Goal: Task Accomplishment & Management: Manage account settings

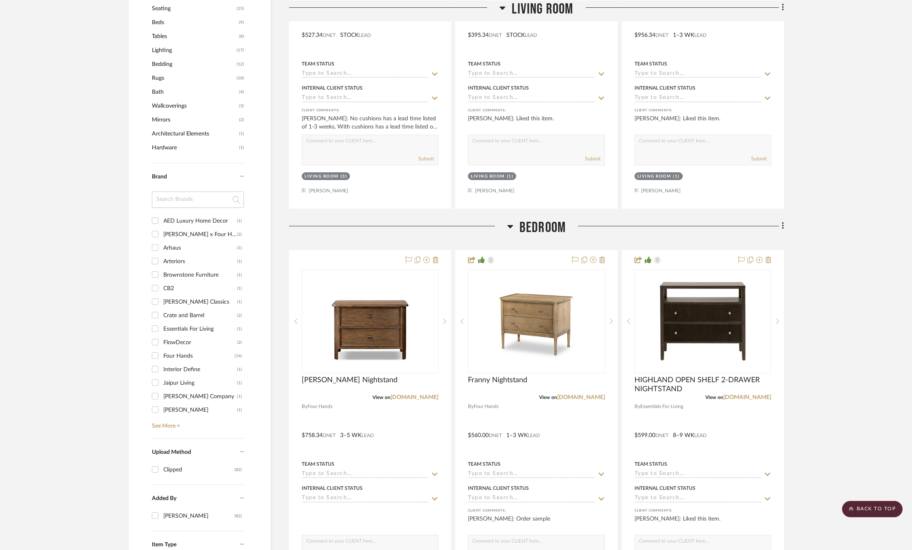
scroll to position [819, 0]
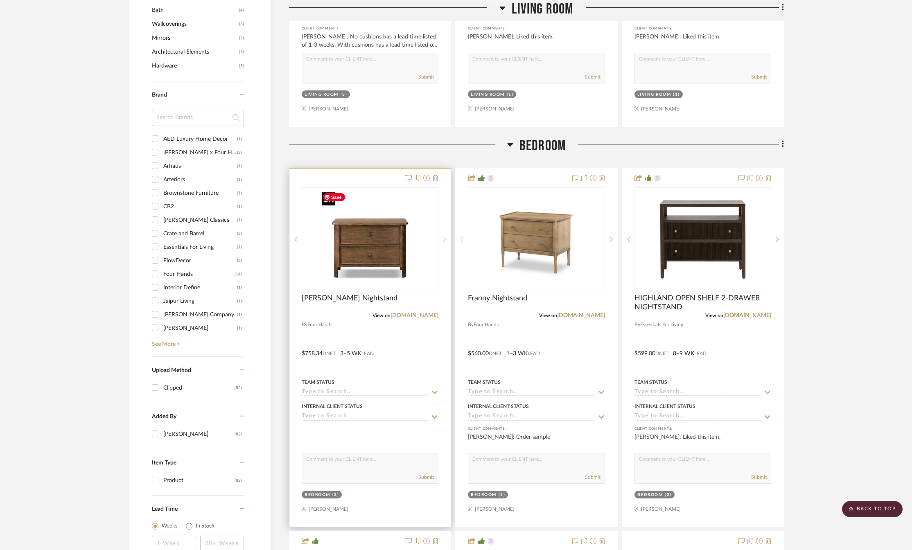
click at [379, 256] on img "0" at bounding box center [370, 239] width 102 height 102
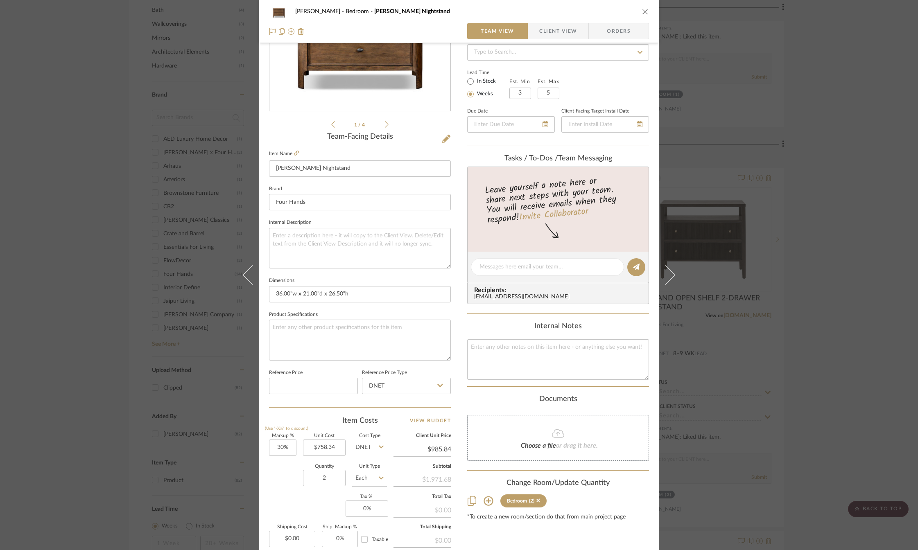
scroll to position [205, 0]
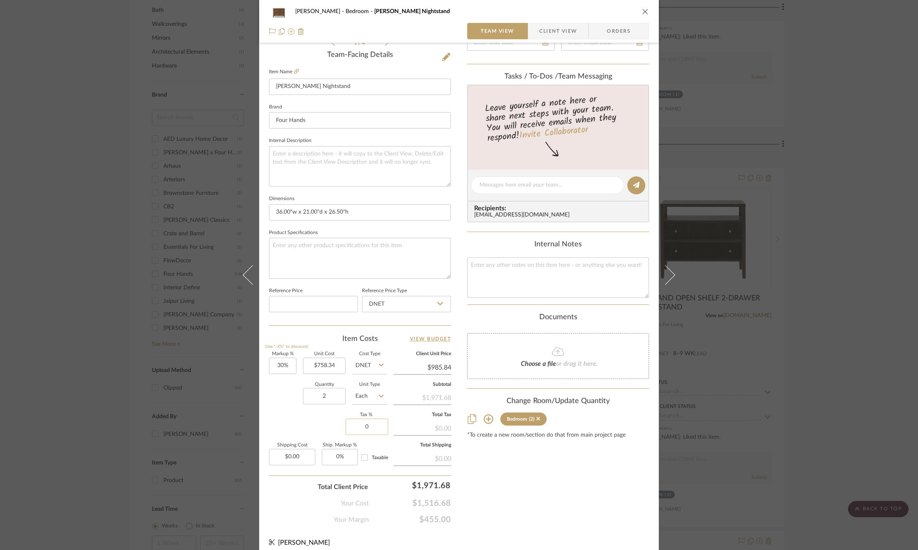
click at [357, 430] on input "0" at bounding box center [367, 427] width 43 height 16
type input "7%"
type input "0.00"
click at [291, 456] on input "0.00" at bounding box center [292, 457] width 46 height 16
type input "$235.00"
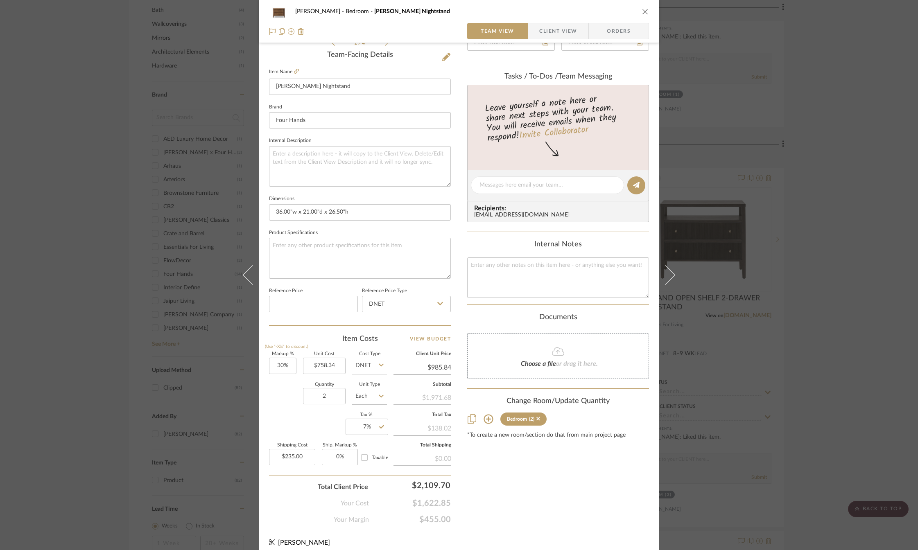
click at [290, 424] on div "Markup % (Use "-X%" to discount) 30% Unit Cost $758.34 Cost Type DNET Client Un…" at bounding box center [360, 412] width 182 height 120
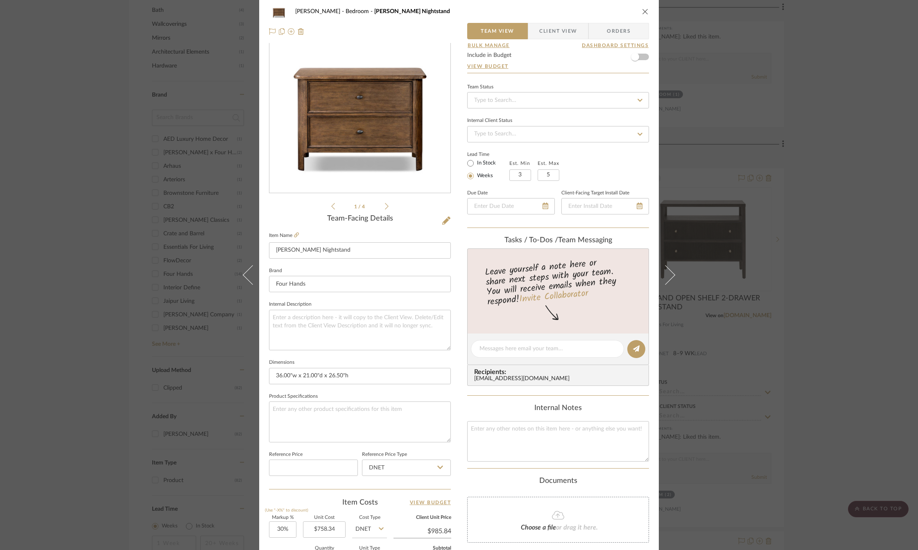
scroll to position [0, 0]
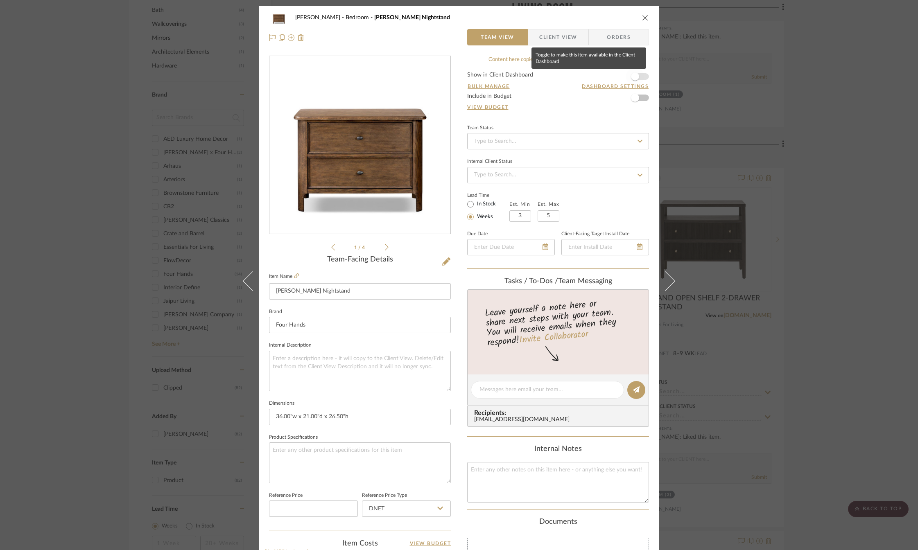
click at [639, 77] on span "button" at bounding box center [635, 77] width 18 height 18
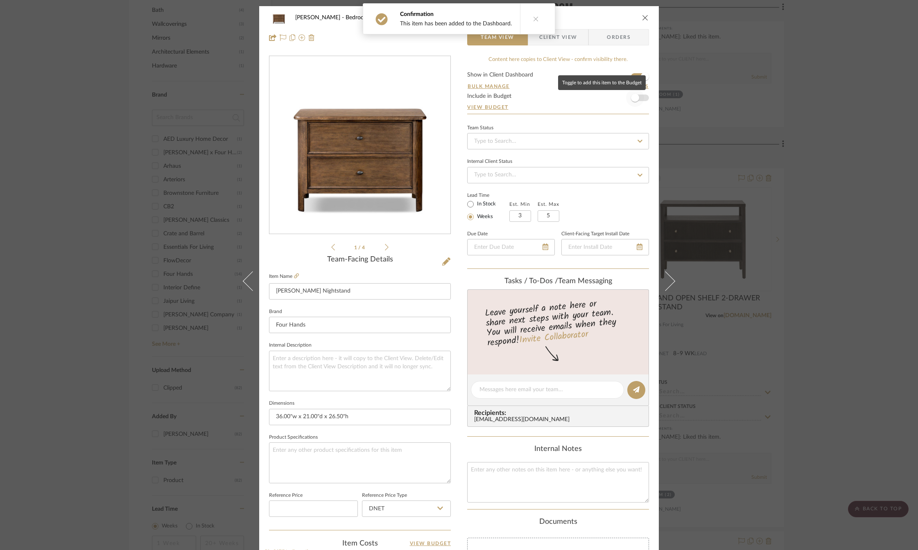
click at [637, 96] on span "button" at bounding box center [635, 98] width 18 height 18
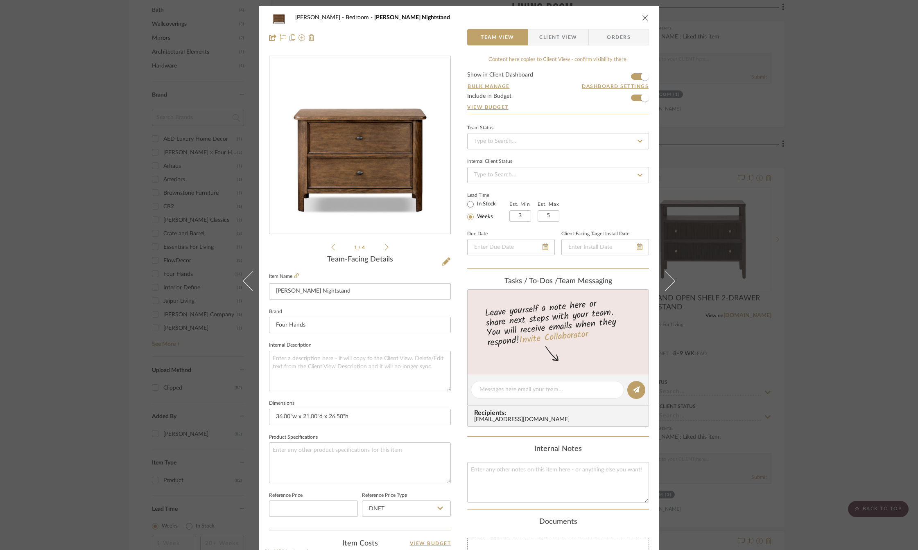
click at [642, 17] on icon "close" at bounding box center [645, 17] width 7 height 7
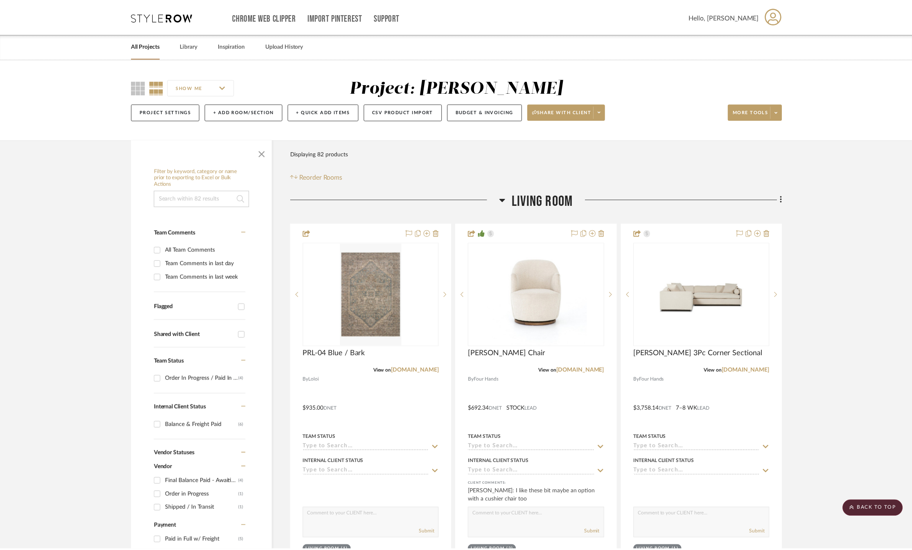
scroll to position [819, 0]
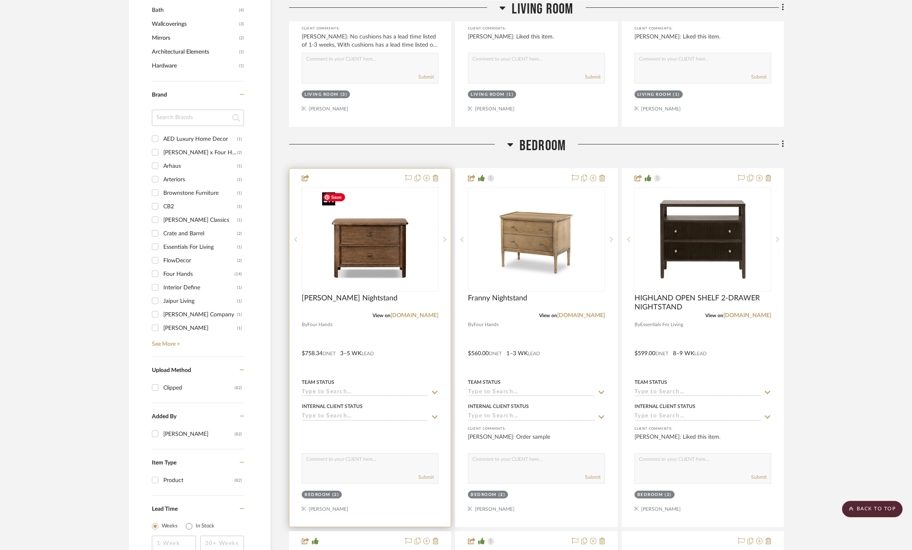
click at [370, 262] on img "0" at bounding box center [370, 239] width 102 height 102
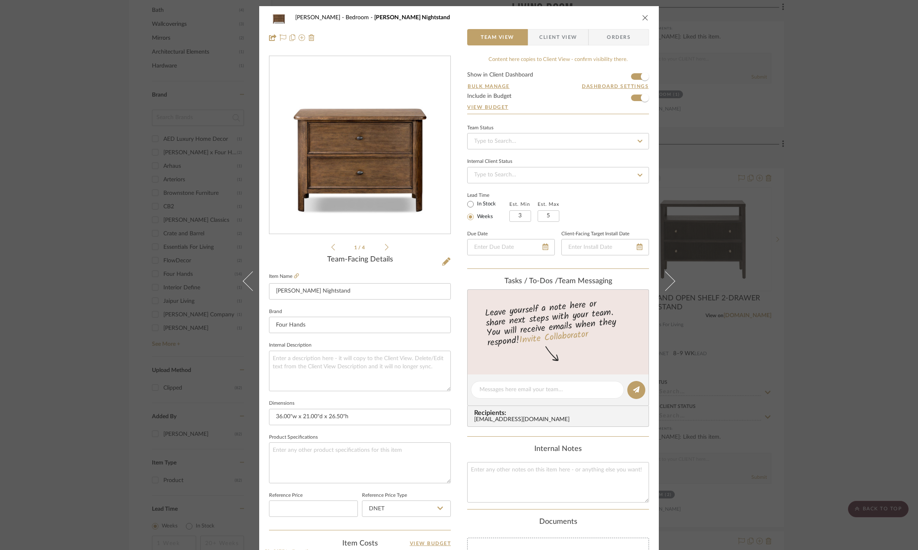
click at [565, 43] on span "Client View" at bounding box center [558, 37] width 38 height 16
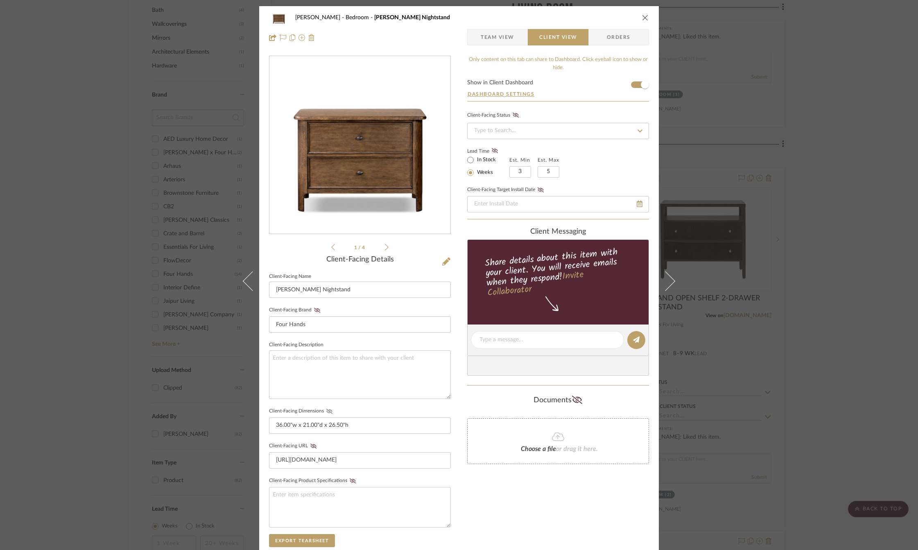
click at [329, 409] on icon at bounding box center [329, 411] width 6 height 5
click at [314, 312] on icon at bounding box center [317, 310] width 6 height 5
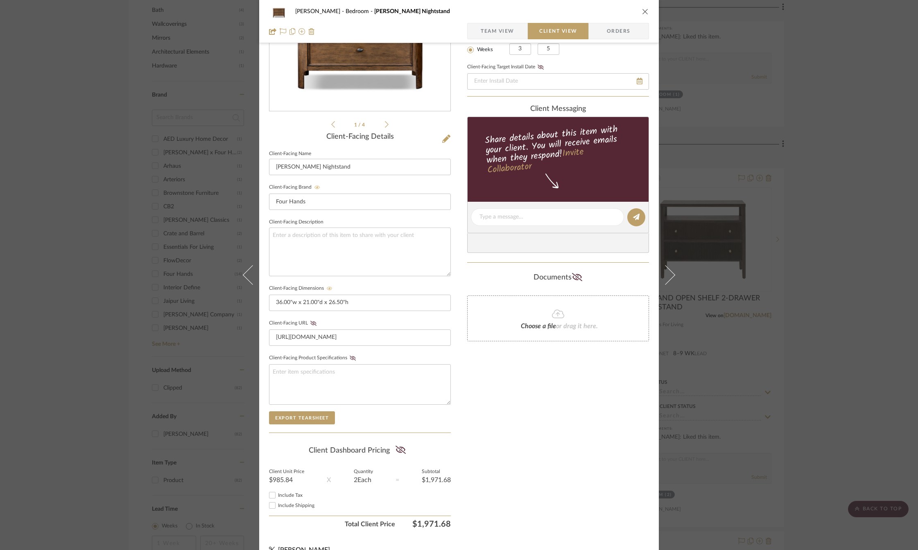
scroll to position [138, 0]
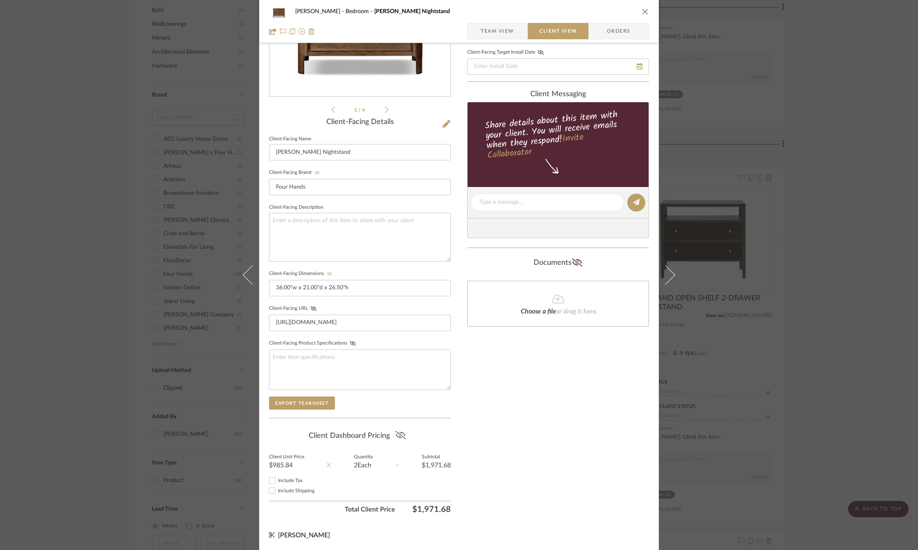
click at [402, 436] on icon at bounding box center [400, 435] width 10 height 8
click at [270, 481] on input "Include Tax" at bounding box center [272, 481] width 10 height 10
checkbox input "true"
click at [269, 493] on input "Include Shipping" at bounding box center [272, 491] width 10 height 10
checkbox input "true"
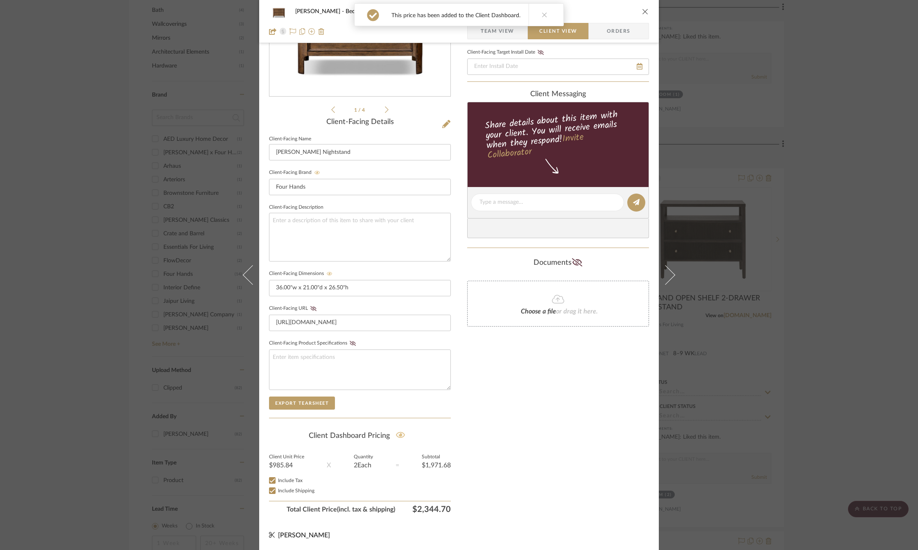
scroll to position [0, 0]
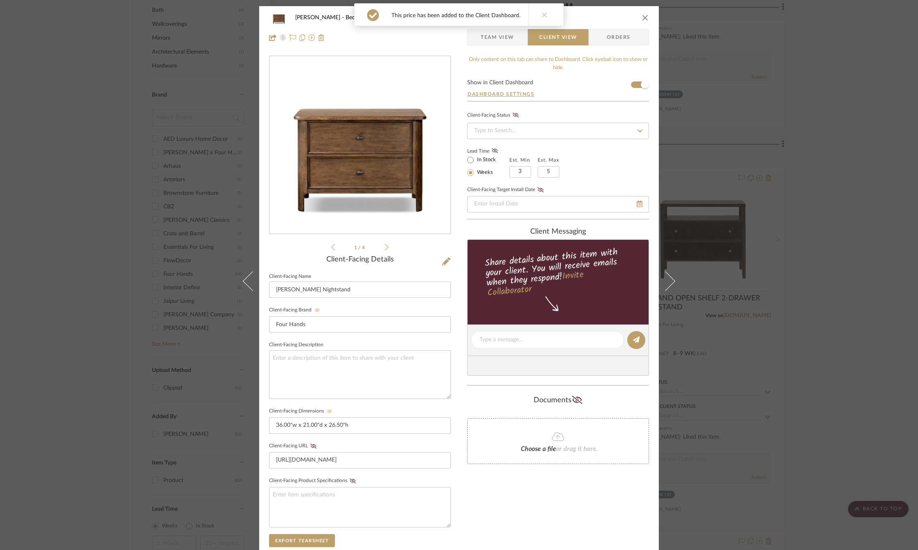
click at [642, 20] on icon "close" at bounding box center [645, 17] width 7 height 7
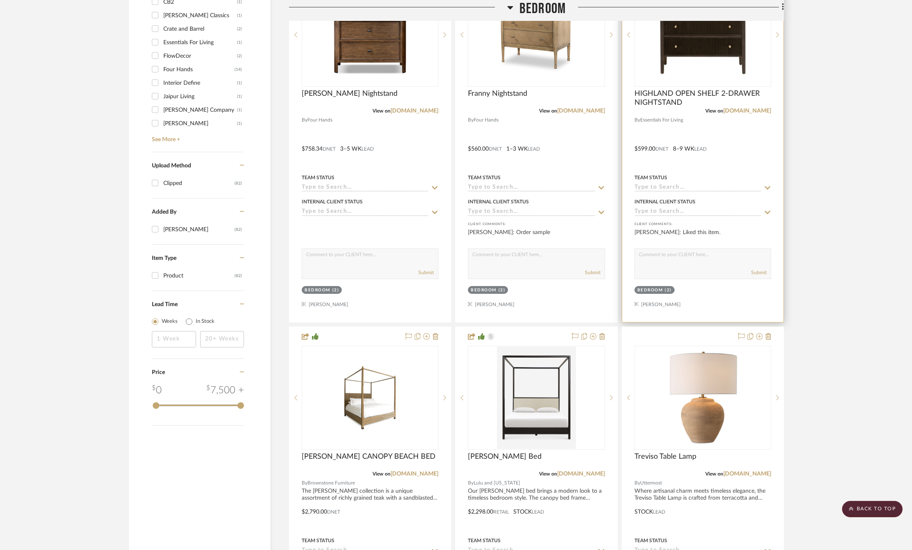
scroll to position [1105, 0]
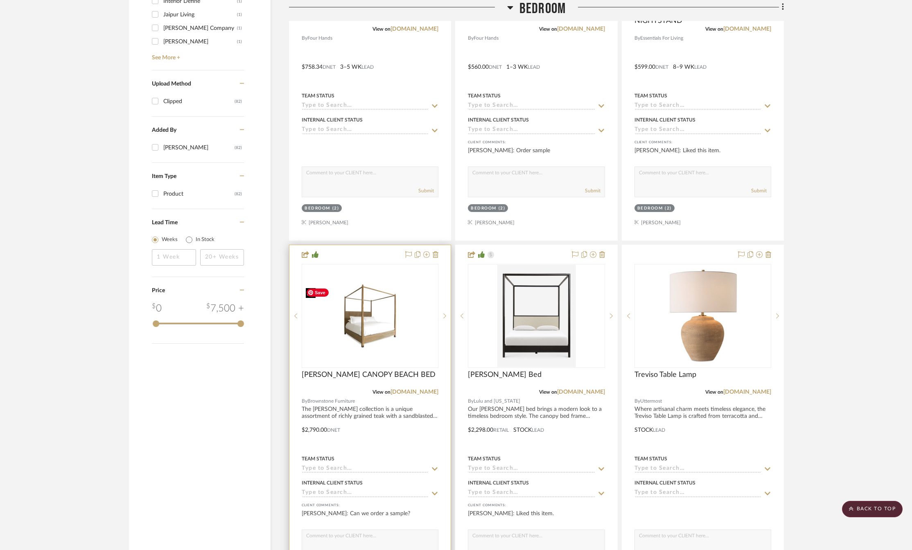
click at [0, 0] on img at bounding box center [0, 0] width 0 height 0
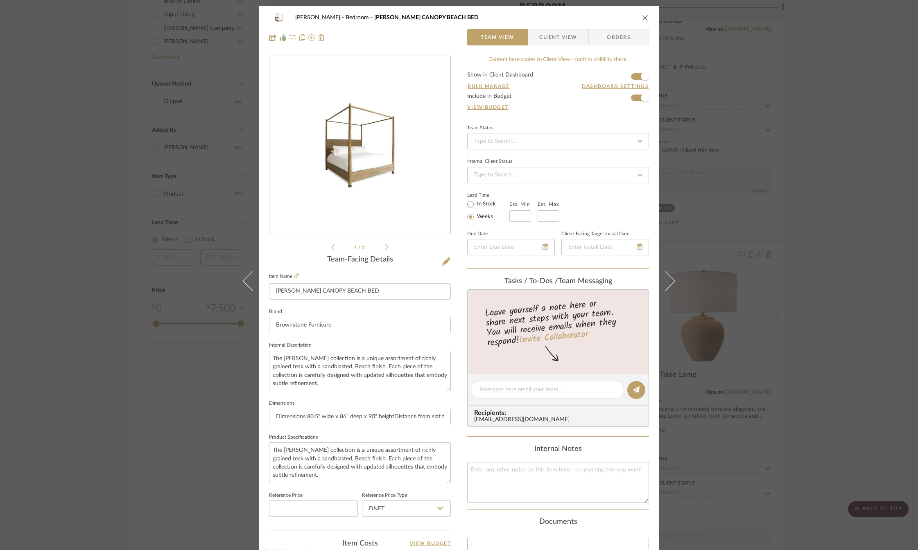
click at [556, 43] on span "Client View" at bounding box center [558, 37] width 38 height 16
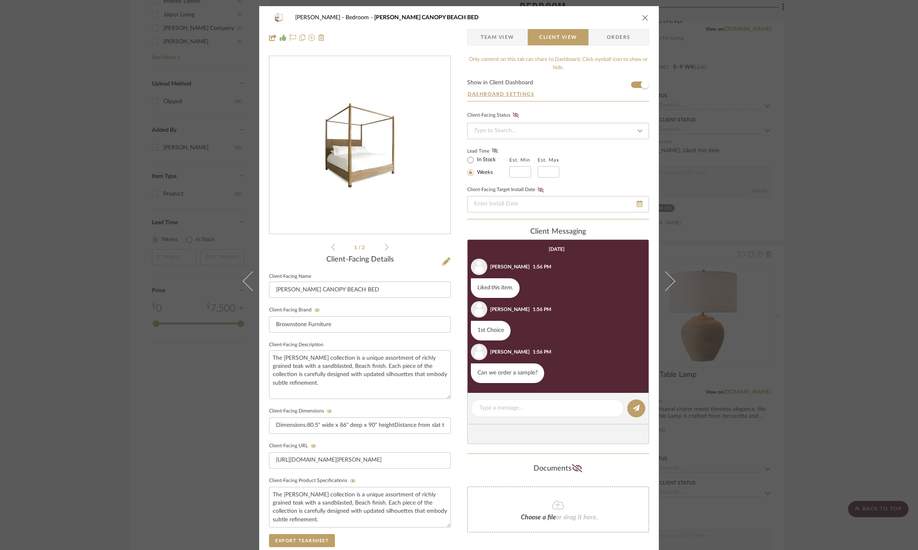
scroll to position [138, 0]
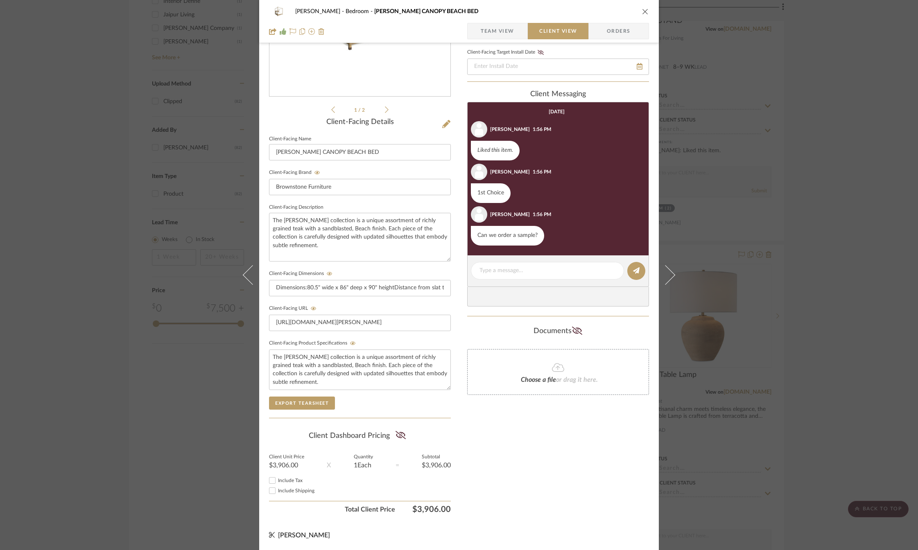
click at [269, 490] on input "Include Shipping" at bounding box center [272, 491] width 10 height 10
checkbox input "true"
click at [266, 475] on div "[PERSON_NAME] Bedroom [PERSON_NAME] CANOPY BEACH BED Team View Client View Orde…" at bounding box center [459, 210] width 400 height 682
click at [396, 435] on icon at bounding box center [400, 435] width 10 height 8
click at [271, 478] on input "Include Tax" at bounding box center [272, 481] width 10 height 10
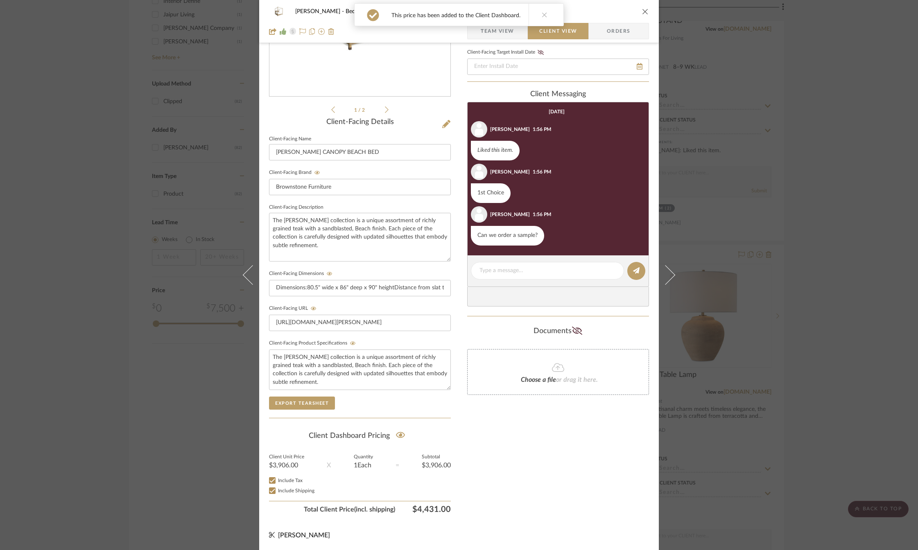
checkbox input "true"
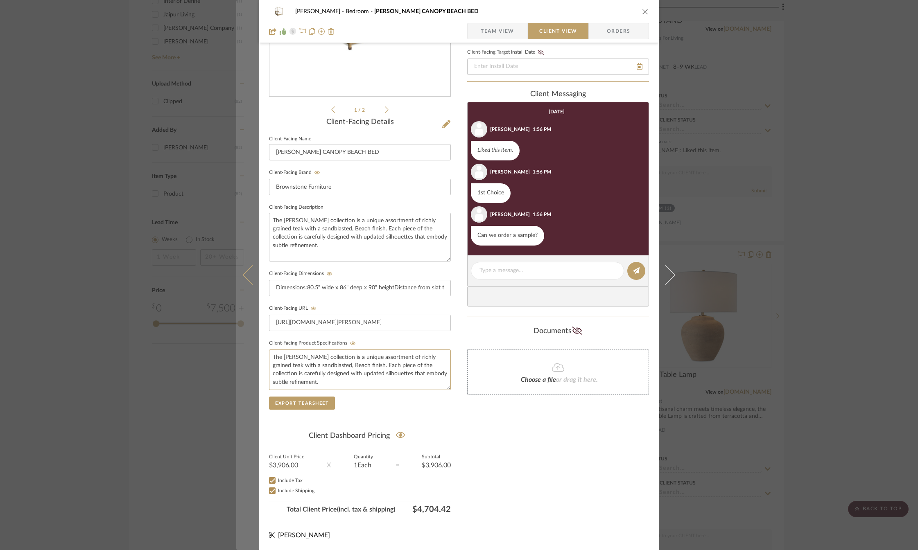
drag, startPoint x: 316, startPoint y: 385, endPoint x: 248, endPoint y: 350, distance: 75.6
click at [248, 350] on mat-dialog-content "[PERSON_NAME] Bedroom [PERSON_NAME] CANOPY BEACH BED Team View Client View Orde…" at bounding box center [458, 210] width 445 height 682
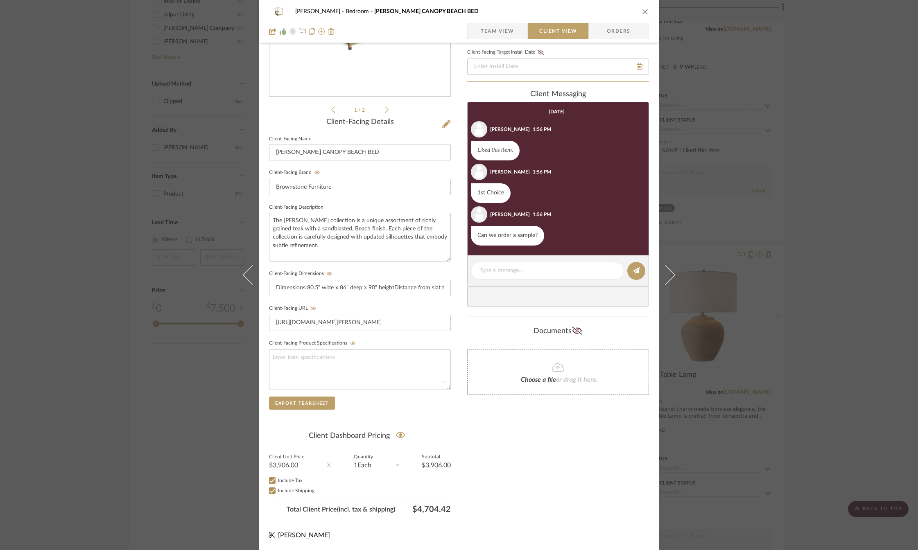
click at [512, 450] on div "Only content on this tab can share to Dashboard. Click eyeball icon to show or …" at bounding box center [558, 217] width 182 height 599
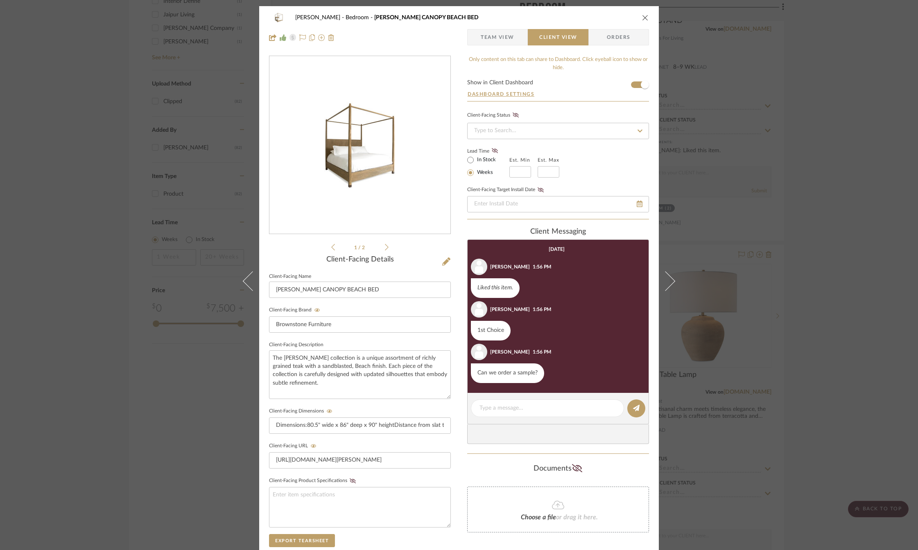
click at [644, 18] on icon "close" at bounding box center [645, 17] width 7 height 7
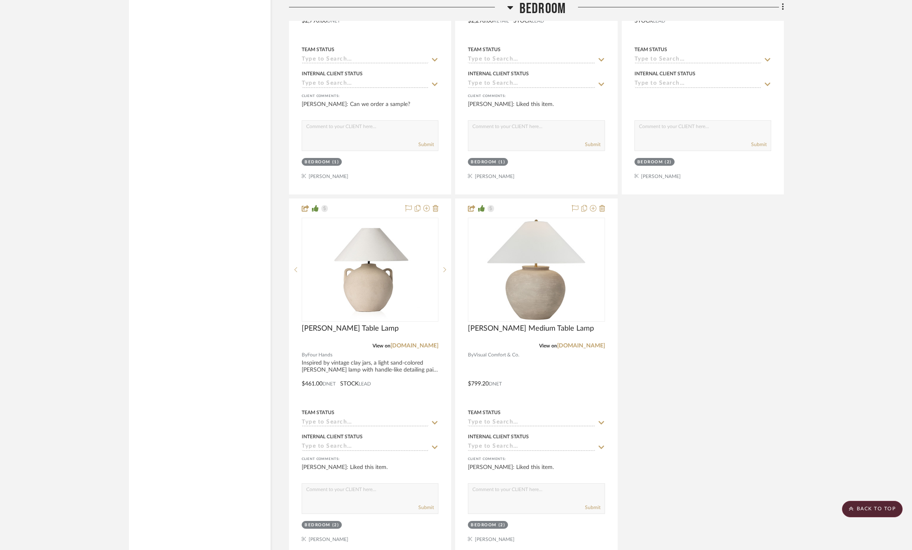
scroll to position [1719, 0]
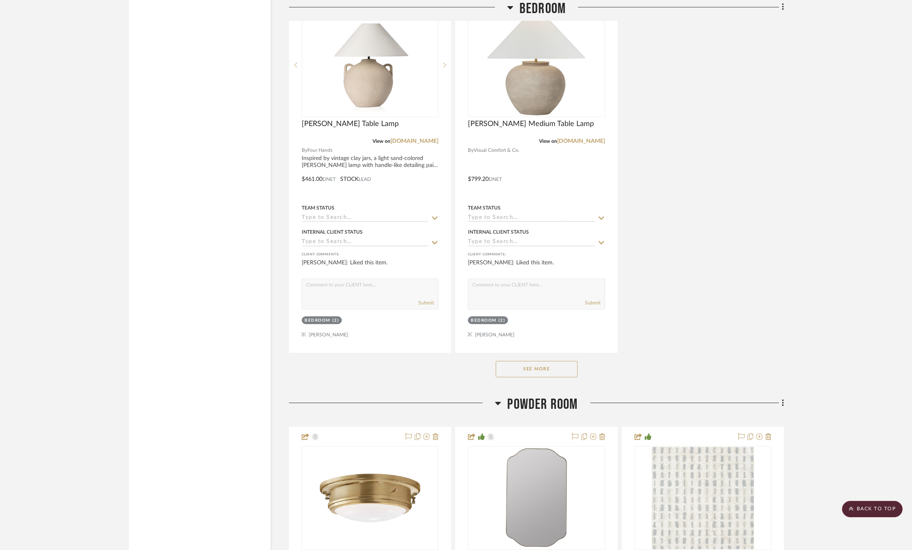
click at [549, 369] on button "See More" at bounding box center [537, 369] width 82 height 16
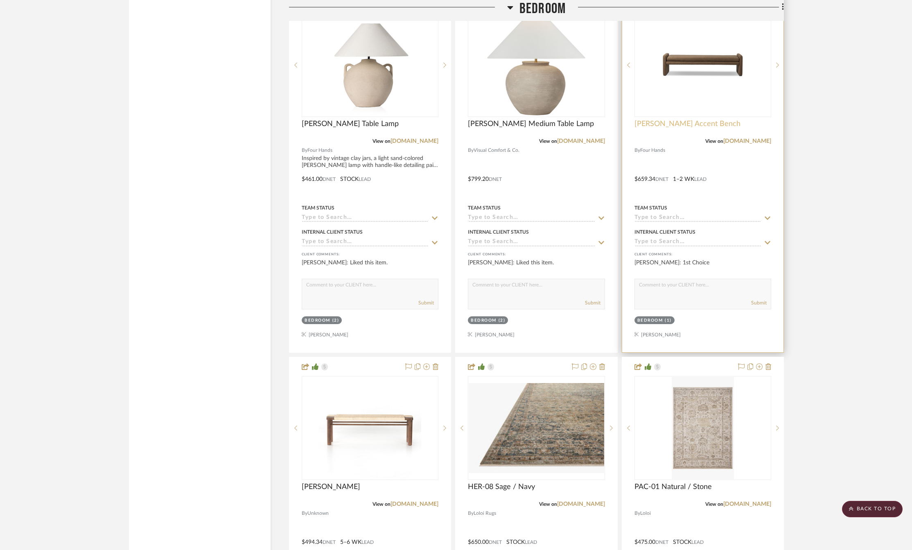
click at [684, 124] on span "[PERSON_NAME] Accent Bench" at bounding box center [688, 124] width 106 height 9
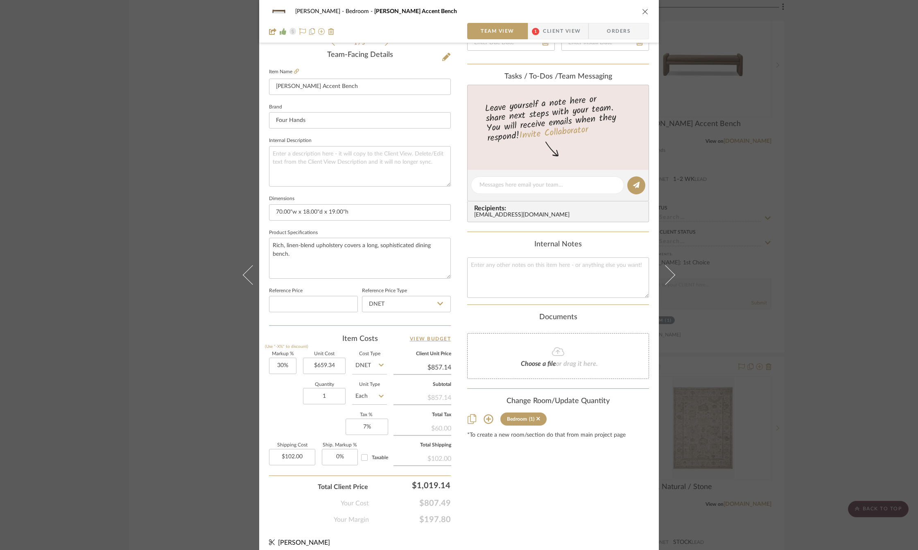
scroll to position [0, 0]
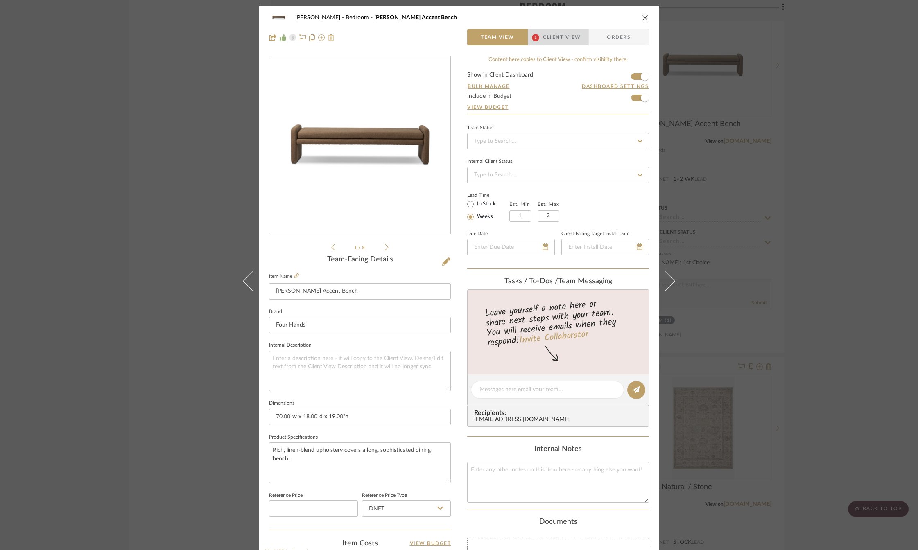
click at [545, 34] on span "Client View" at bounding box center [562, 37] width 38 height 16
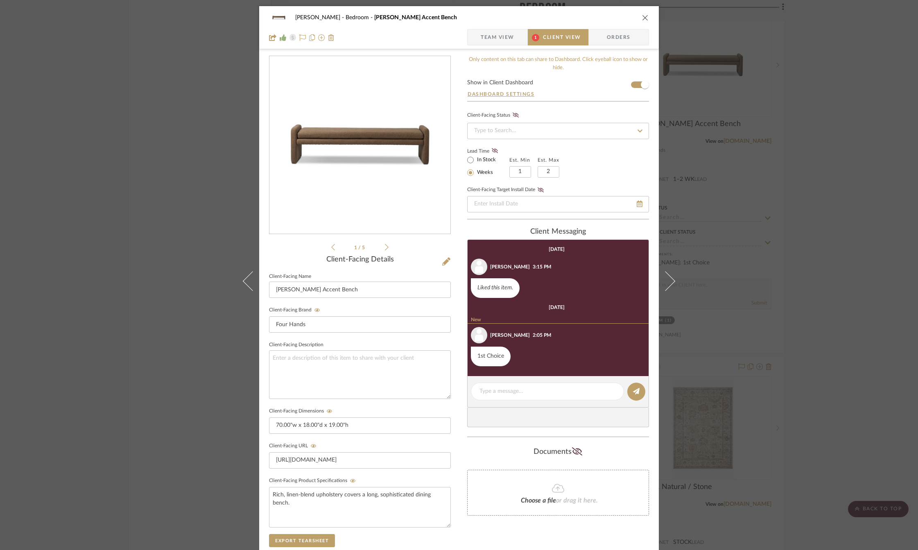
scroll to position [138, 0]
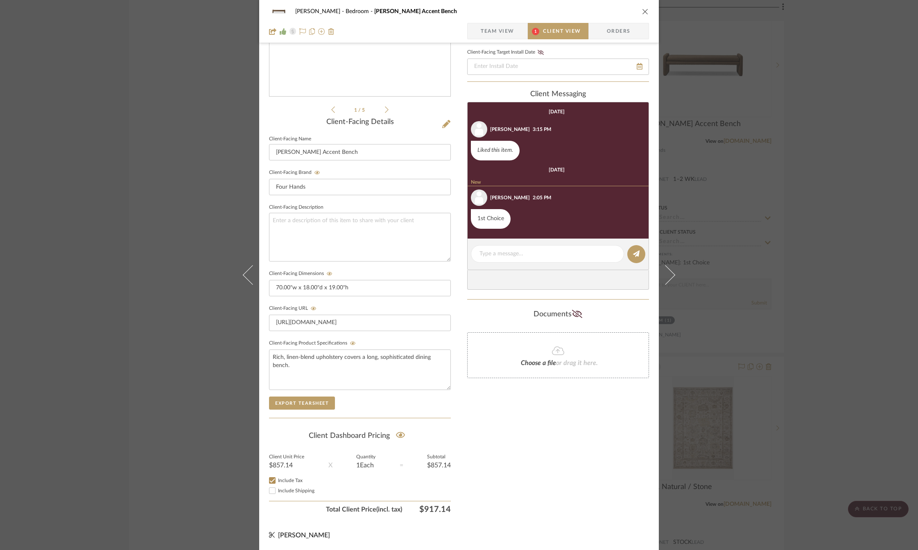
click at [270, 489] on input "Include Shipping" at bounding box center [272, 491] width 10 height 10
checkbox input "true"
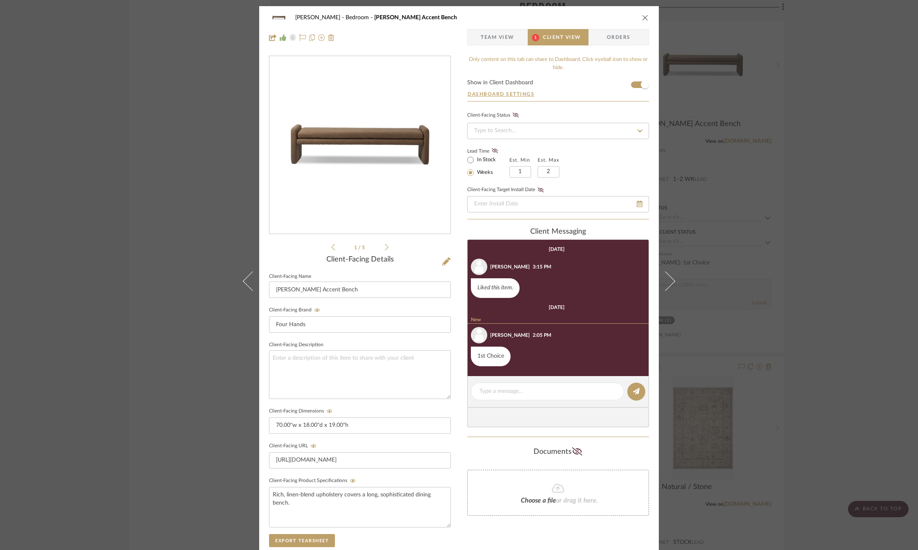
click at [643, 18] on icon "close" at bounding box center [645, 17] width 7 height 7
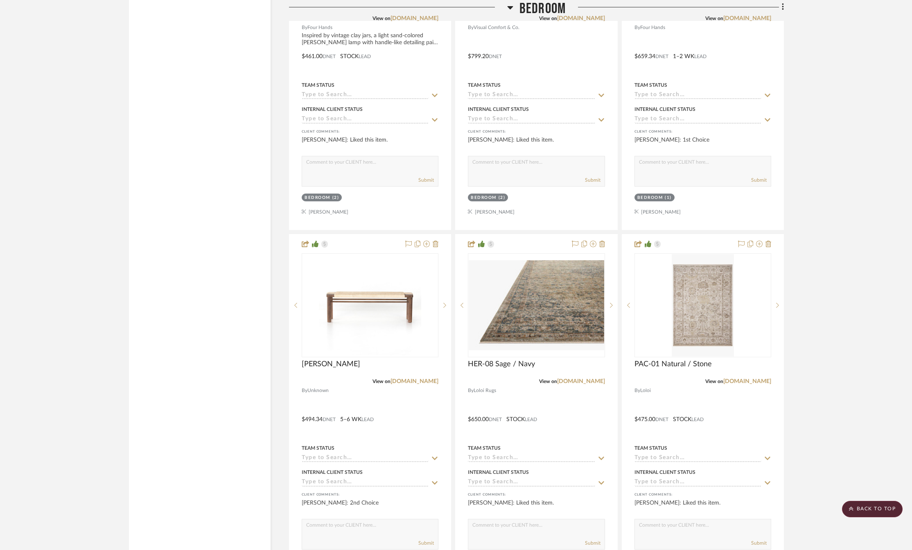
scroll to position [1883, 0]
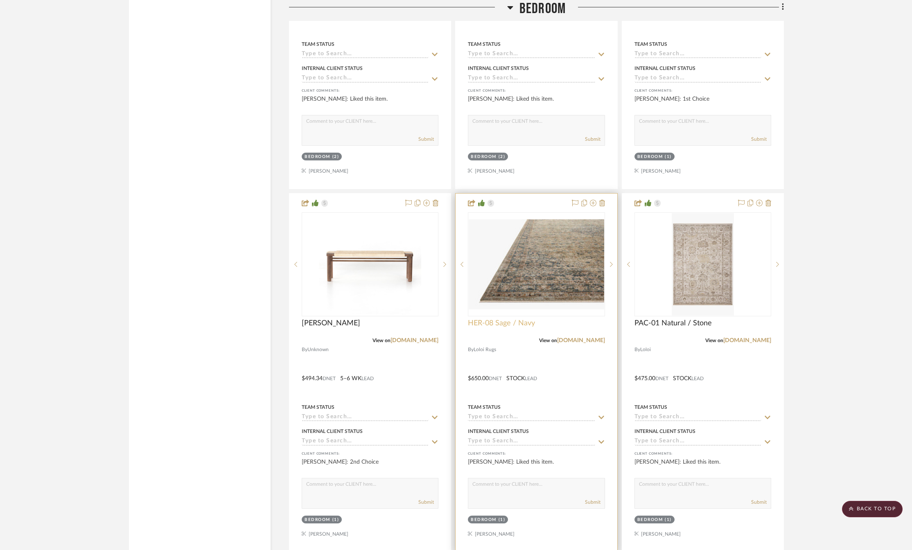
click at [483, 322] on span "HER-08 Sage / Navy" at bounding box center [501, 323] width 67 height 9
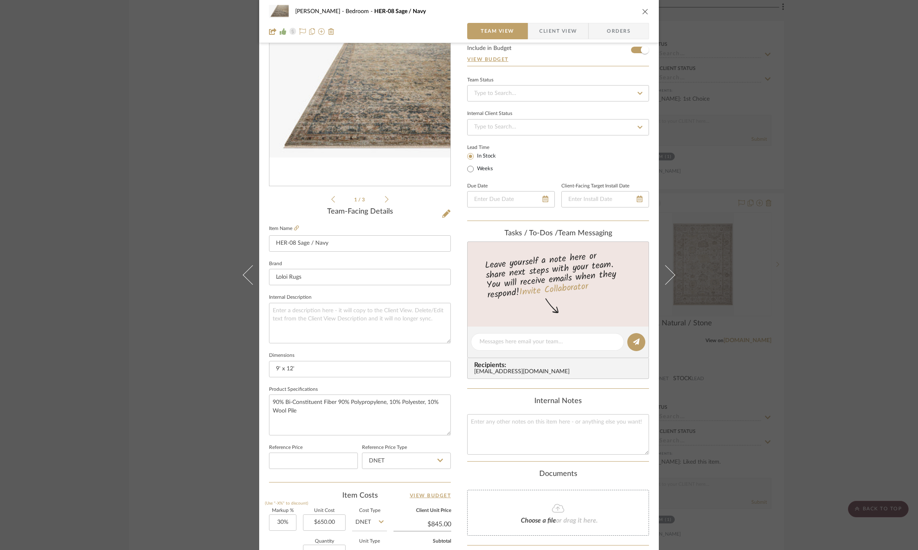
scroll to position [0, 0]
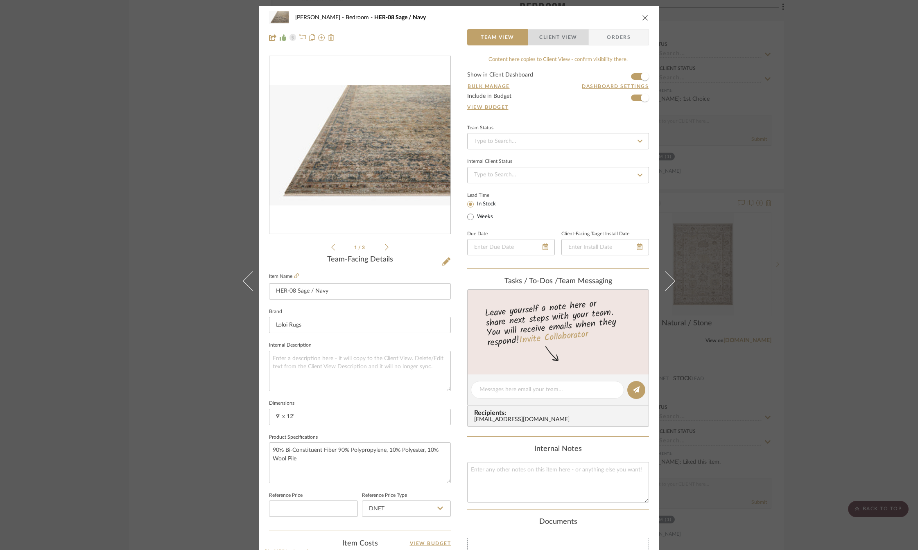
click at [570, 39] on span "Client View" at bounding box center [558, 37] width 38 height 16
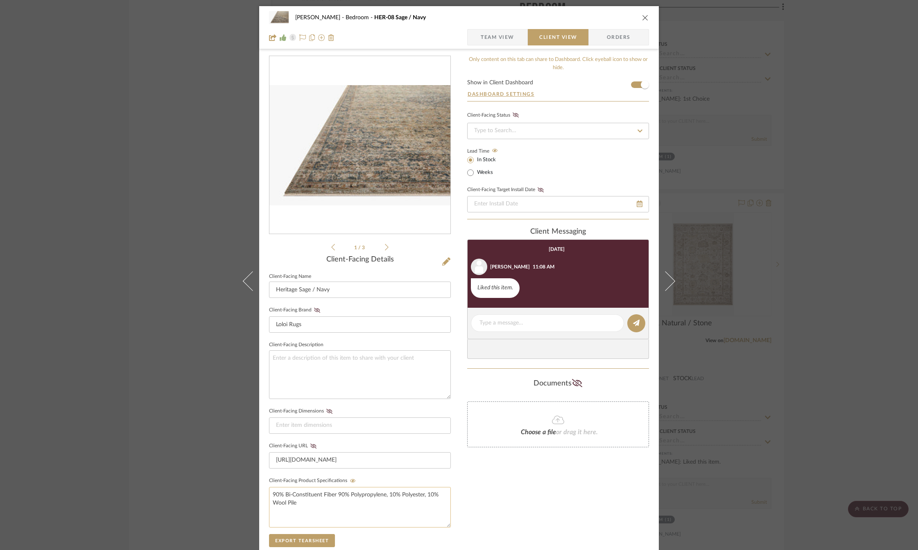
scroll to position [123, 0]
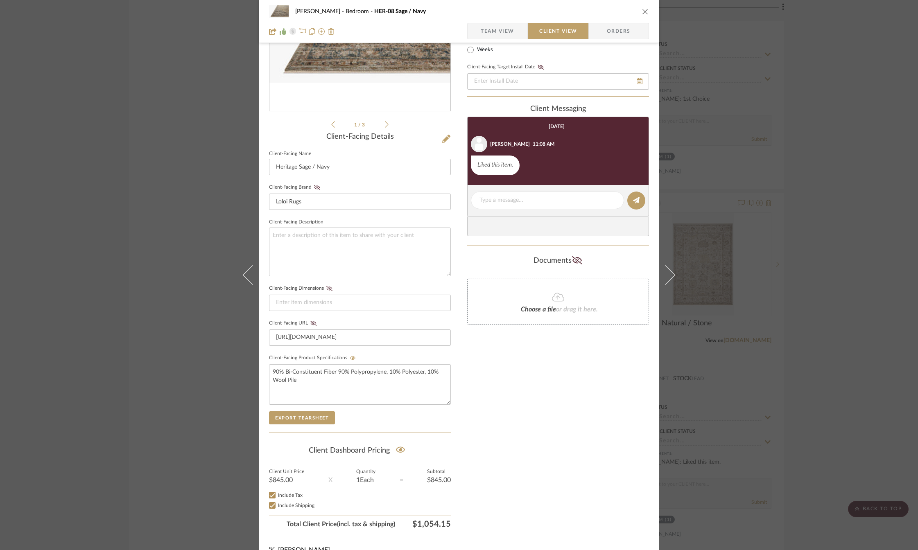
click at [642, 12] on icon "close" at bounding box center [645, 11] width 7 height 7
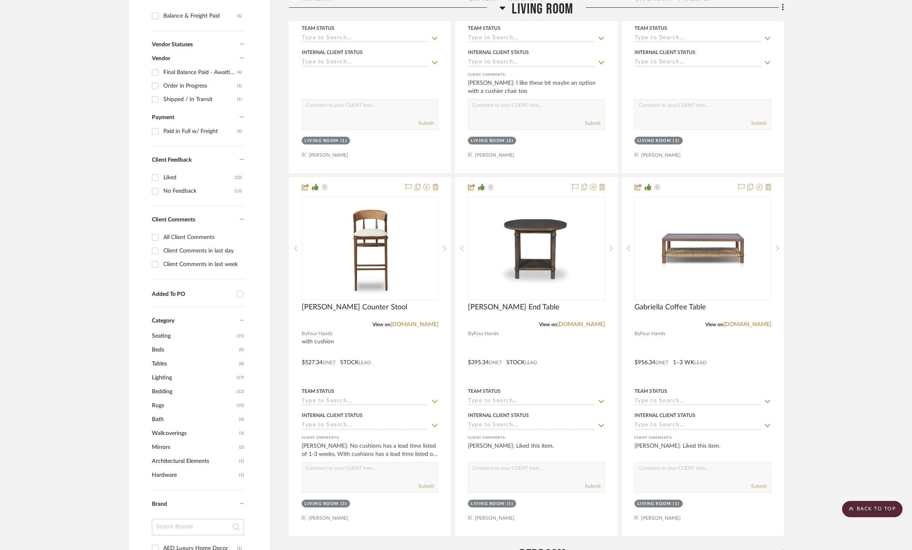
scroll to position [450, 0]
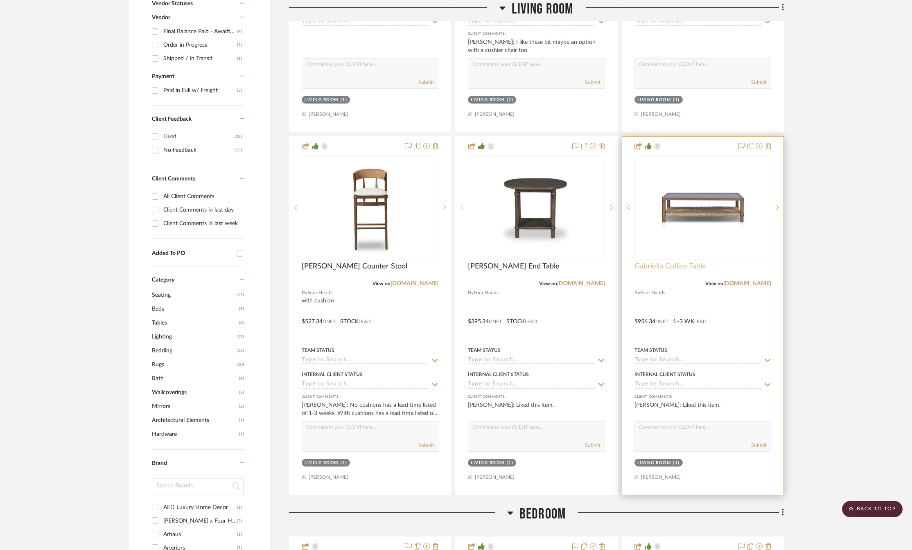
click at [657, 264] on span "Gabriella Coffee Table" at bounding box center [671, 266] width 72 height 9
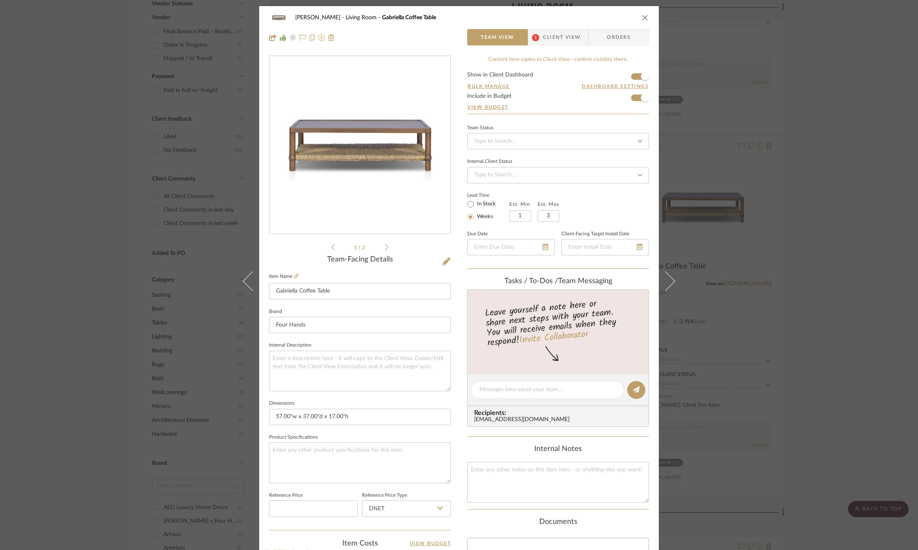
click at [546, 41] on span "Client View" at bounding box center [562, 37] width 38 height 16
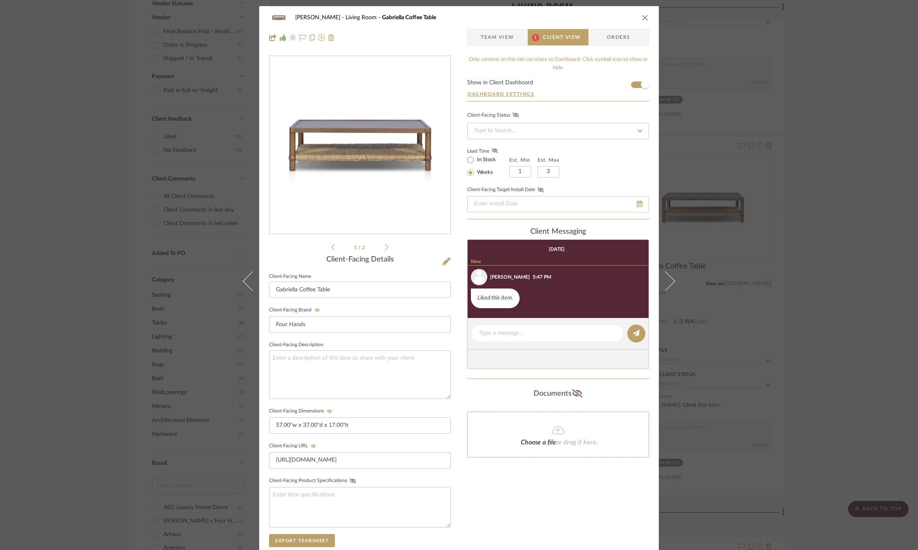
scroll to position [138, 0]
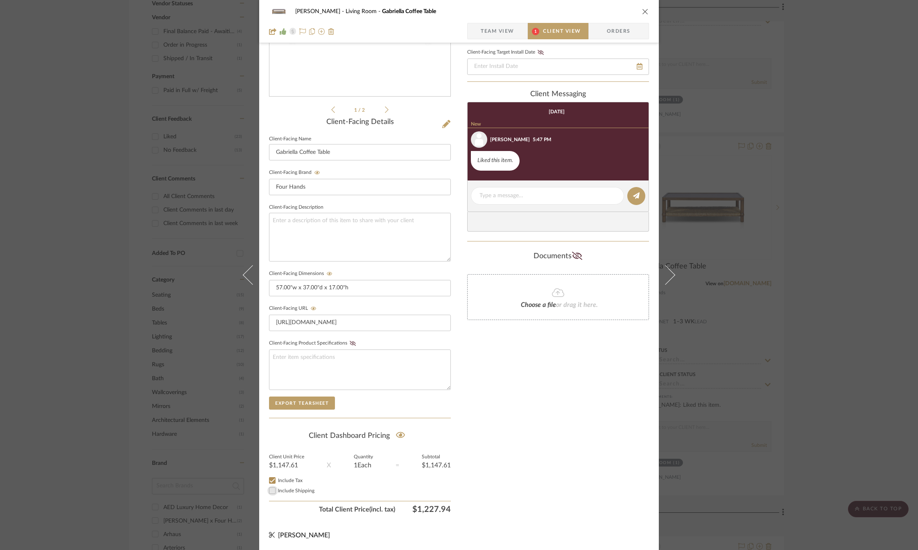
click at [273, 491] on input "Include Shipping" at bounding box center [272, 491] width 10 height 10
checkbox input "true"
click at [642, 10] on icon "close" at bounding box center [645, 11] width 7 height 7
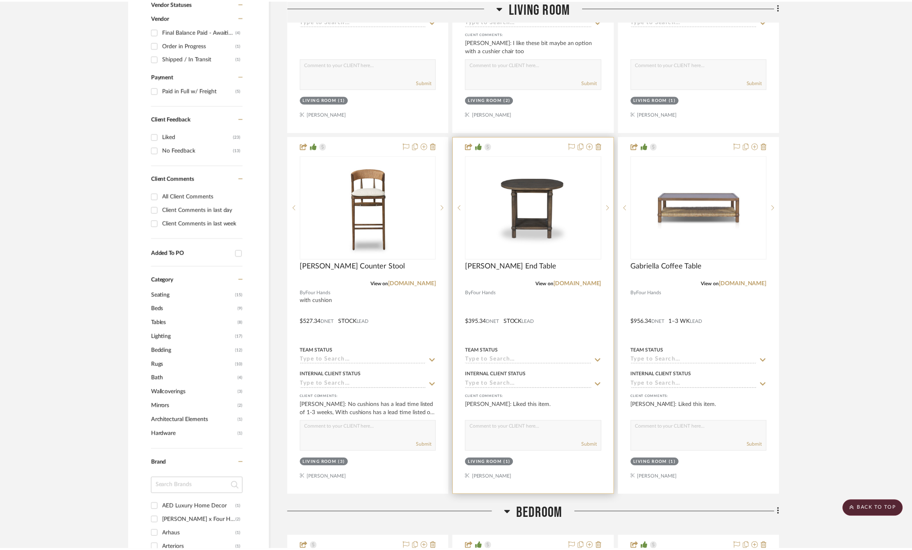
scroll to position [450, 0]
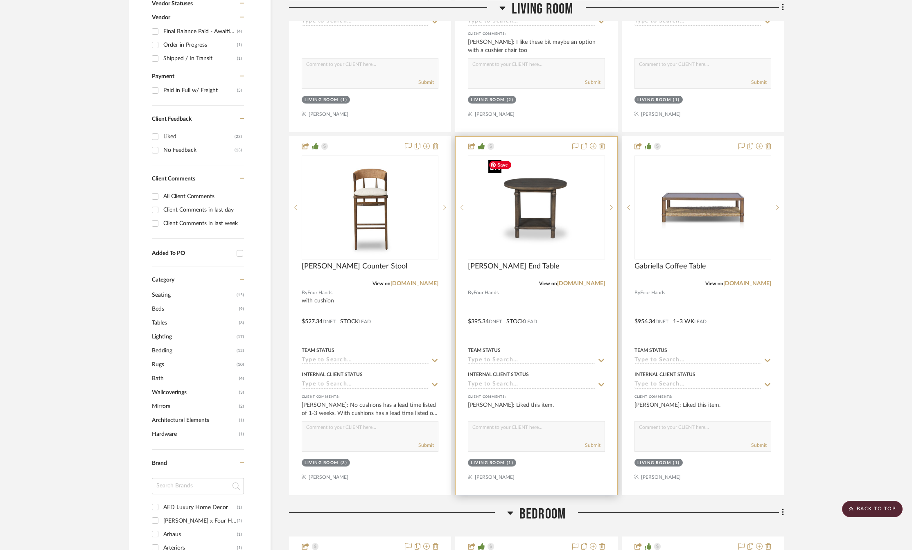
click at [511, 196] on img "0" at bounding box center [543, 207] width 102 height 102
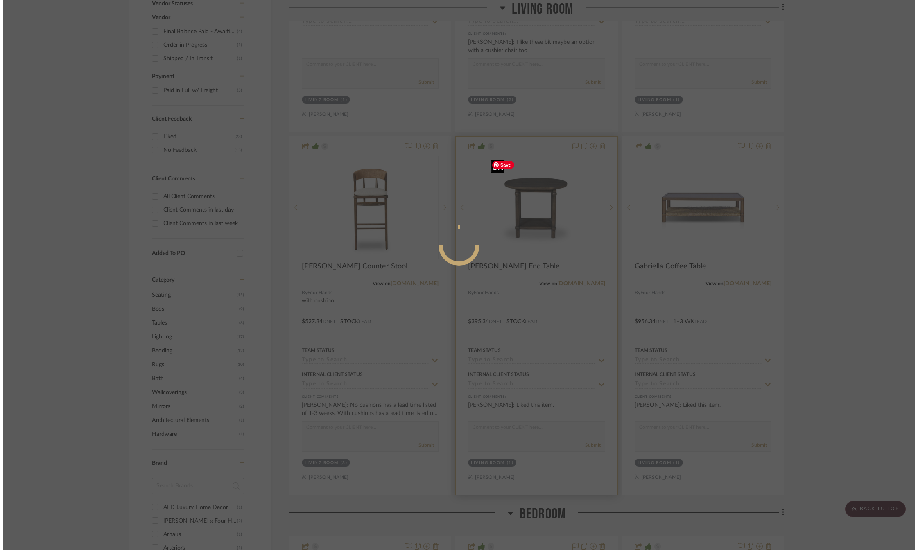
scroll to position [0, 0]
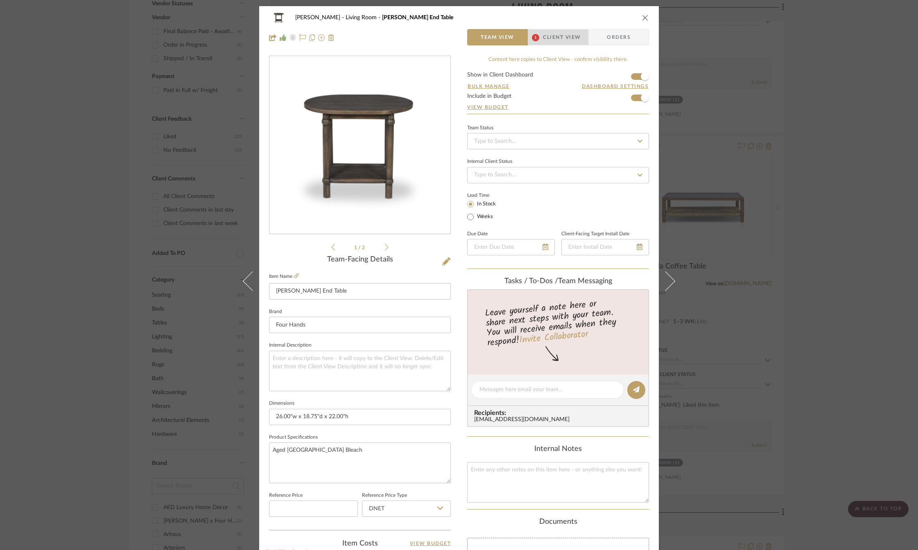
click at [550, 35] on span "Client View" at bounding box center [562, 37] width 38 height 16
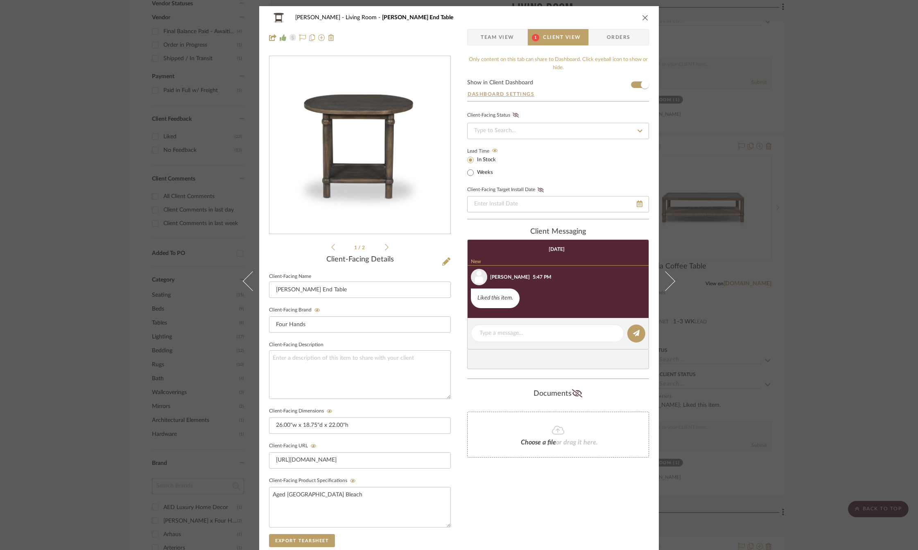
scroll to position [138, 0]
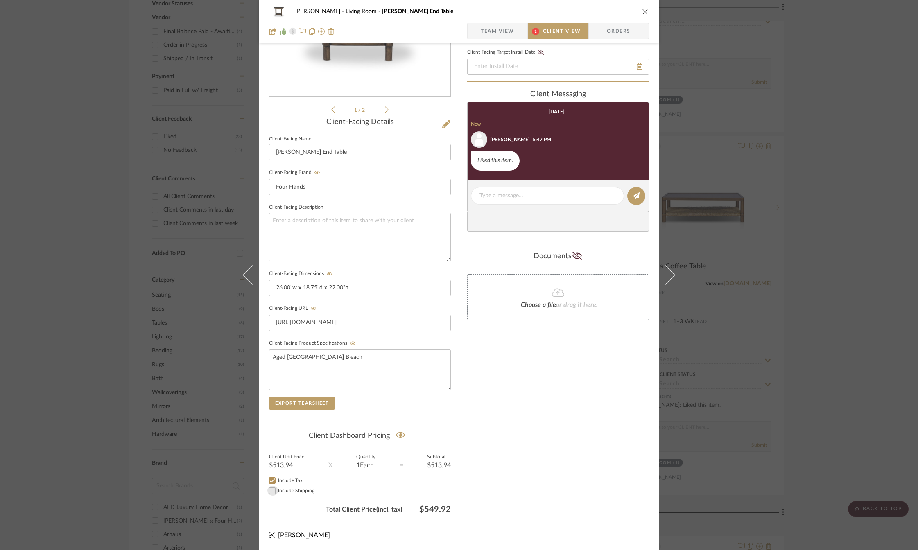
click at [267, 492] on input "Include Shipping" at bounding box center [272, 491] width 10 height 10
checkbox input "true"
click at [641, 10] on button "close" at bounding box center [644, 11] width 7 height 7
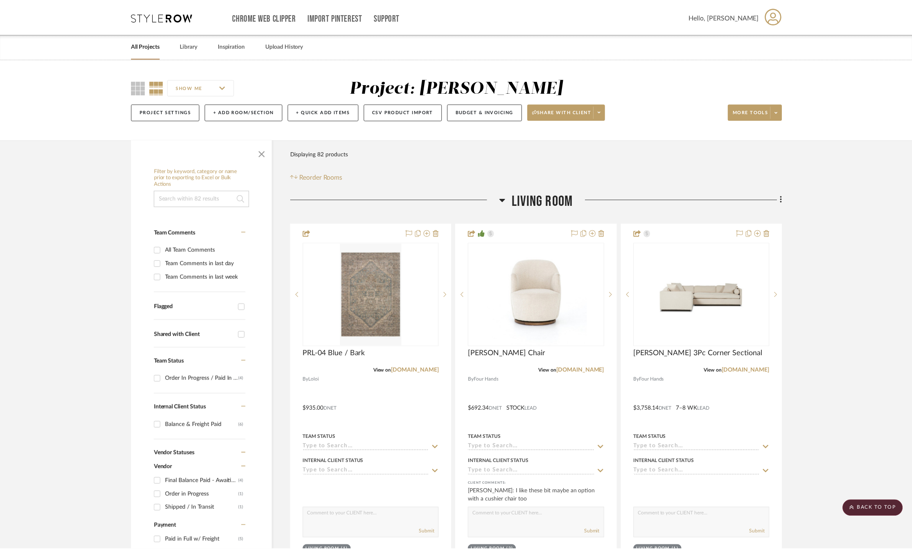
scroll to position [450, 0]
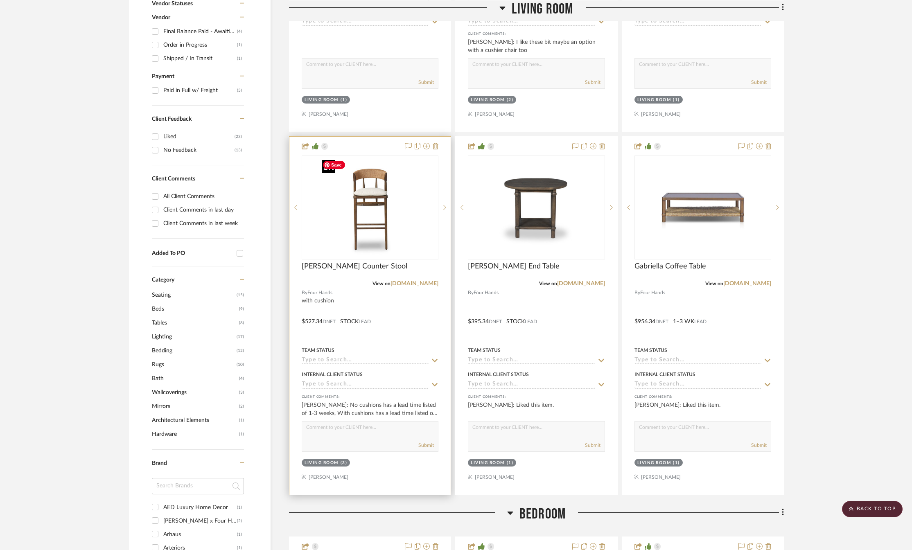
click at [0, 0] on img at bounding box center [0, 0] width 0 height 0
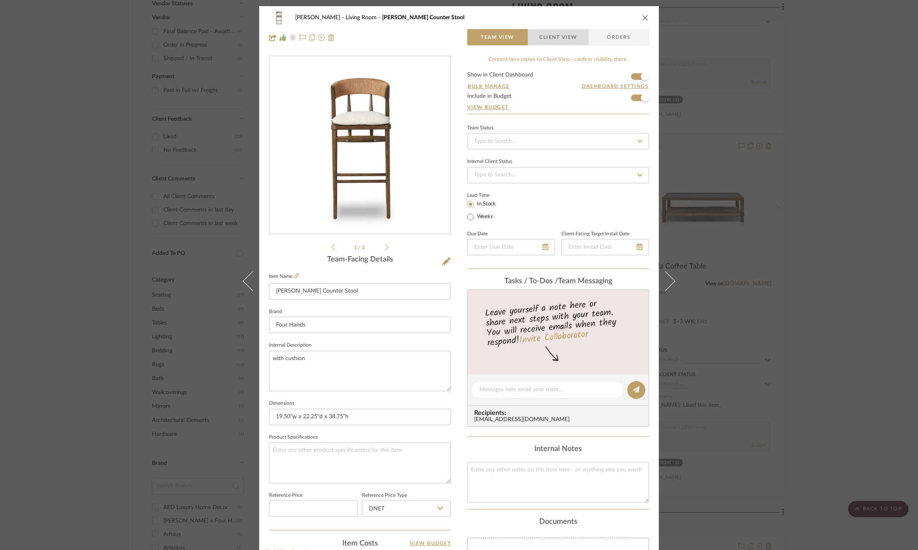
click at [553, 37] on span "Client View" at bounding box center [558, 37] width 38 height 16
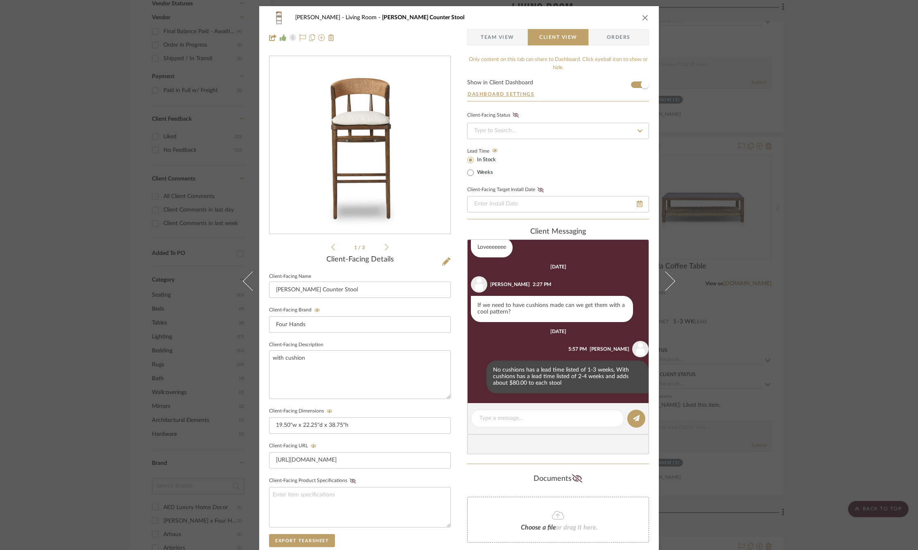
scroll to position [82, 0]
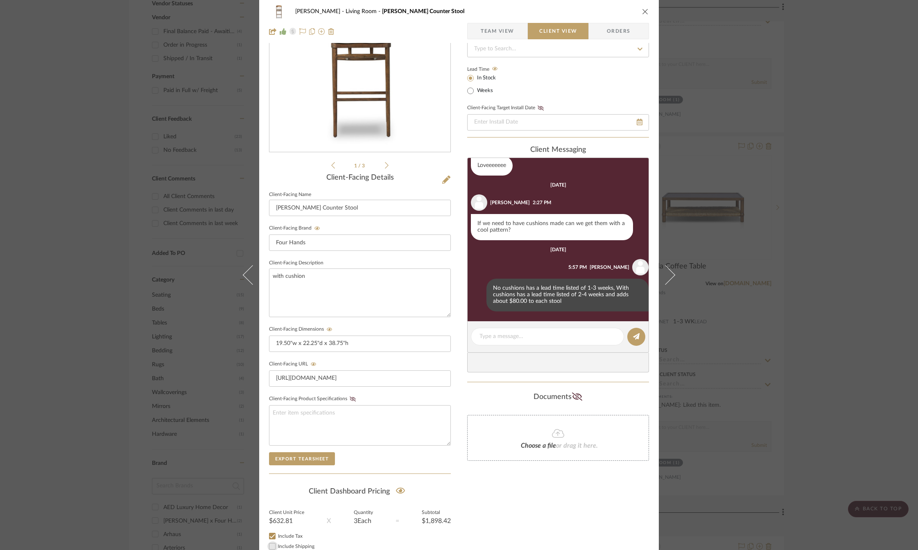
click at [271, 542] on input "Include Shipping" at bounding box center [272, 547] width 10 height 10
checkbox input "true"
click at [642, 14] on icon "close" at bounding box center [645, 11] width 7 height 7
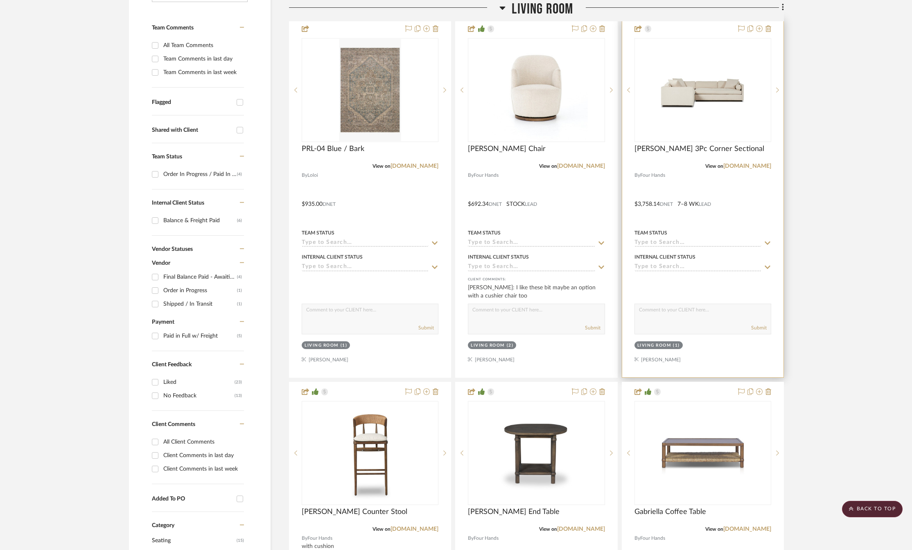
scroll to position [164, 0]
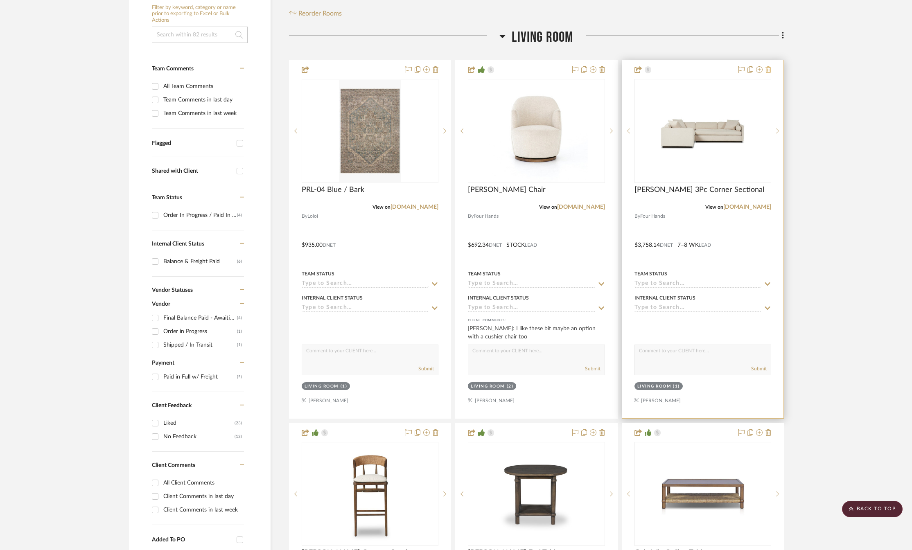
click at [770, 69] on icon at bounding box center [769, 69] width 6 height 7
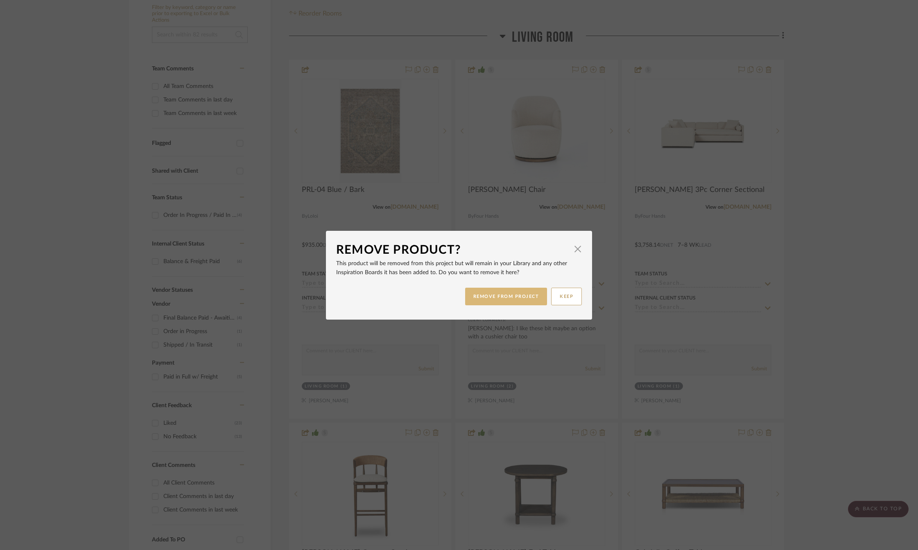
click at [499, 295] on button "REMOVE FROM PROJECT" at bounding box center [506, 297] width 82 height 18
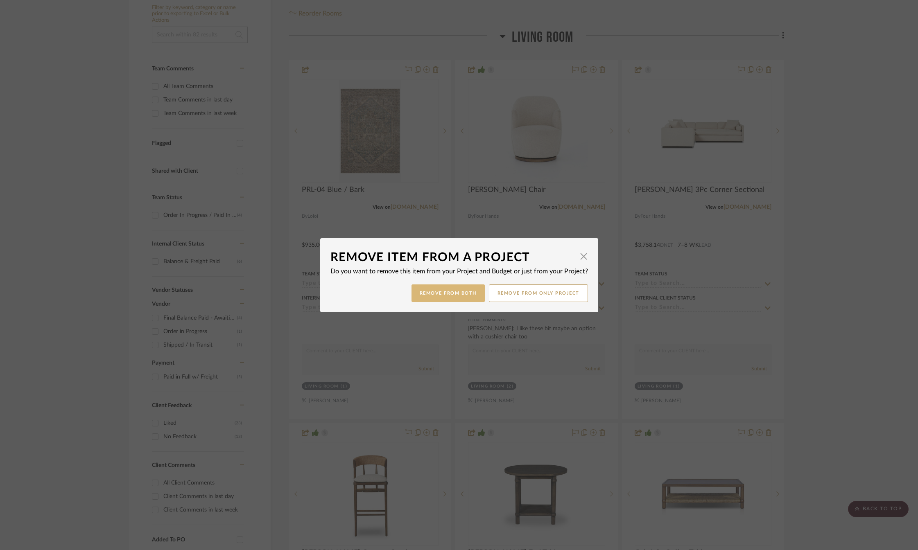
click at [431, 295] on button "Remove from Both" at bounding box center [447, 294] width 73 height 18
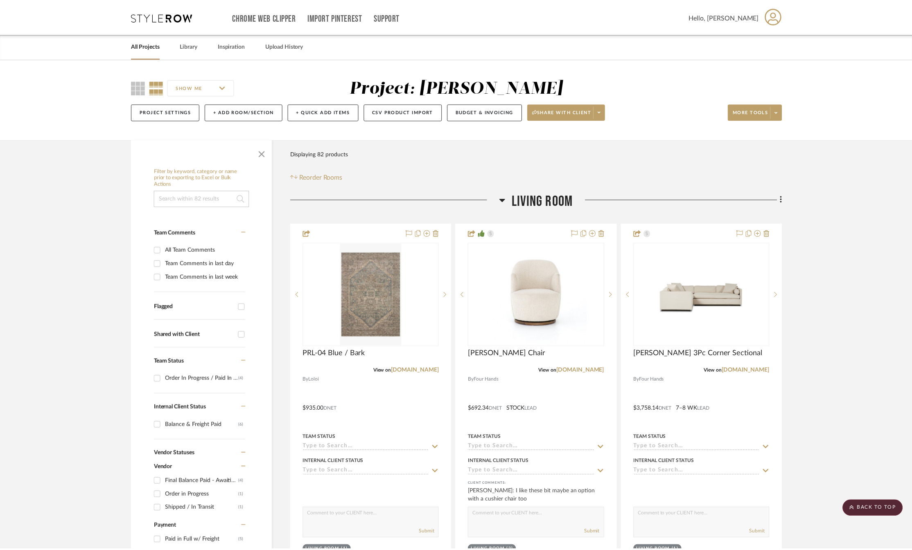
scroll to position [164, 0]
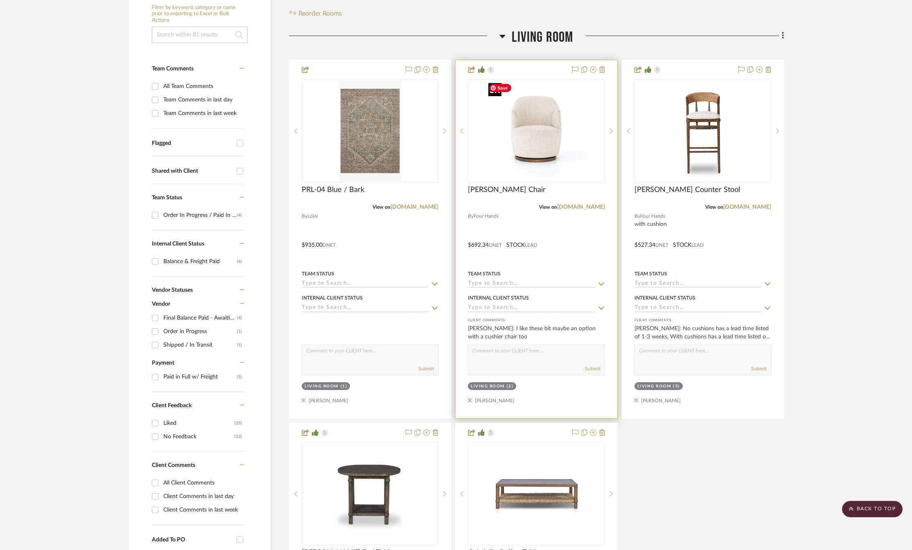
click at [527, 171] on img "0" at bounding box center [536, 131] width 102 height 102
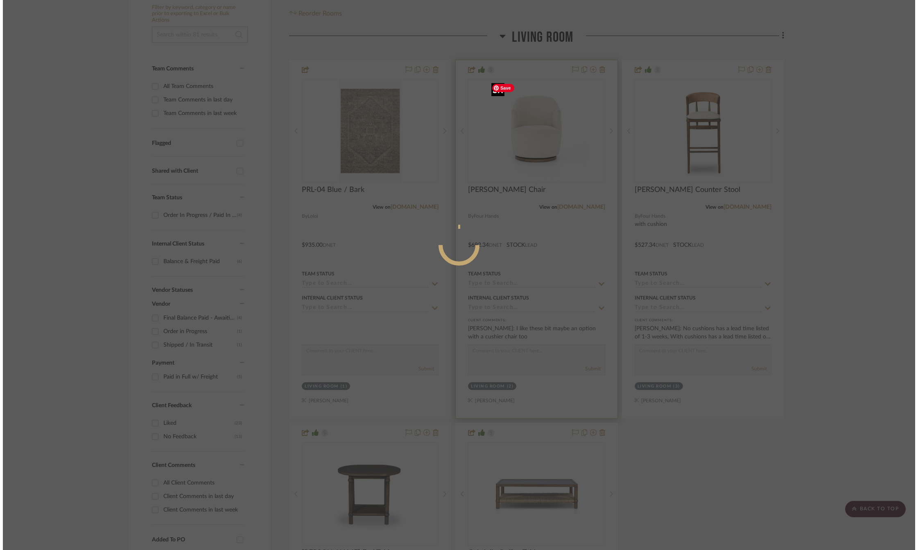
scroll to position [0, 0]
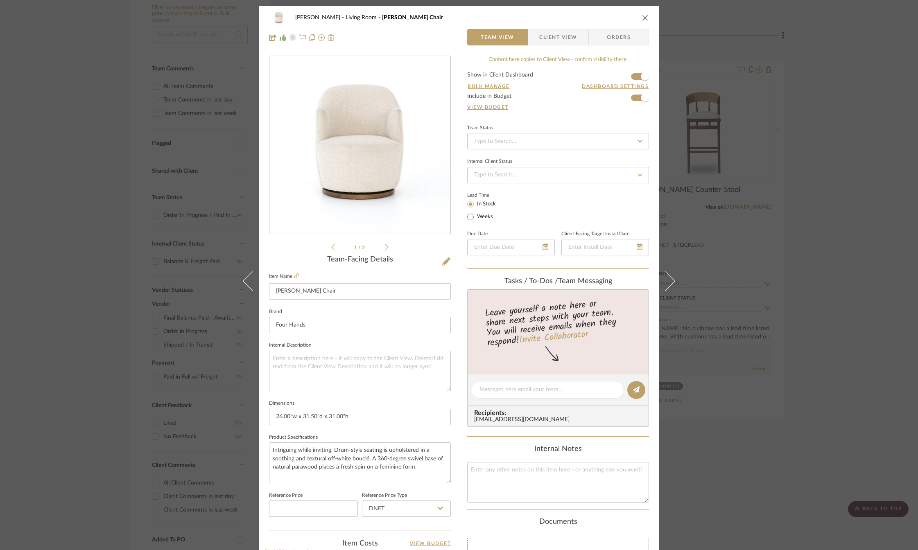
click at [556, 38] on span "Client View" at bounding box center [558, 37] width 38 height 16
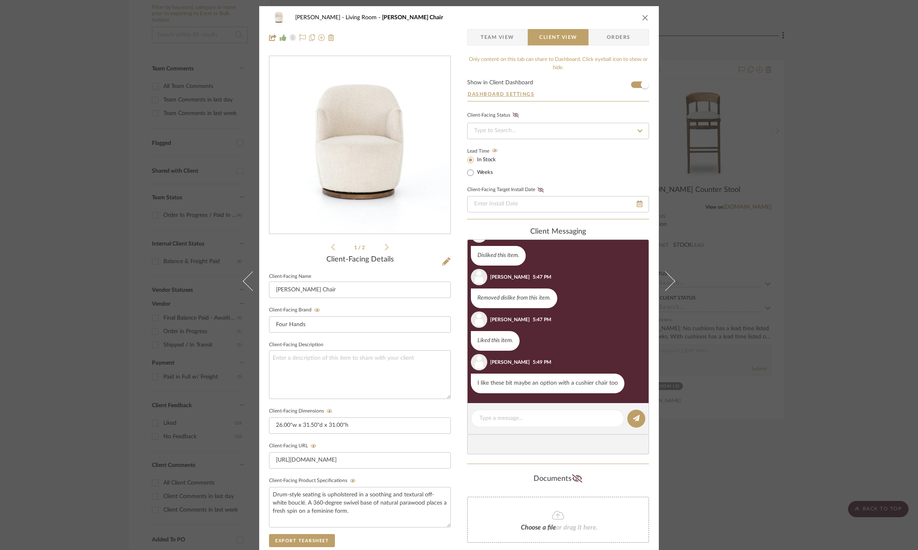
scroll to position [138, 0]
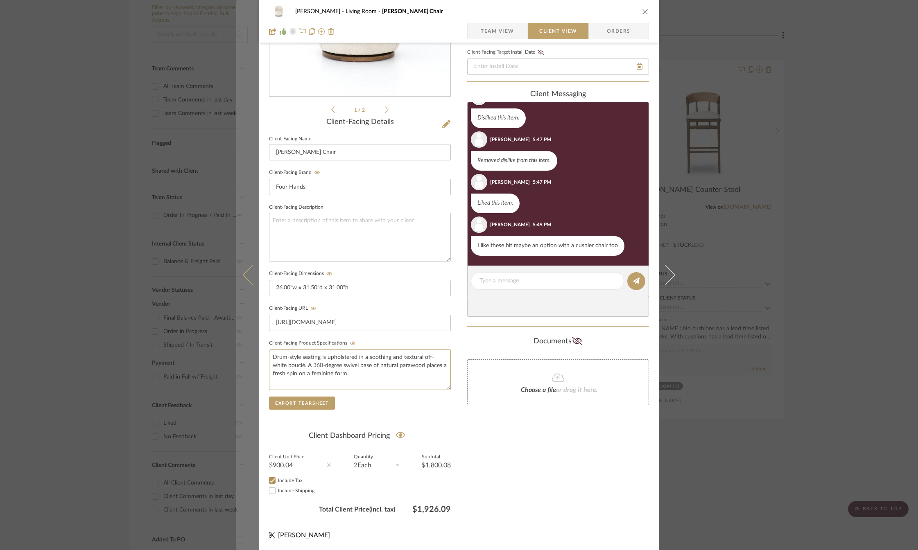
drag, startPoint x: 346, startPoint y: 375, endPoint x: 256, endPoint y: 352, distance: 93.3
click at [256, 352] on mat-dialog-content "[PERSON_NAME] Living Room Aurora Swivel Chair Team View Client View Orders 1 / …" at bounding box center [458, 210] width 445 height 682
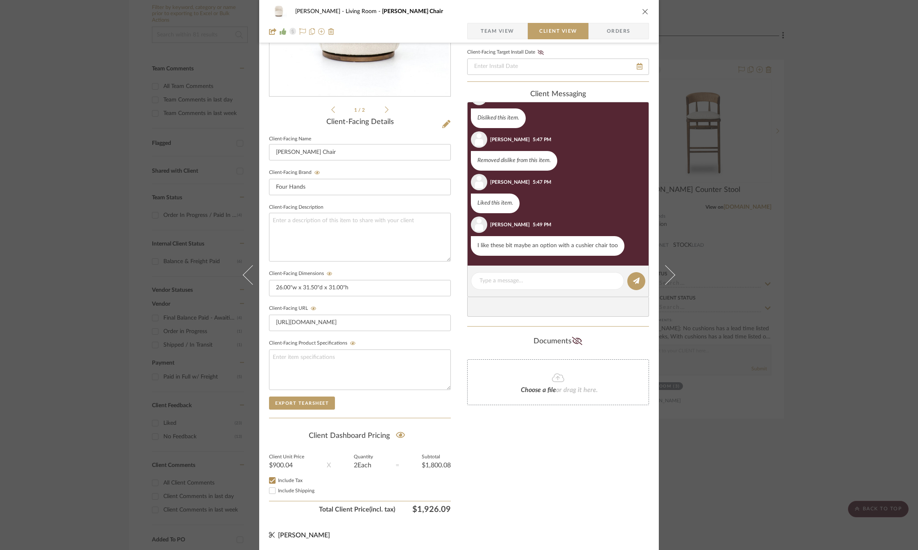
click at [267, 490] on input "Include Shipping" at bounding box center [272, 491] width 10 height 10
checkbox input "true"
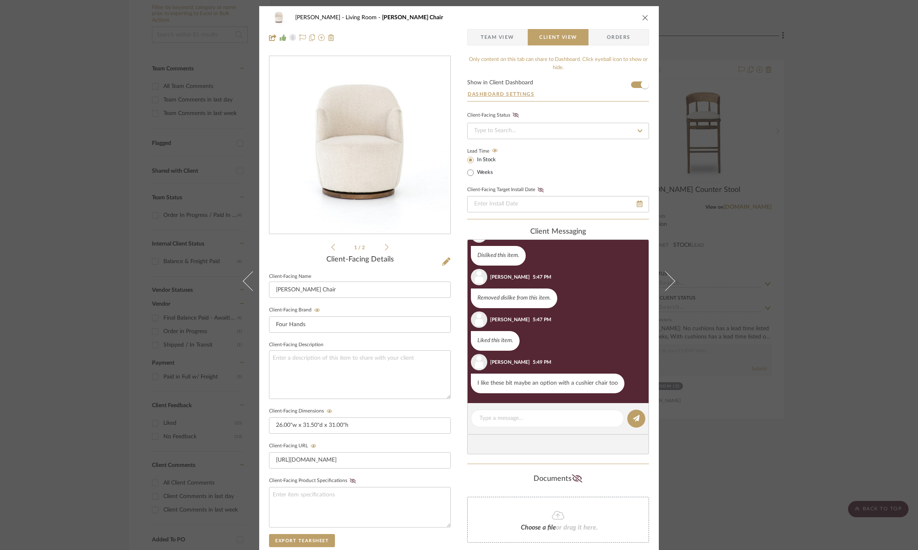
click at [645, 17] on icon "close" at bounding box center [645, 17] width 7 height 7
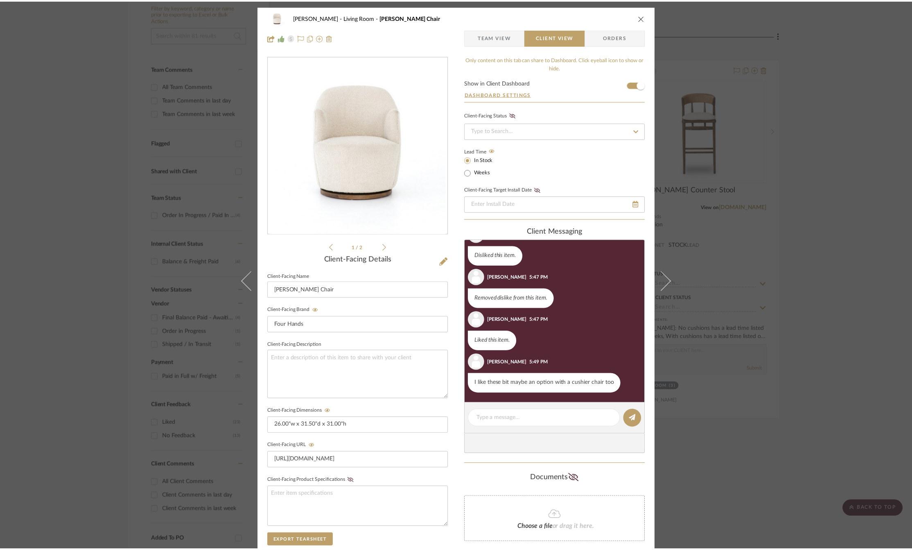
scroll to position [164, 0]
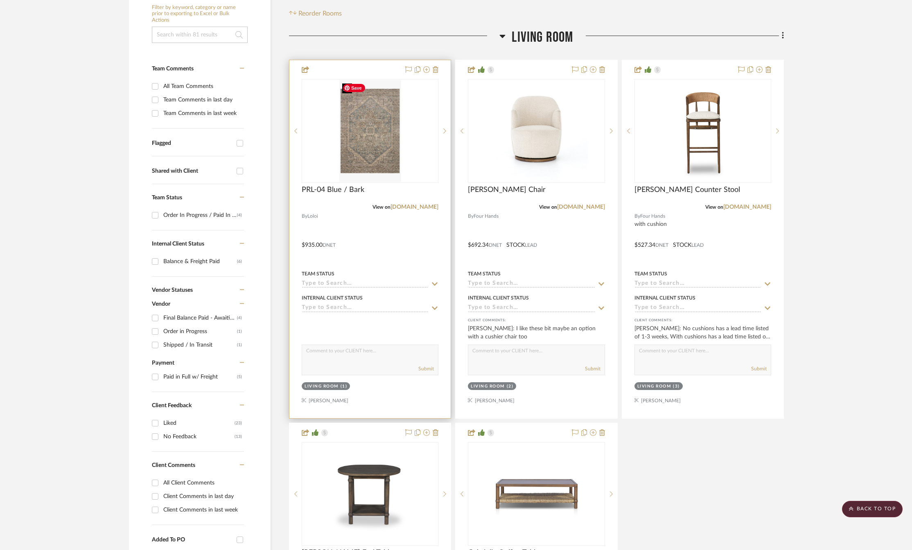
click at [368, 147] on img "0" at bounding box center [370, 131] width 62 height 102
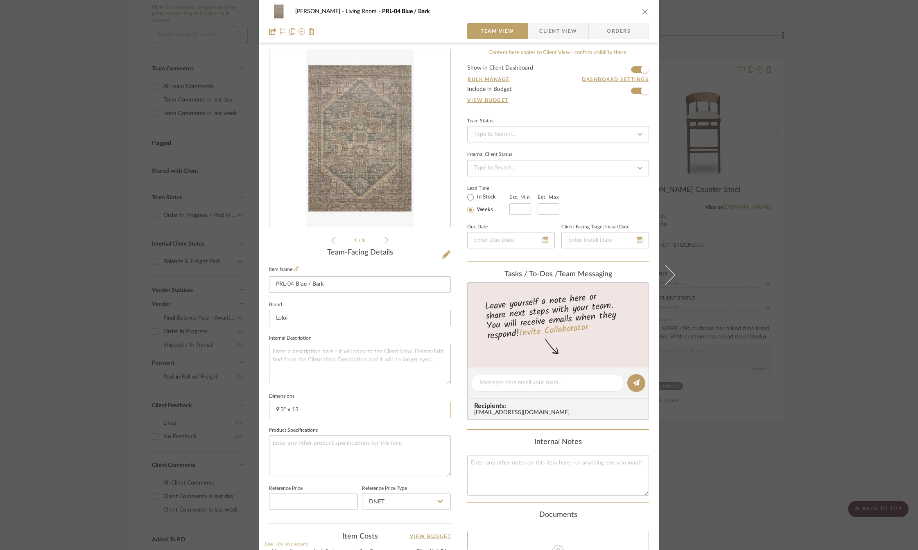
scroll to position [0, 0]
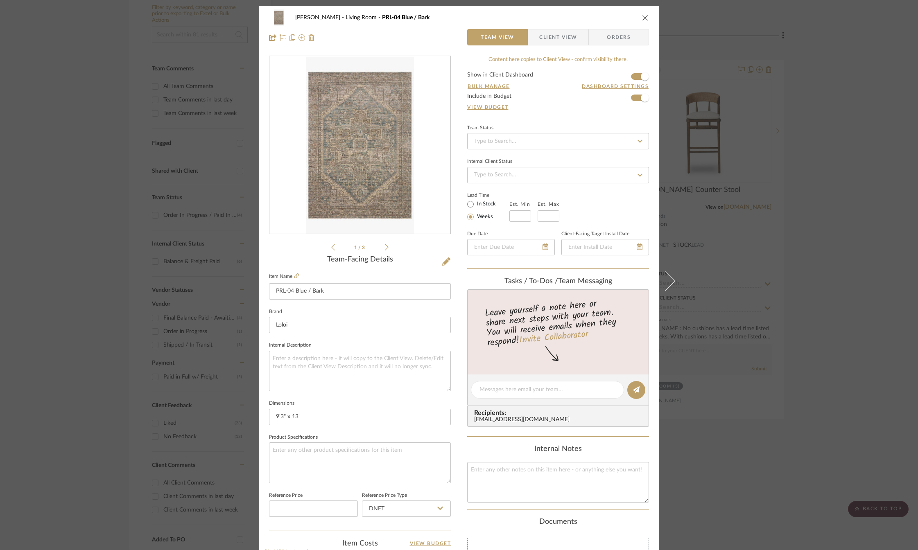
click at [544, 43] on span "Client View" at bounding box center [558, 37] width 38 height 16
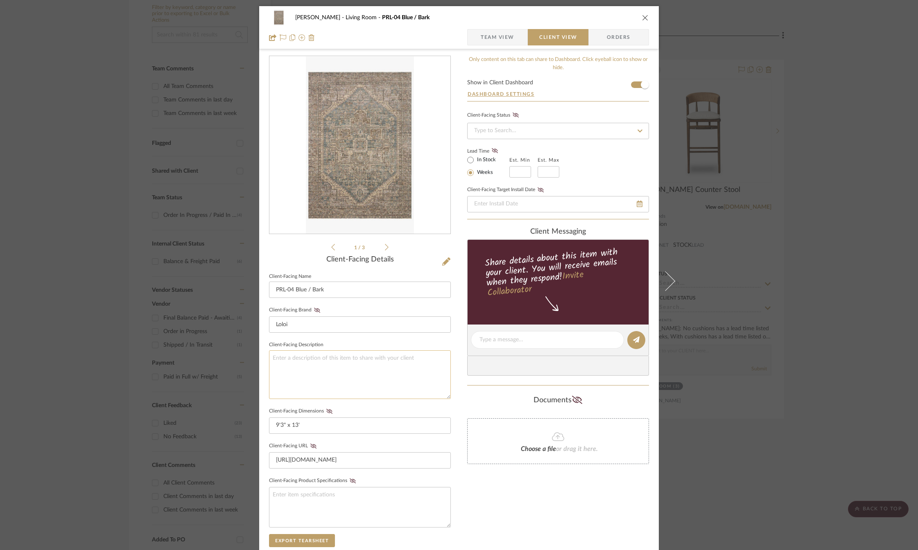
scroll to position [41, 0]
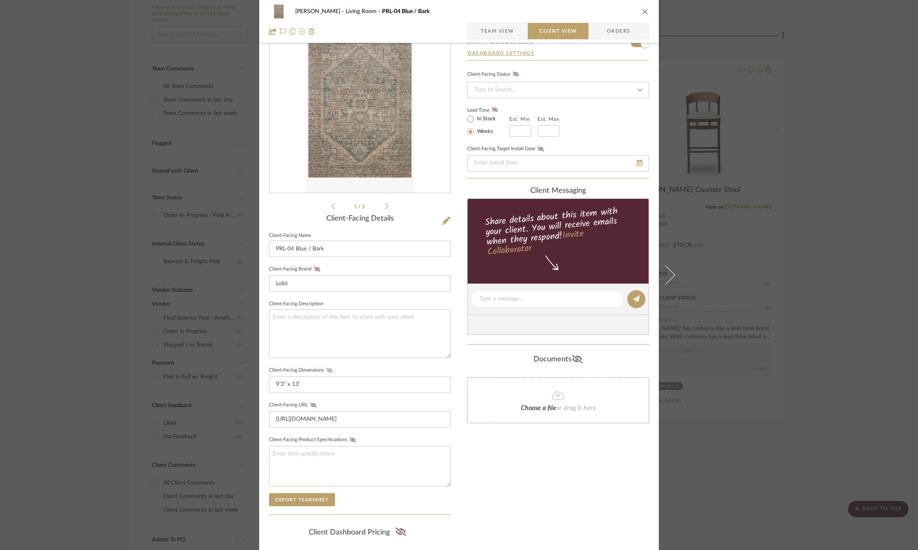
click at [326, 370] on icon at bounding box center [329, 370] width 6 height 5
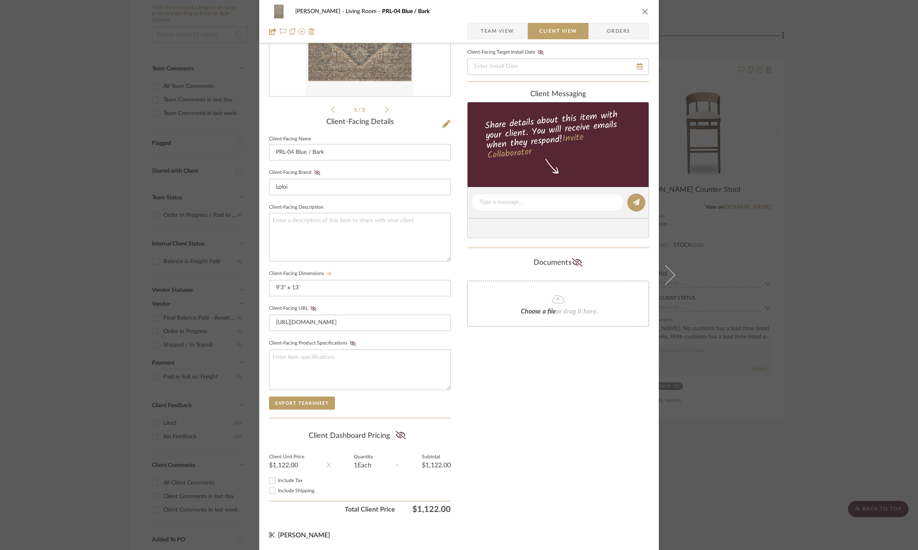
click at [271, 480] on input "Include Tax" at bounding box center [272, 481] width 10 height 10
checkbox input "true"
click at [270, 488] on input "Include Shipping" at bounding box center [272, 491] width 10 height 10
checkbox input "true"
click at [643, 9] on icon "close" at bounding box center [645, 11] width 7 height 7
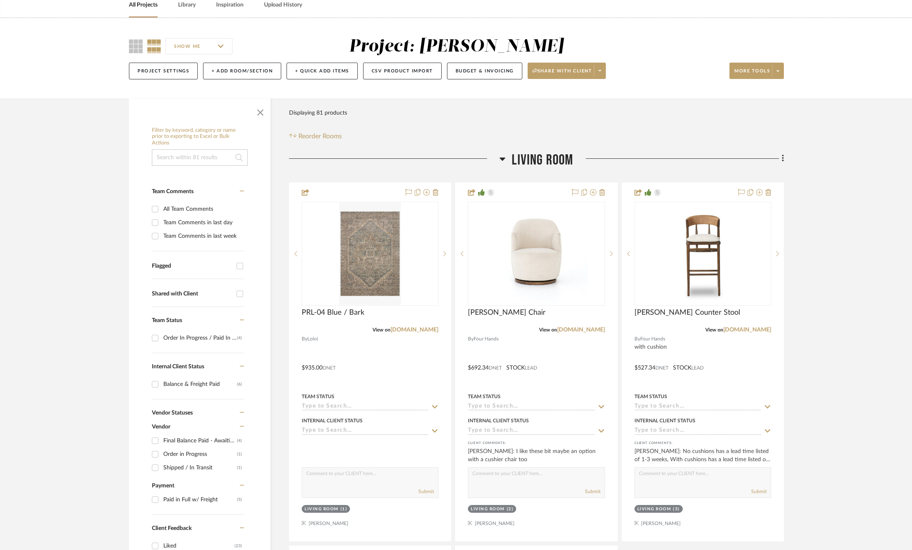
scroll to position [0, 0]
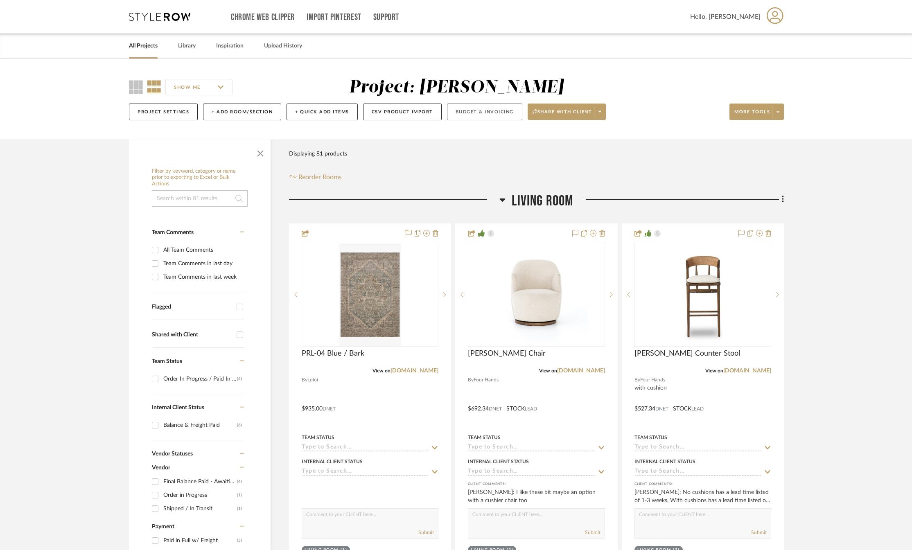
click at [473, 114] on button "Budget & Invoicing" at bounding box center [484, 112] width 75 height 17
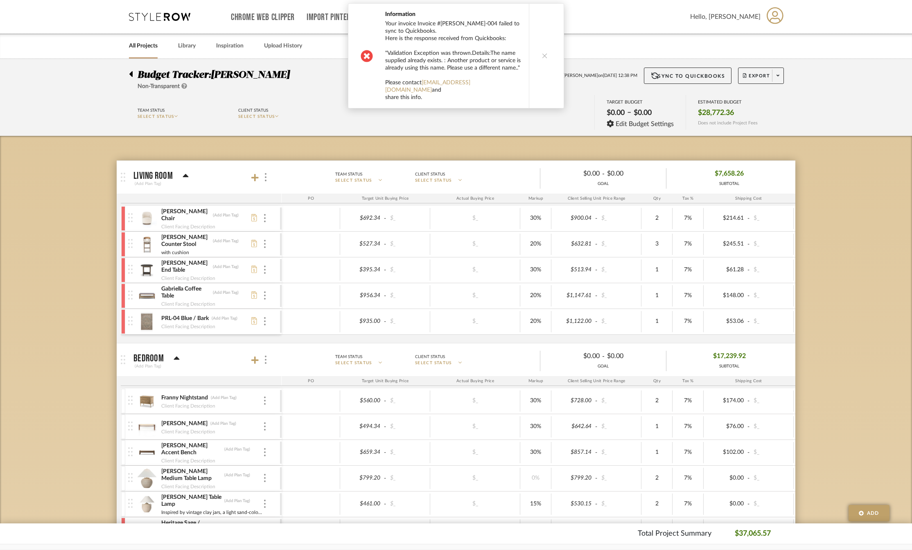
click at [543, 54] on icon at bounding box center [545, 56] width 6 height 6
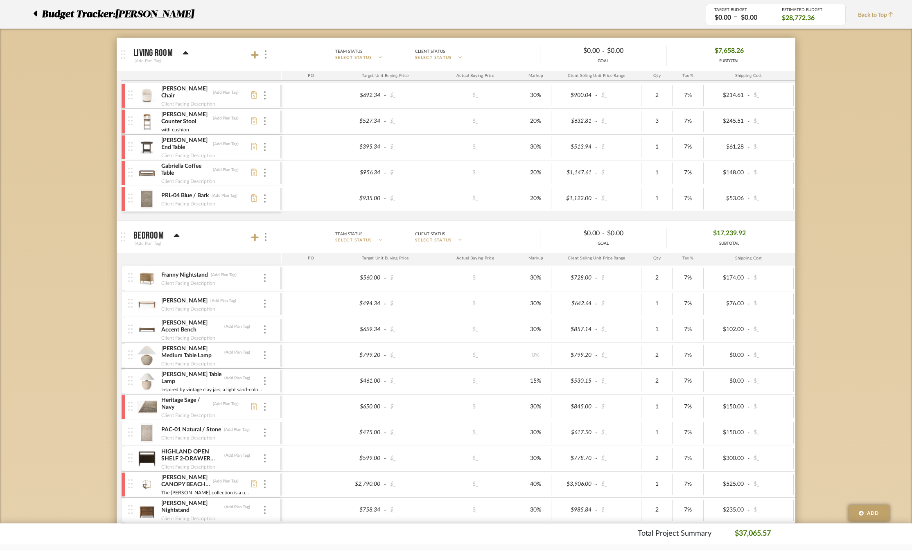
scroll to position [246, 0]
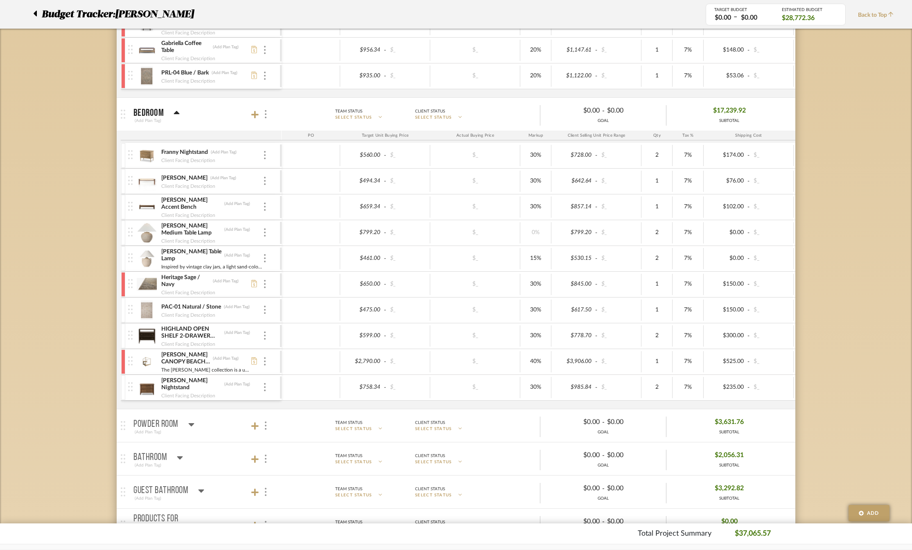
click at [124, 393] on div at bounding box center [123, 387] width 4 height 25
click at [144, 373] on div at bounding box center [146, 376] width 11 height 11
click at [125, 213] on div at bounding box center [123, 207] width 4 height 25
click at [148, 195] on div at bounding box center [146, 195] width 11 height 11
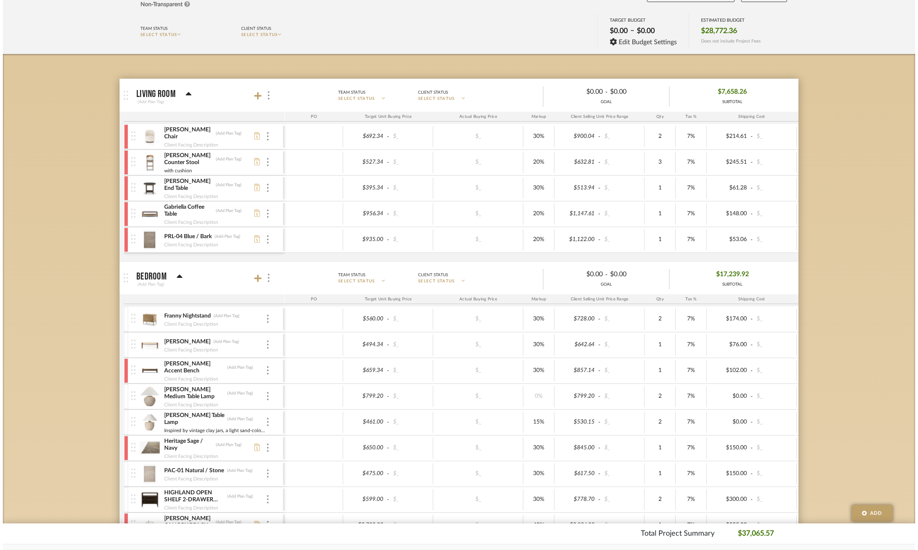
scroll to position [0, 0]
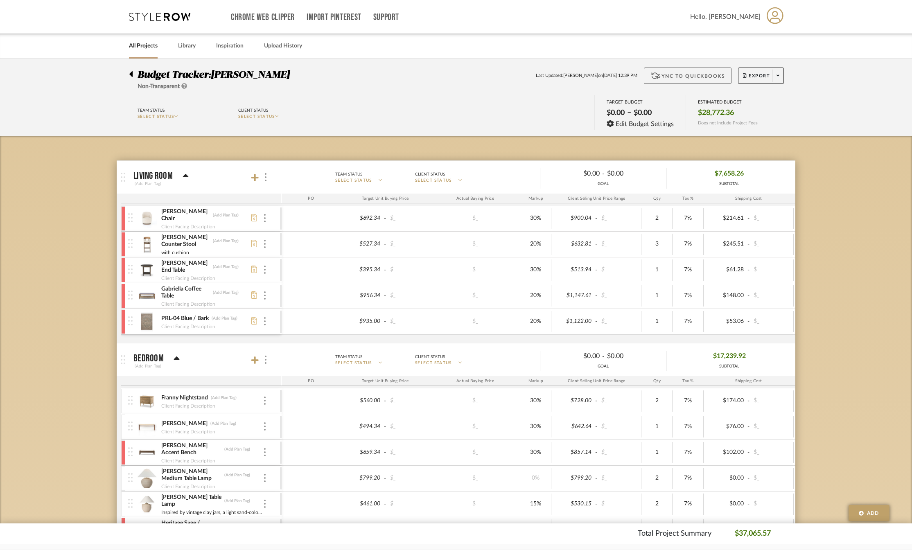
click at [710, 76] on button "Sync to QuickBooks" at bounding box center [688, 76] width 88 height 16
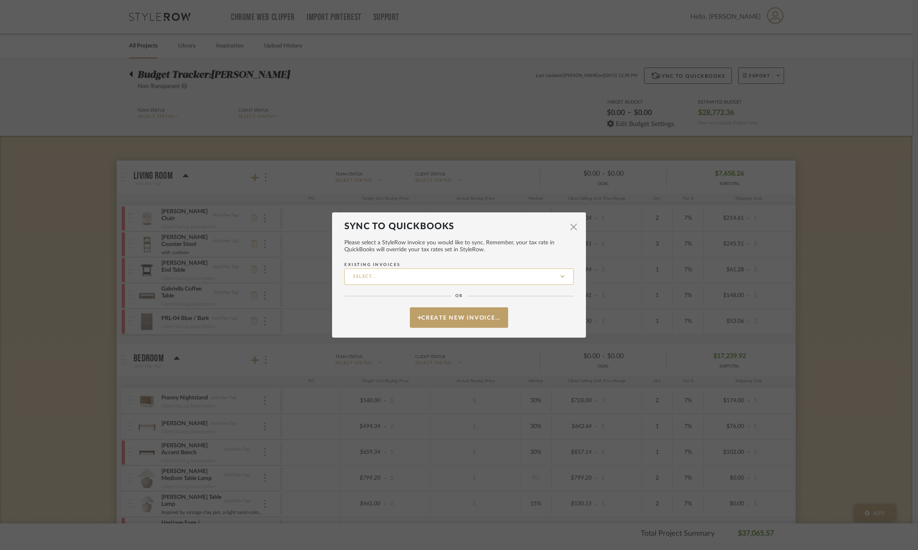
click at [443, 275] on input "Existing Invoices" at bounding box center [458, 277] width 229 height 16
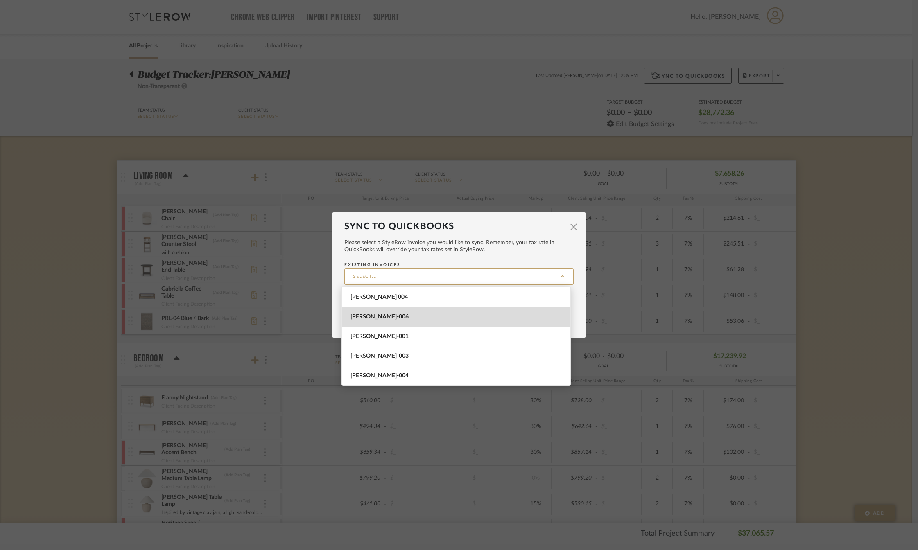
click at [413, 316] on span "[PERSON_NAME]-006" at bounding box center [456, 317] width 213 height 7
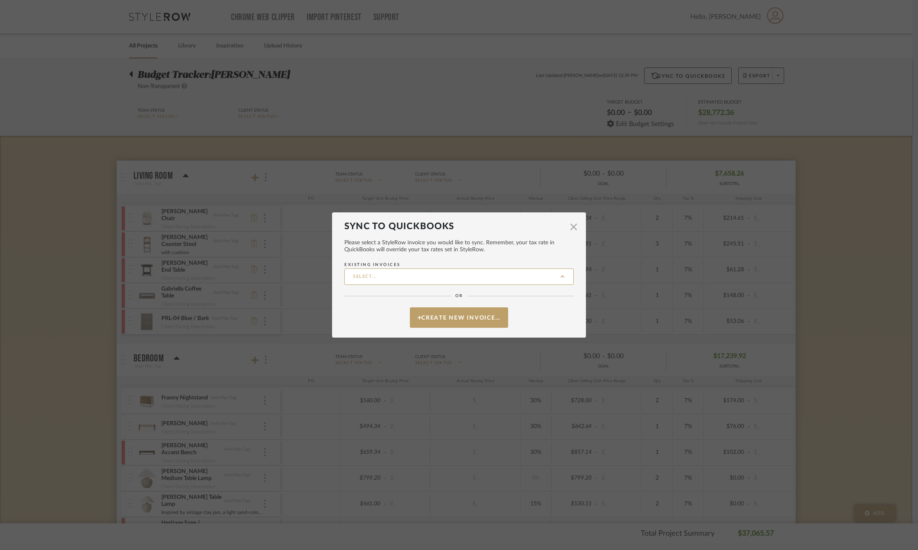
type input "[PERSON_NAME]-006"
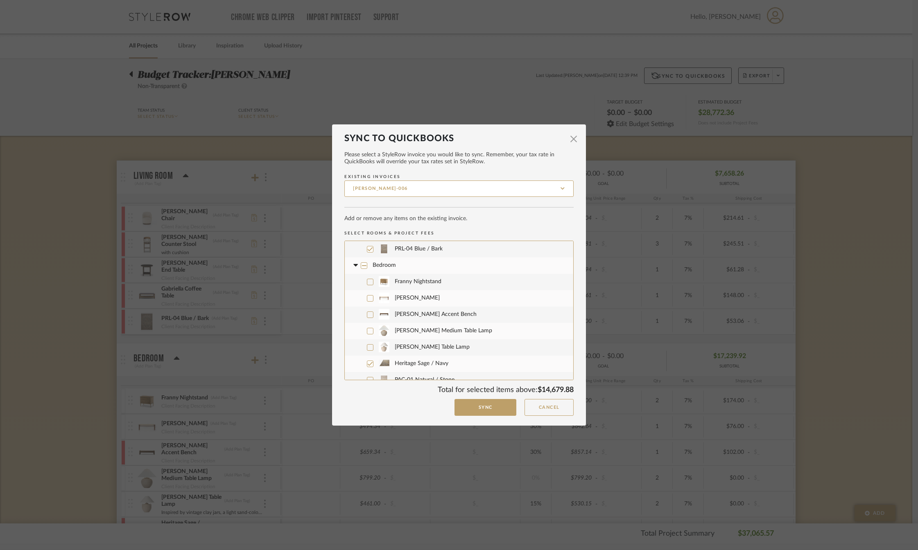
scroll to position [123, 0]
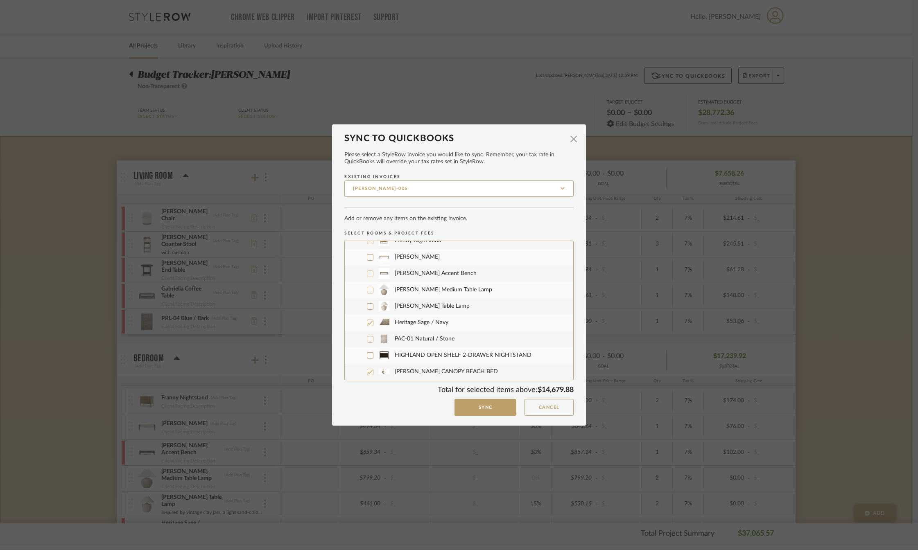
click at [367, 275] on icon at bounding box center [370, 274] width 6 height 6
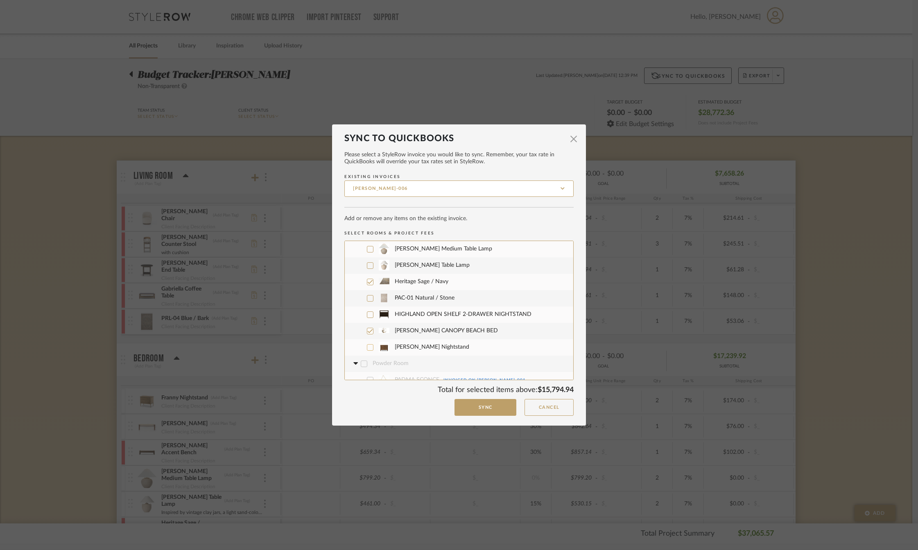
click at [367, 347] on icon at bounding box center [370, 348] width 6 height 6
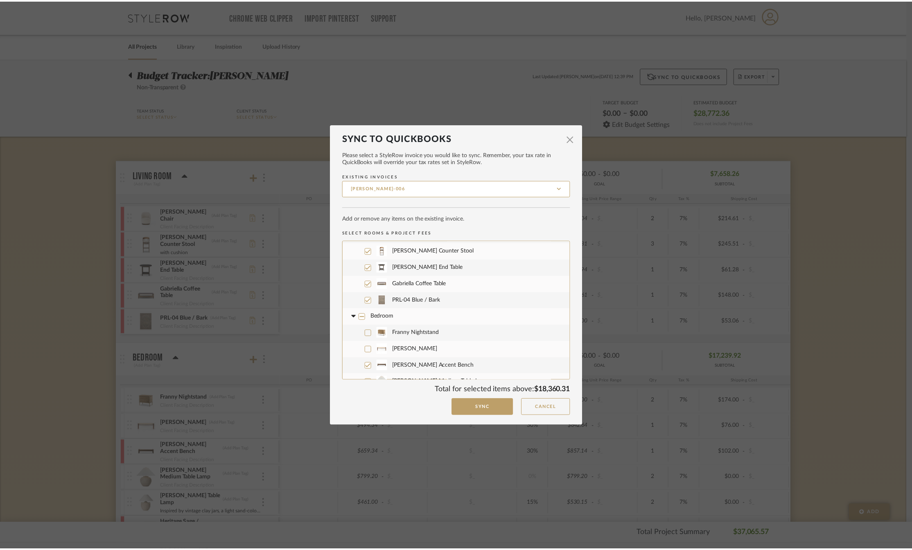
scroll to position [0, 0]
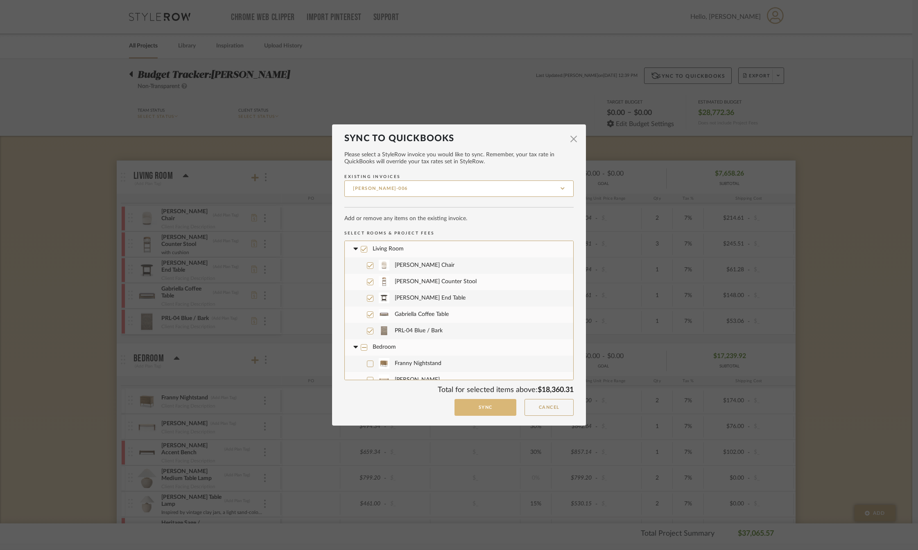
click at [462, 408] on button "Sync" at bounding box center [485, 407] width 62 height 17
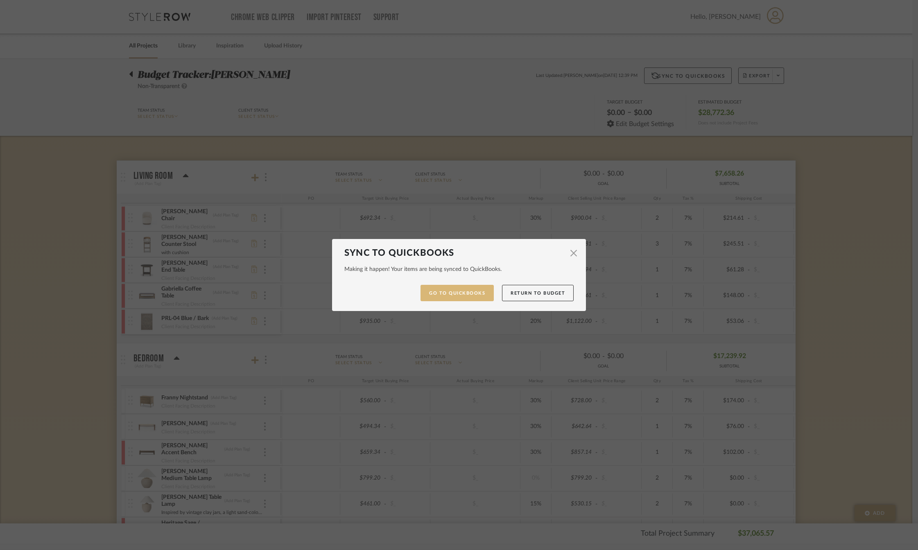
click at [449, 294] on link "Go to QuickBooks" at bounding box center [456, 293] width 73 height 17
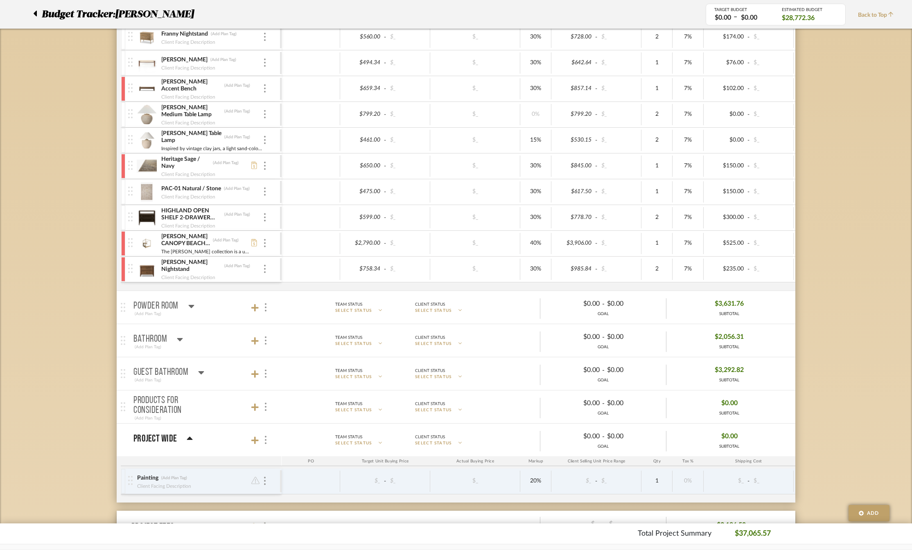
scroll to position [323, 0]
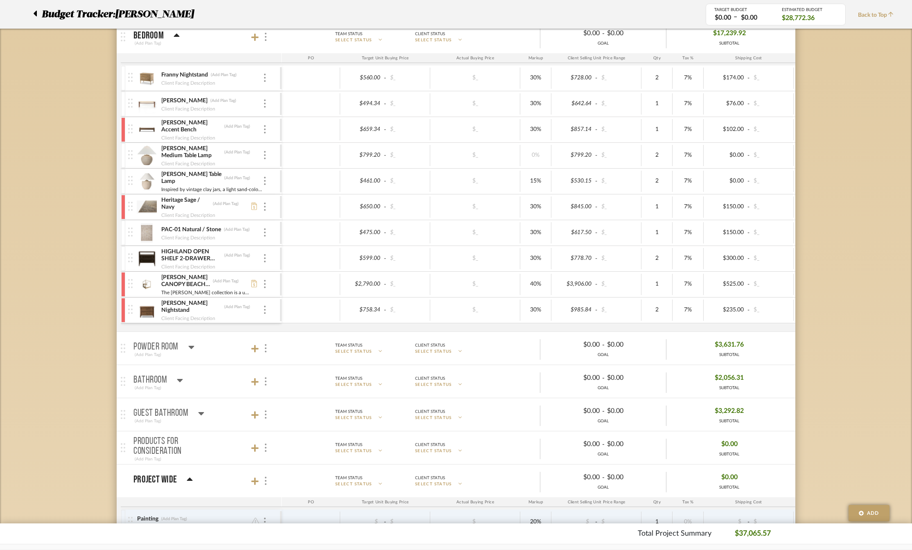
click at [267, 261] on div "HIGHLAND OPEN SHELF 2-DRAWER NIGHTSTAND (Add Plan Tag) Client Facing Description" at bounding box center [204, 258] width 152 height 25
click at [264, 258] on img at bounding box center [265, 258] width 2 height 8
click at [291, 317] on span "Remove Item" at bounding box center [304, 319] width 51 height 7
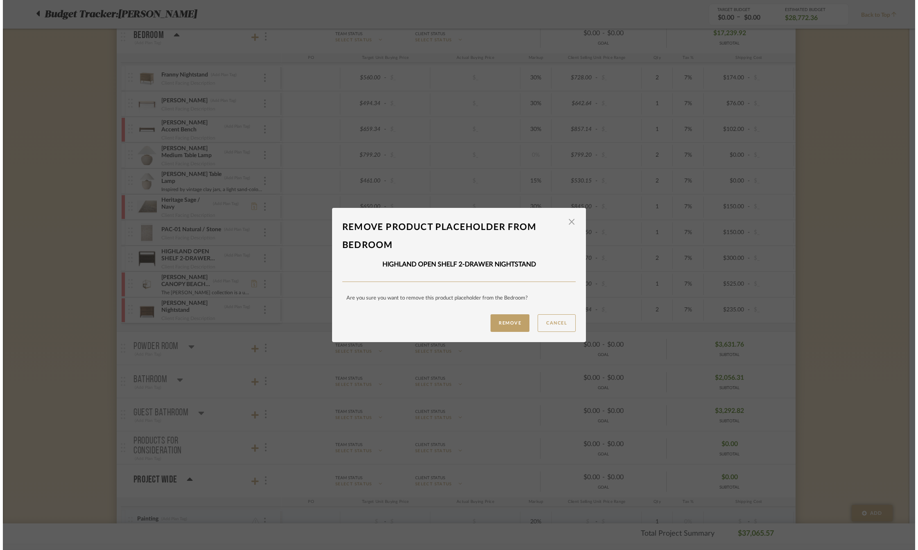
scroll to position [0, 0]
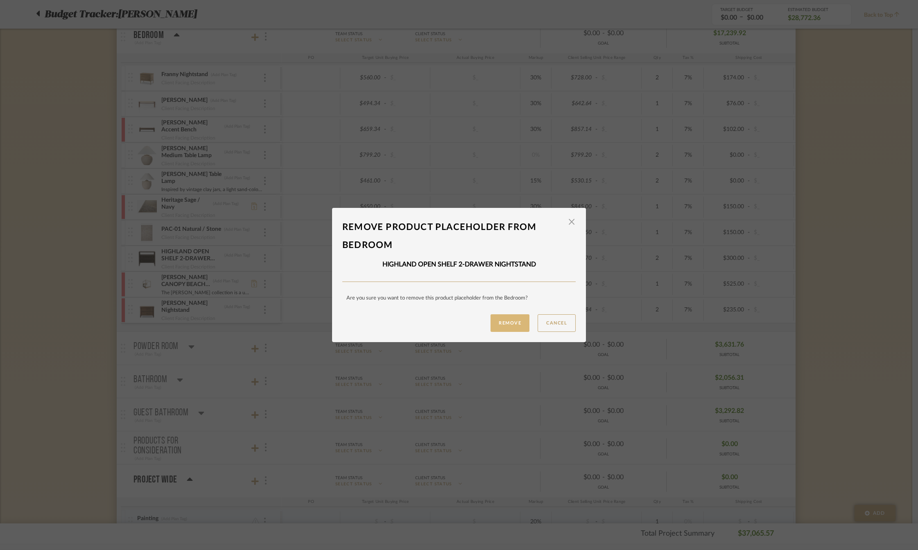
click at [502, 319] on button "Remove" at bounding box center [509, 323] width 39 height 18
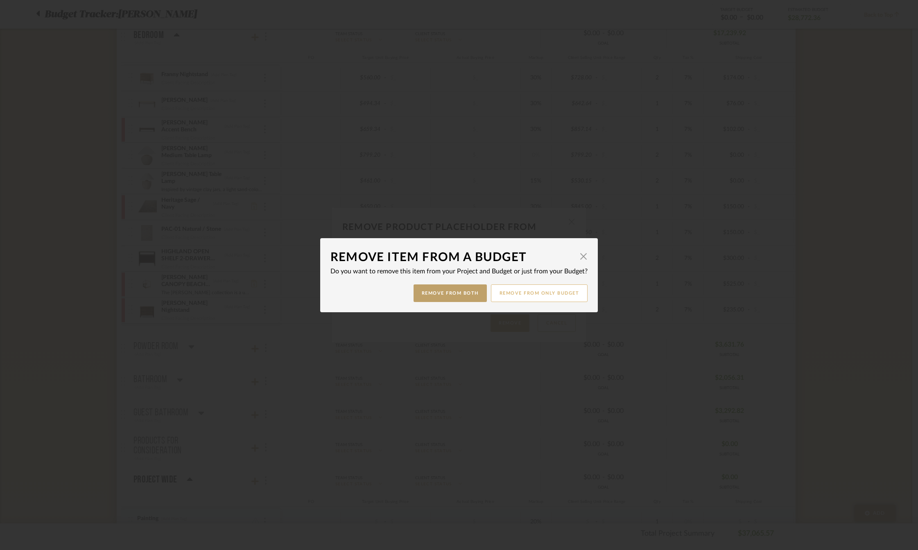
click at [505, 294] on button "Remove from only Budget" at bounding box center [539, 294] width 97 height 18
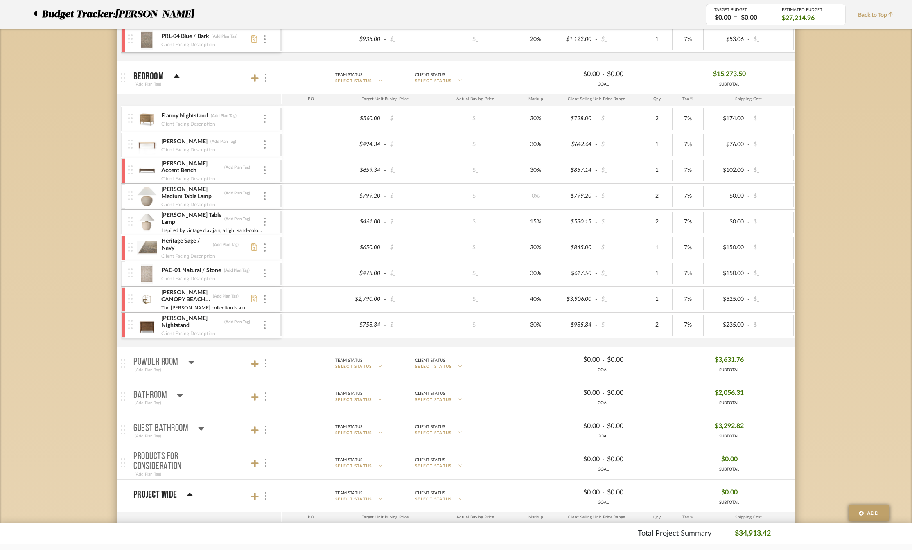
scroll to position [241, 0]
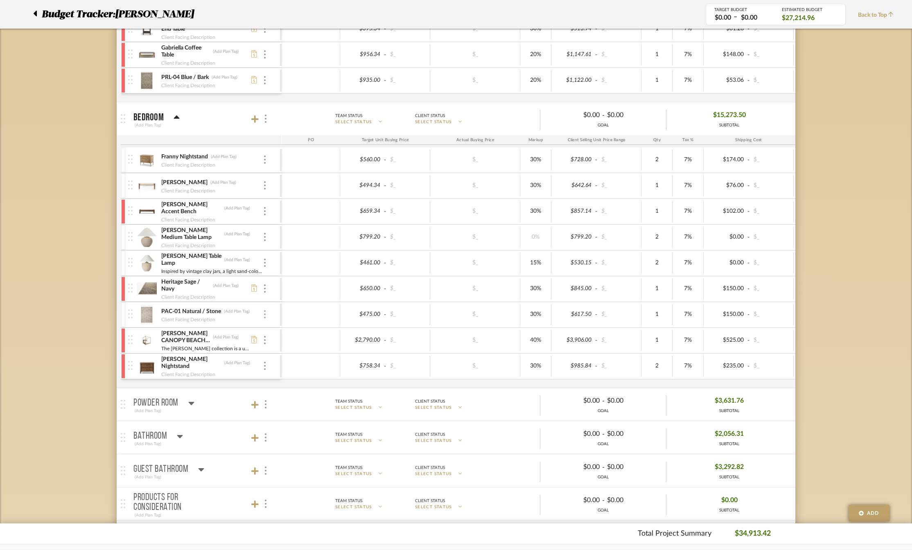
click at [265, 315] on img at bounding box center [265, 314] width 2 height 8
click at [294, 377] on span "Remove Item" at bounding box center [304, 375] width 51 height 7
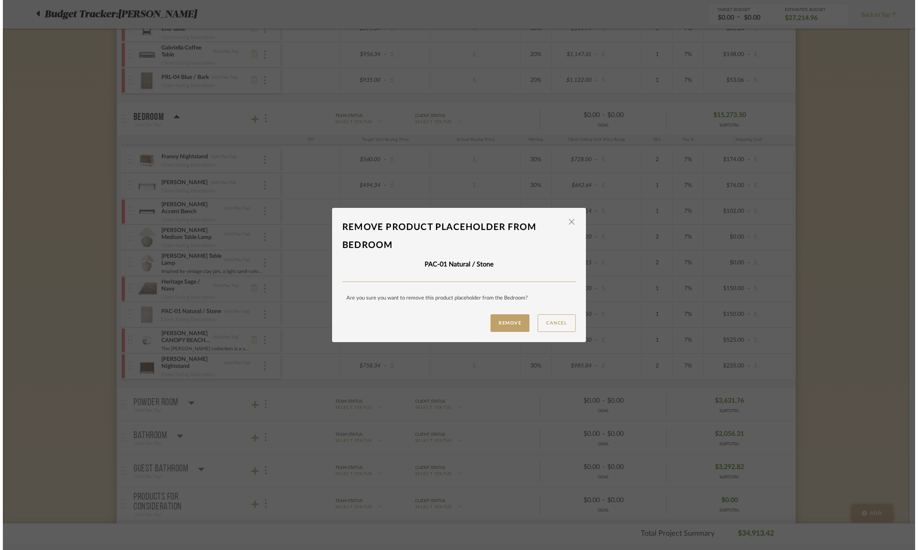
scroll to position [0, 0]
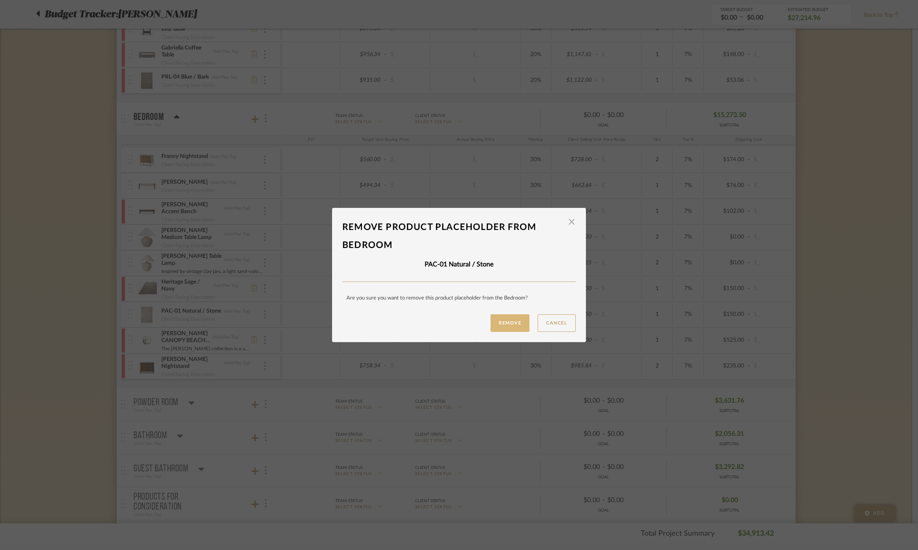
click at [507, 320] on button "Remove" at bounding box center [509, 323] width 39 height 18
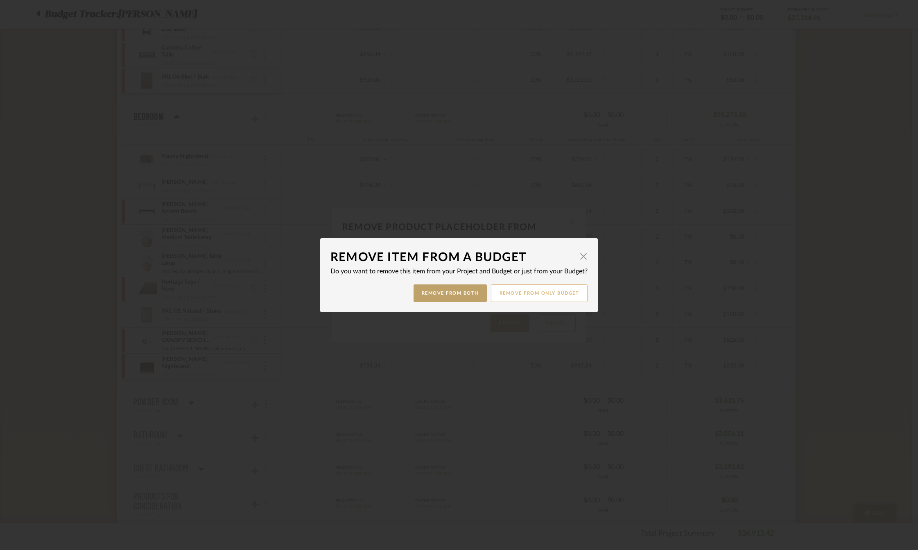
click at [523, 294] on button "Remove from only Budget" at bounding box center [539, 294] width 97 height 18
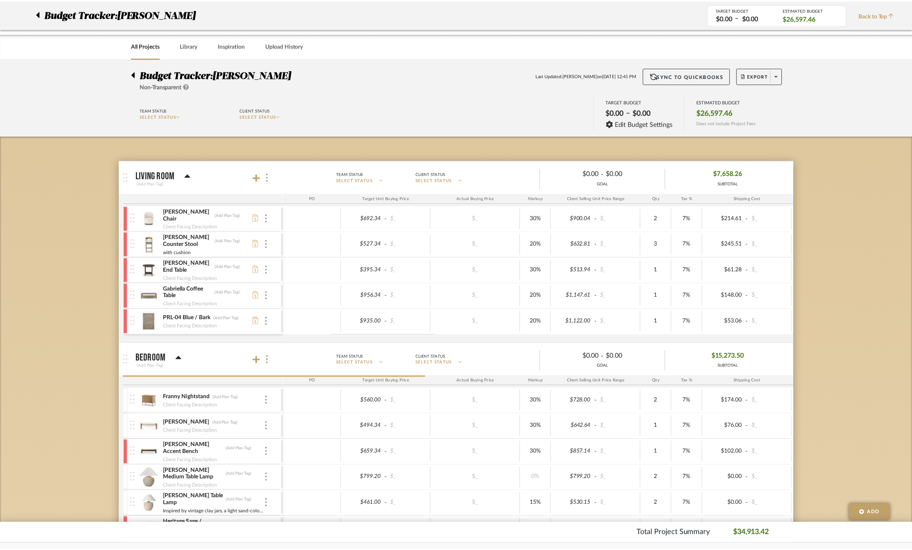
scroll to position [241, 0]
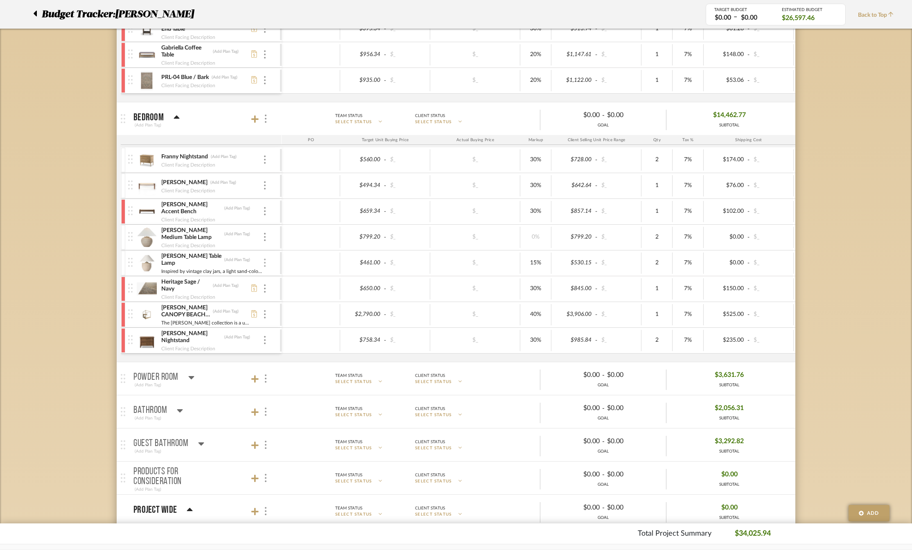
click at [266, 262] on div at bounding box center [265, 263] width 4 height 9
click at [285, 323] on span "Remove Item" at bounding box center [304, 324] width 51 height 7
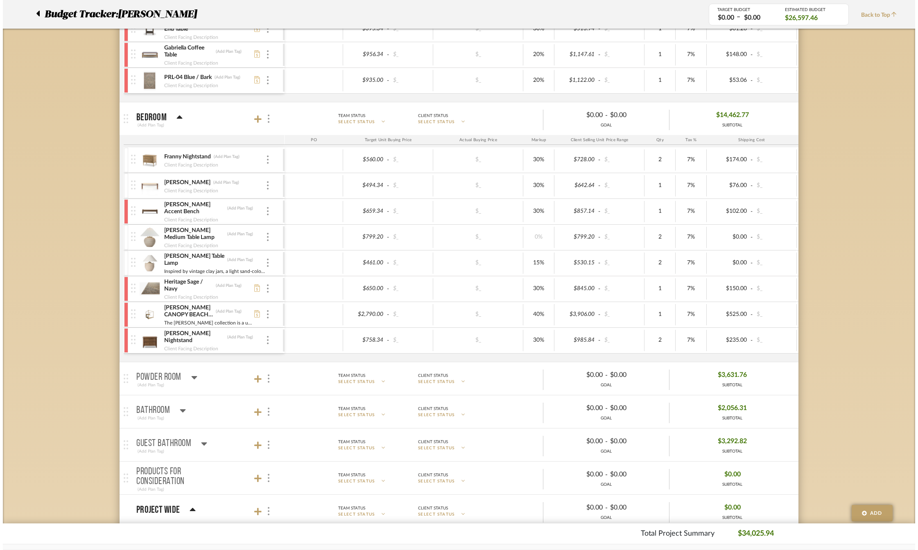
scroll to position [0, 0]
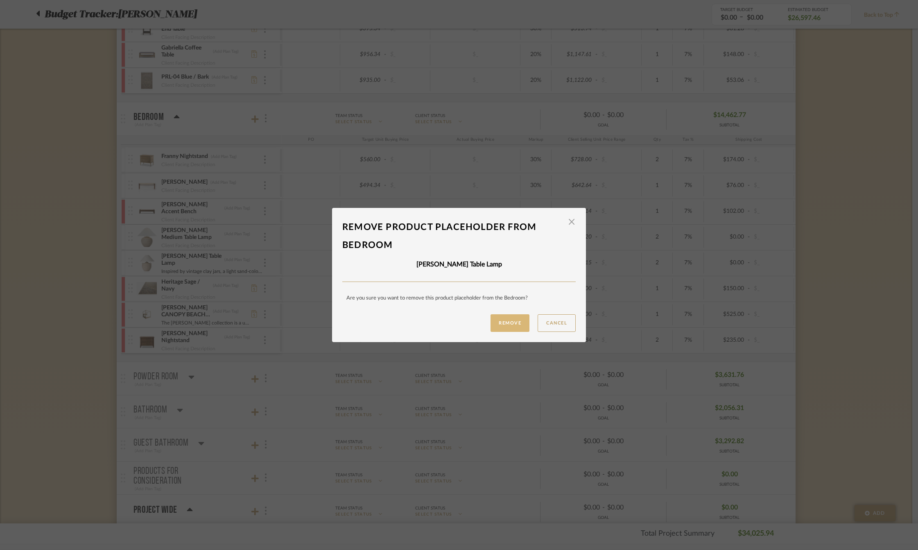
click at [495, 324] on button "Remove" at bounding box center [509, 323] width 39 height 18
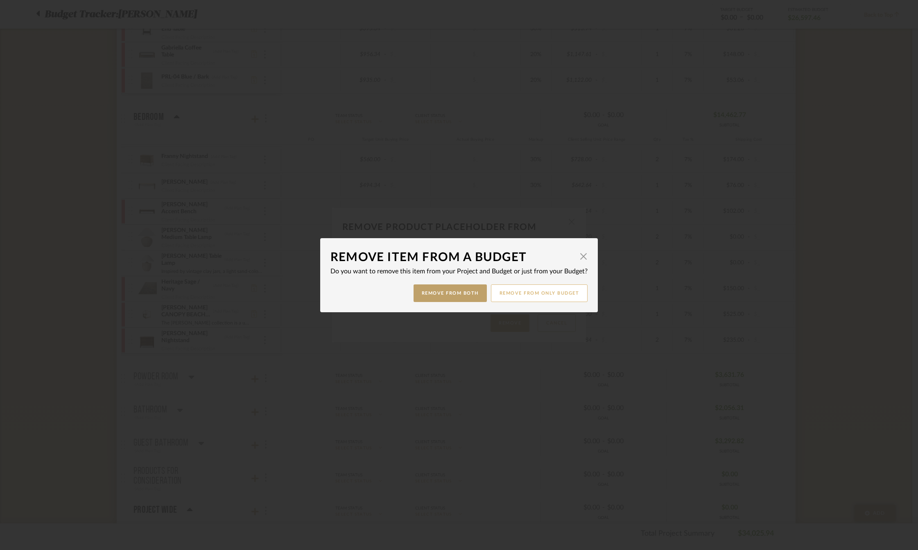
click at [519, 294] on button "Remove from only Budget" at bounding box center [539, 294] width 97 height 18
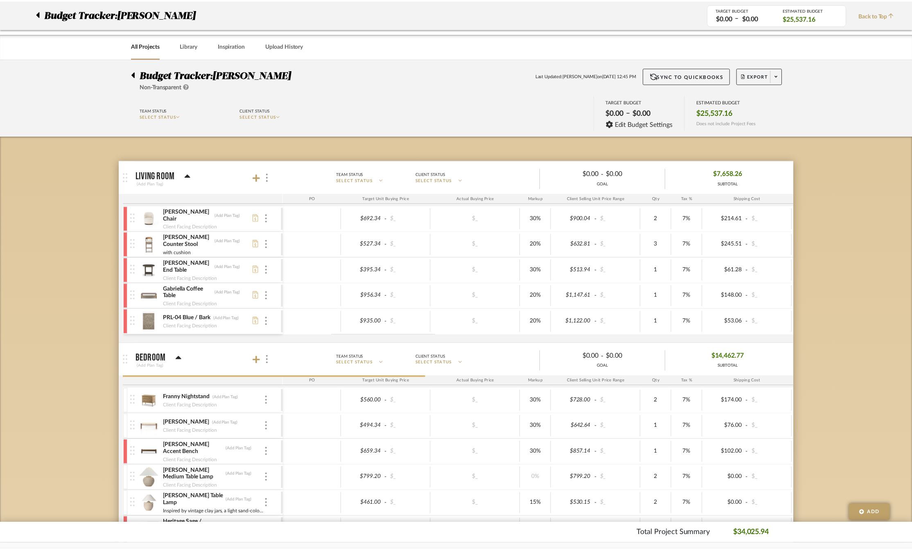
scroll to position [241, 0]
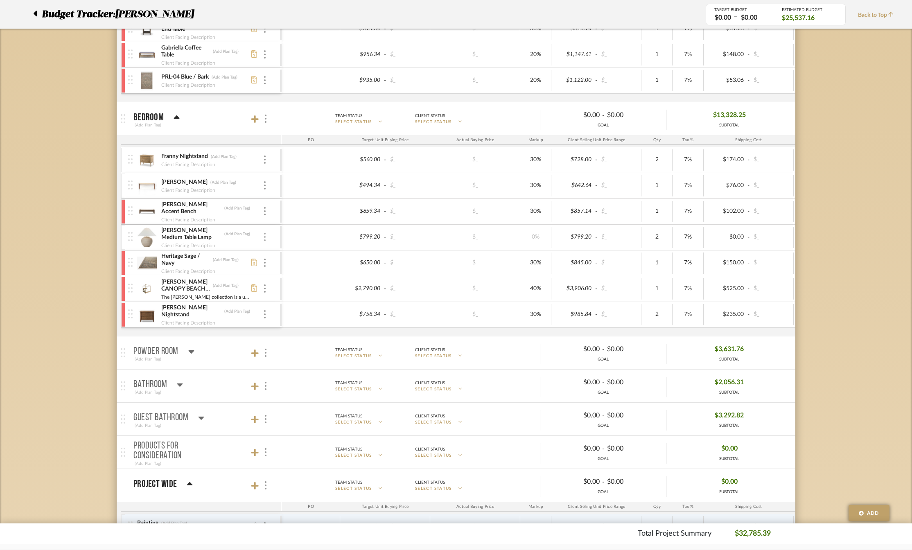
click at [264, 234] on div at bounding box center [265, 237] width 4 height 9
click at [300, 295] on span "Remove Item" at bounding box center [304, 298] width 51 height 7
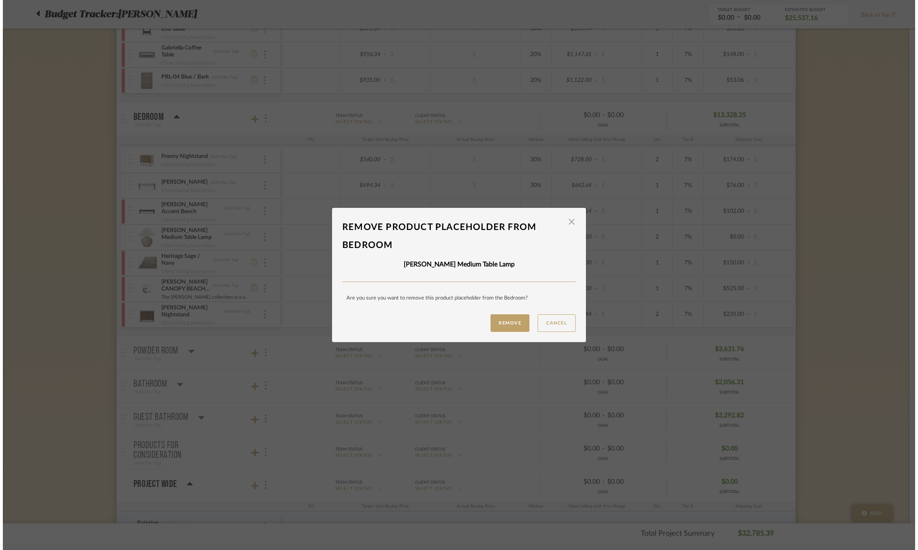
scroll to position [0, 0]
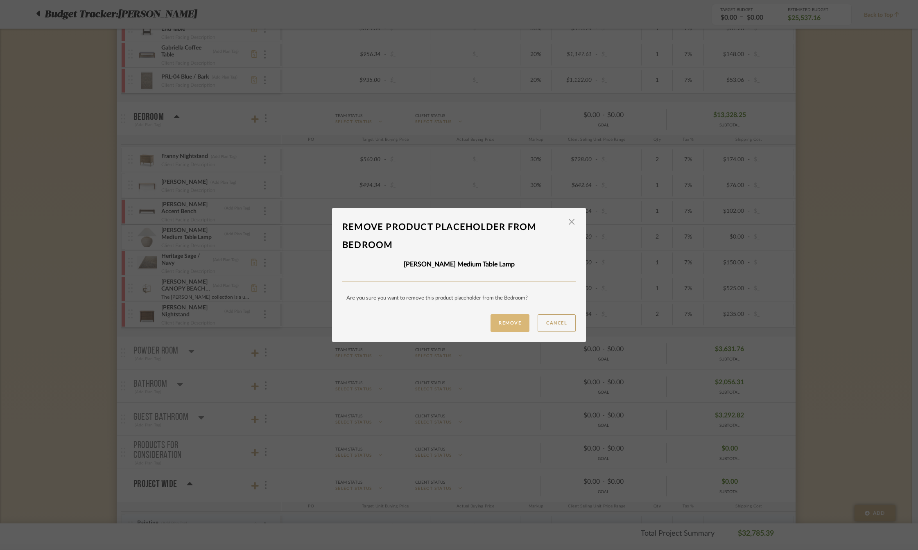
click at [510, 322] on button "Remove" at bounding box center [509, 323] width 39 height 18
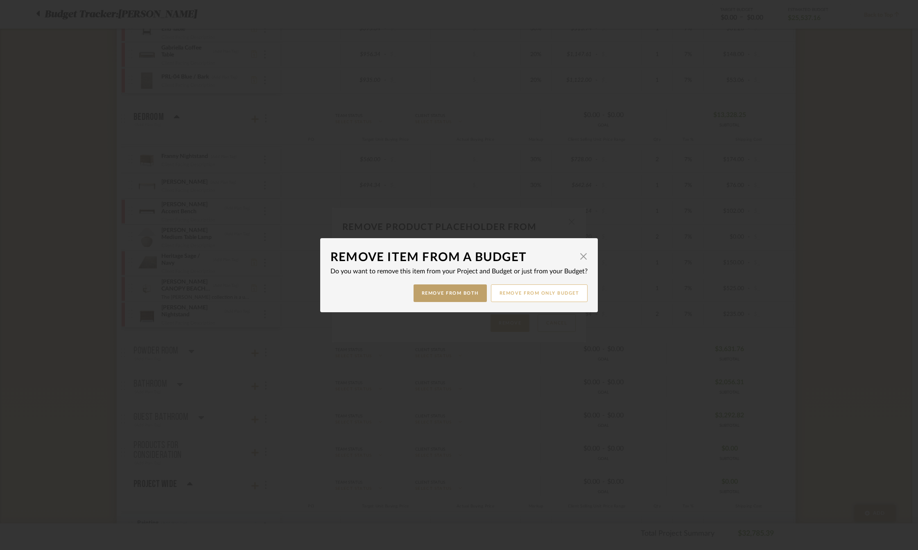
click at [512, 291] on button "Remove from only Budget" at bounding box center [539, 294] width 97 height 18
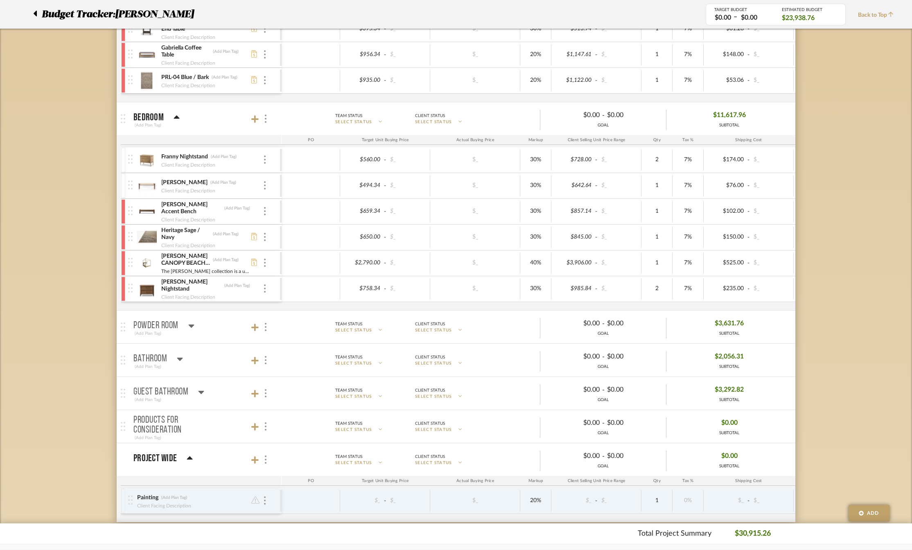
scroll to position [159, 0]
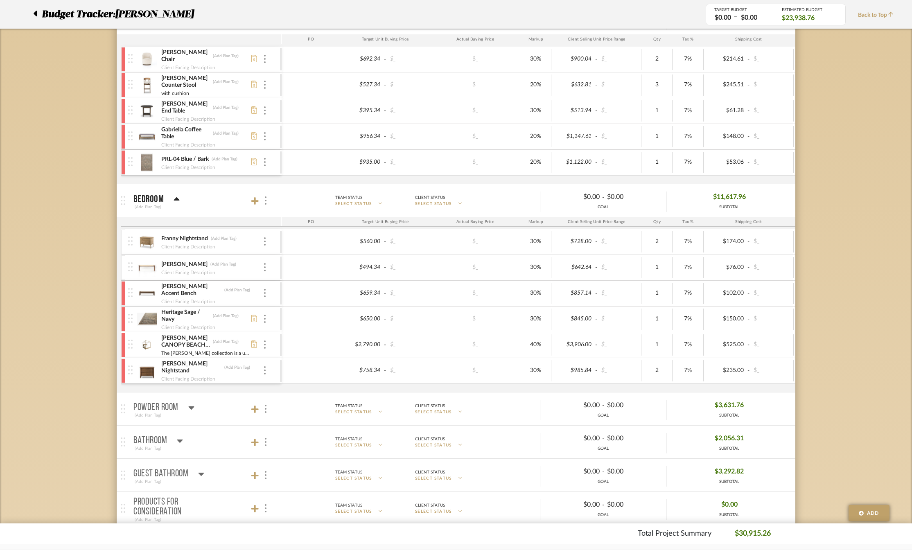
click at [262, 265] on div "[PERSON_NAME] (Add Plan Tag)" at bounding box center [212, 265] width 102 height 8
click at [265, 268] on img at bounding box center [265, 267] width 2 height 8
click at [301, 324] on button "Remove Item" at bounding box center [300, 328] width 74 height 20
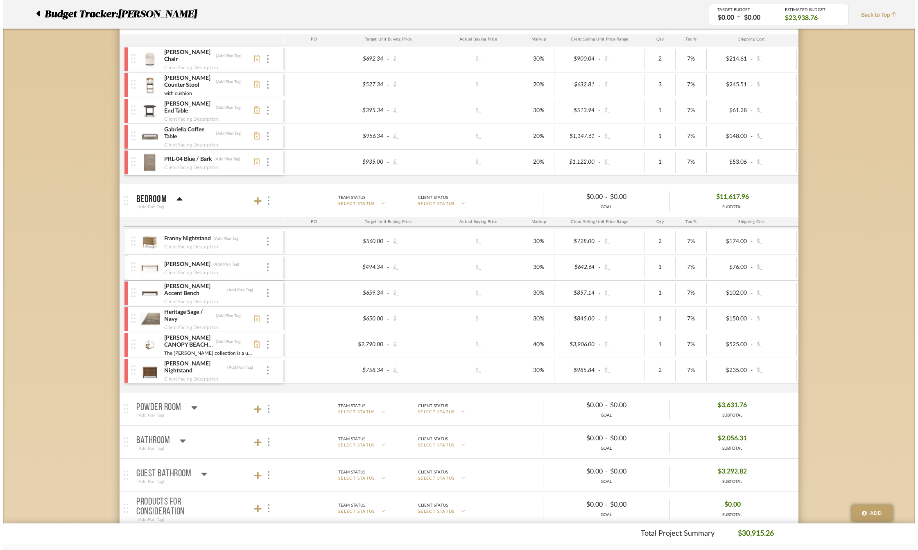
scroll to position [0, 0]
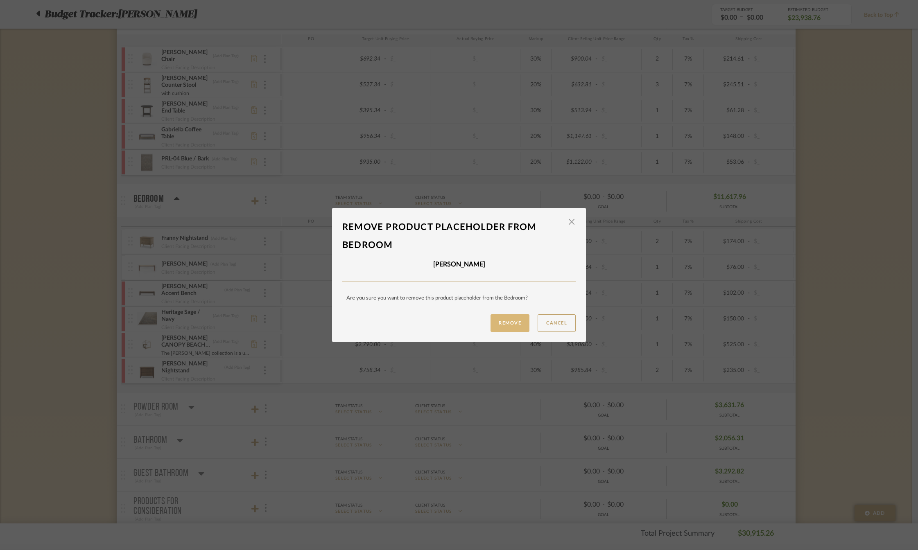
click at [504, 321] on button "Remove" at bounding box center [509, 323] width 39 height 18
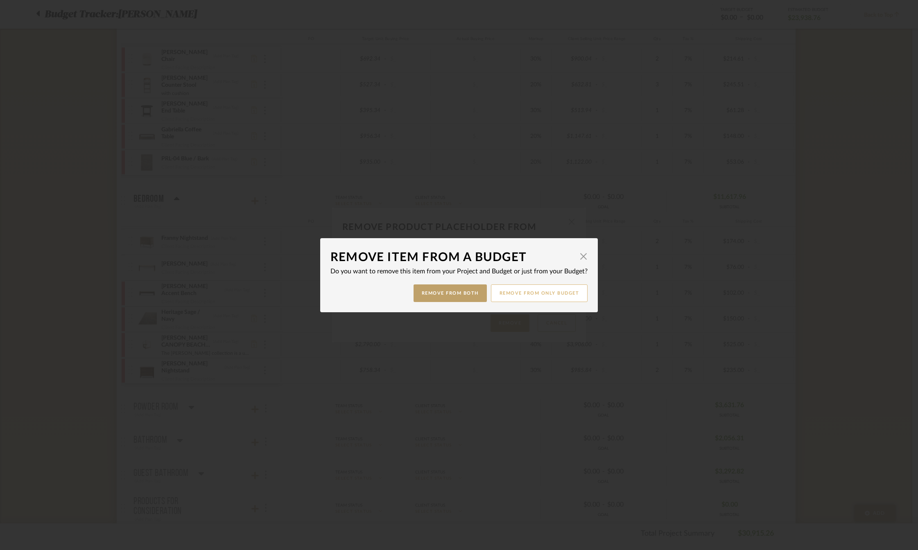
click at [517, 294] on button "Remove from only Budget" at bounding box center [539, 294] width 97 height 18
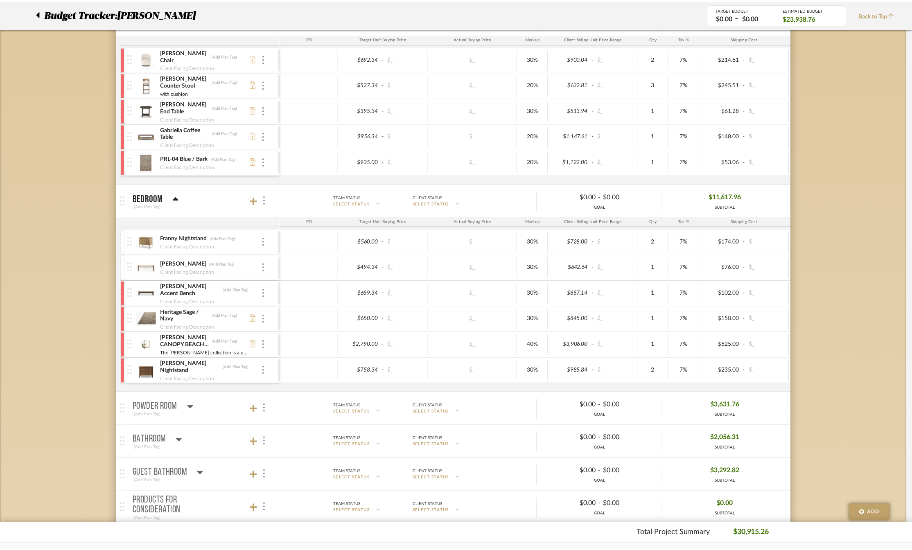
scroll to position [159, 0]
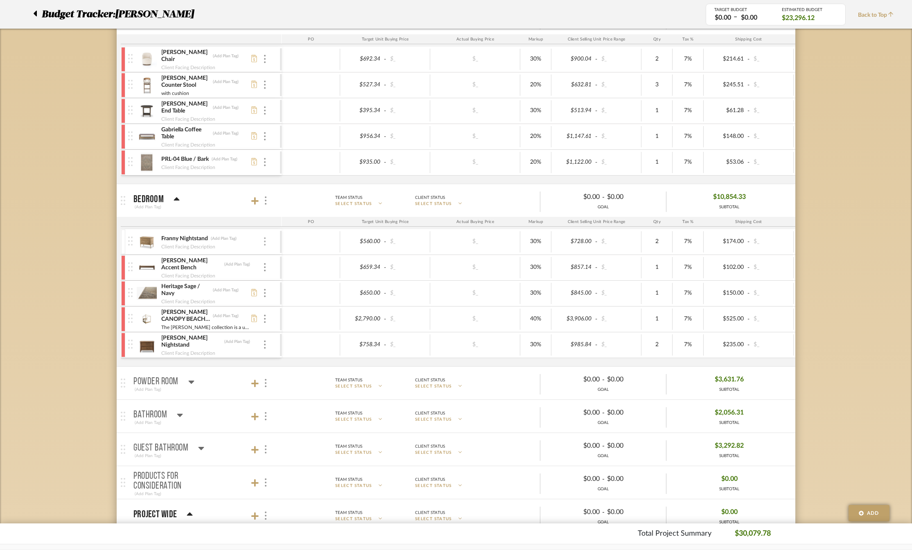
click at [266, 244] on div at bounding box center [265, 241] width 4 height 9
click at [292, 299] on span "Remove Item" at bounding box center [304, 302] width 51 height 7
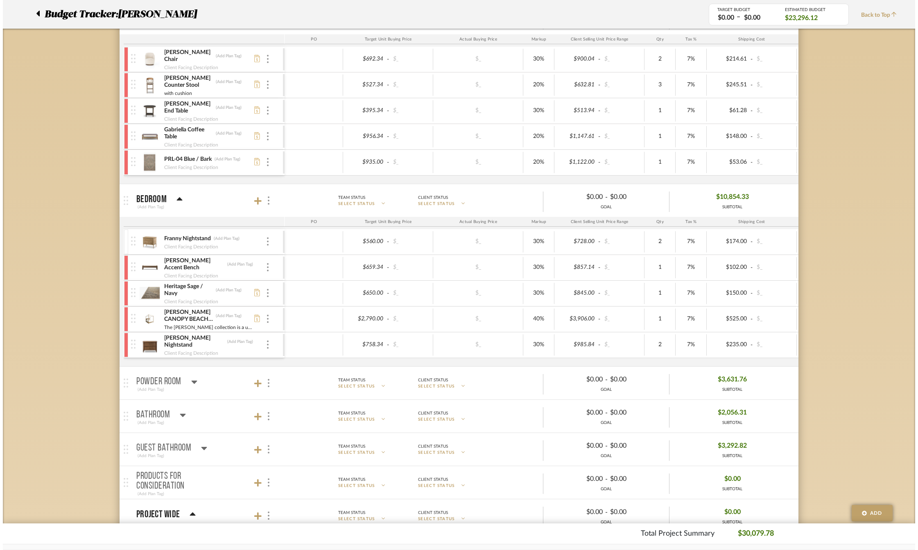
scroll to position [0, 0]
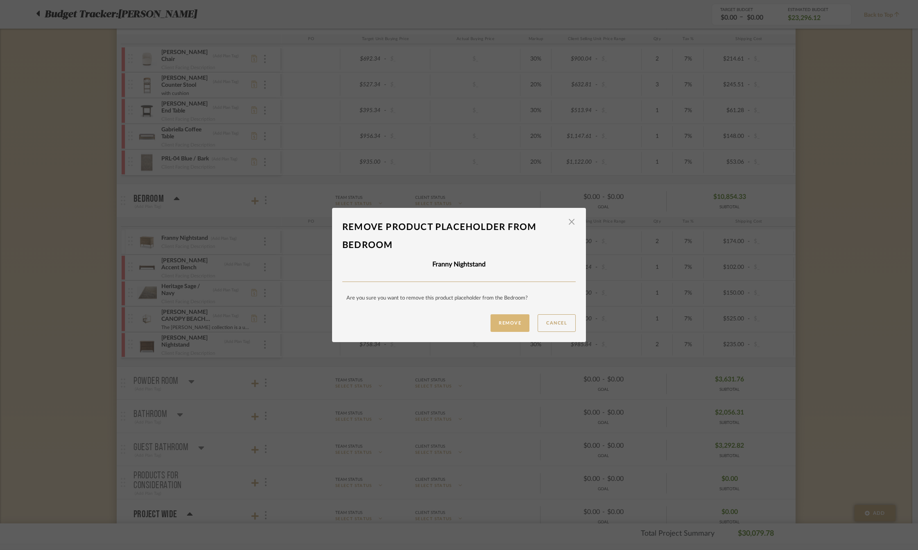
click at [508, 321] on button "Remove" at bounding box center [509, 323] width 39 height 18
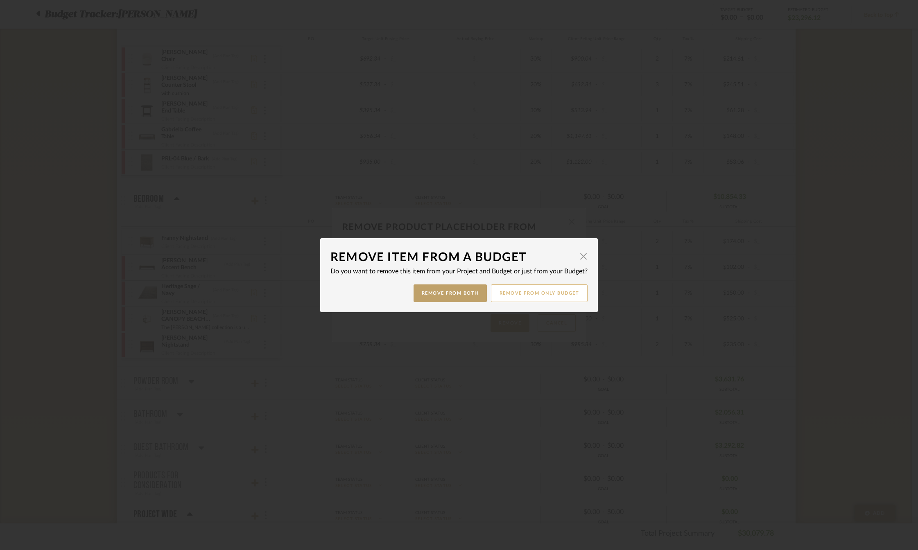
click at [543, 291] on button "Remove from only Budget" at bounding box center [539, 294] width 97 height 18
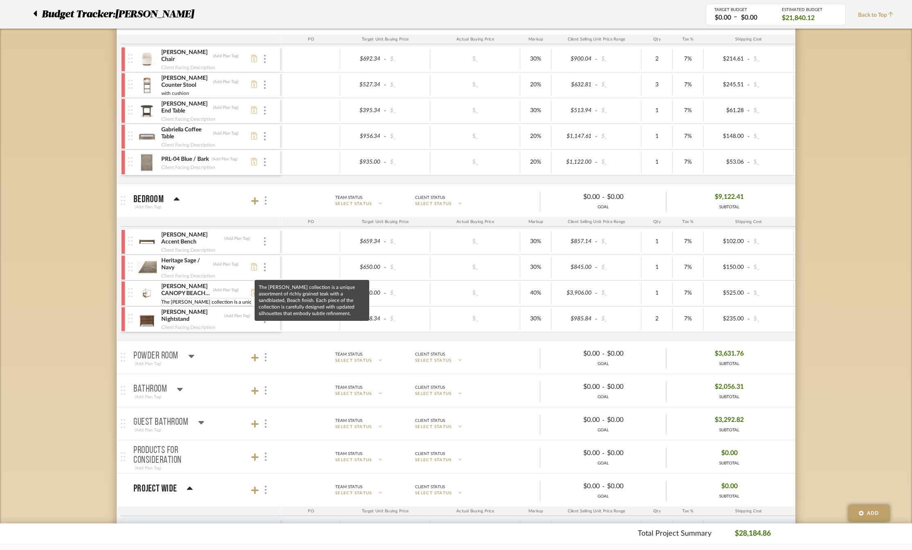
scroll to position [0, 364]
click at [182, 302] on input "The [PERSON_NAME] collection is a unique assortment of richly grained teak with…" at bounding box center [206, 302] width 90 height 8
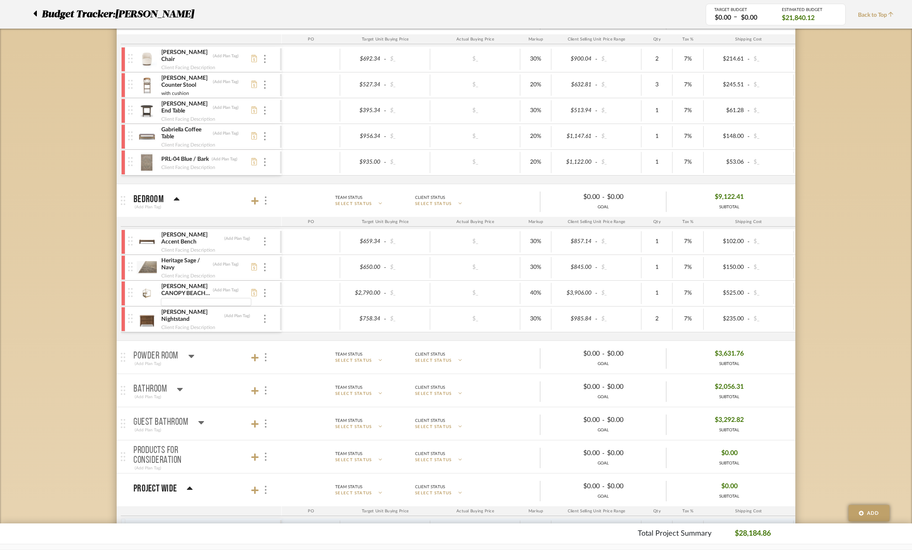
scroll to position [0, 0]
click at [311, 315] on div at bounding box center [311, 319] width 59 height 21
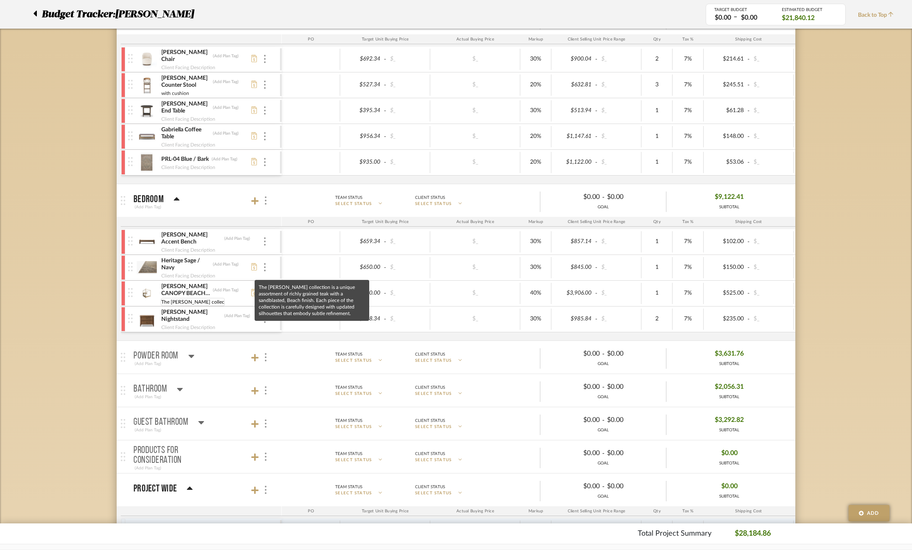
scroll to position [0, 398]
drag, startPoint x: 164, startPoint y: 303, endPoint x: 223, endPoint y: 303, distance: 58.9
click at [223, 303] on div "The [PERSON_NAME] collection is a unique assortment of richly grained teak with…" at bounding box center [206, 301] width 90 height 7
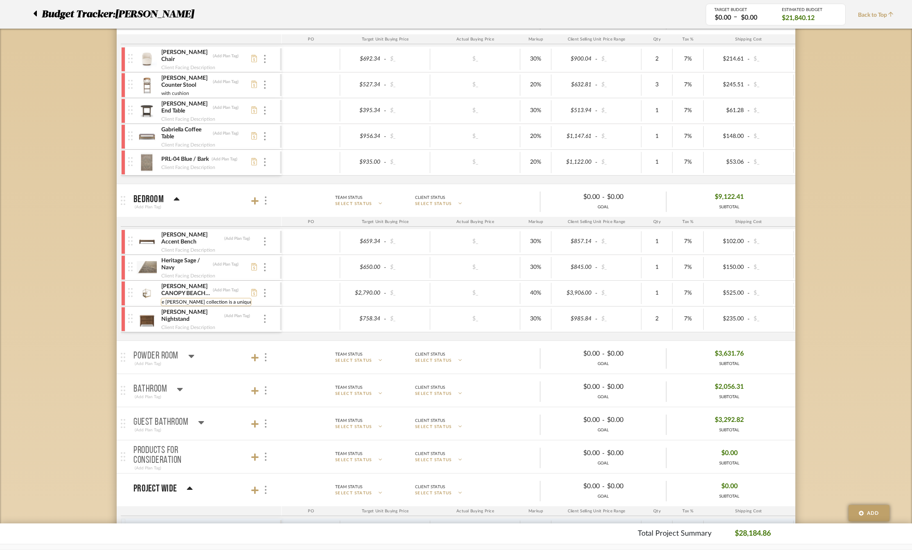
scroll to position [0, 0]
type input "T"
type input "Mink"
click at [238, 298] on div "[PERSON_NAME] [PERSON_NAME]" at bounding box center [206, 301] width 90 height 7
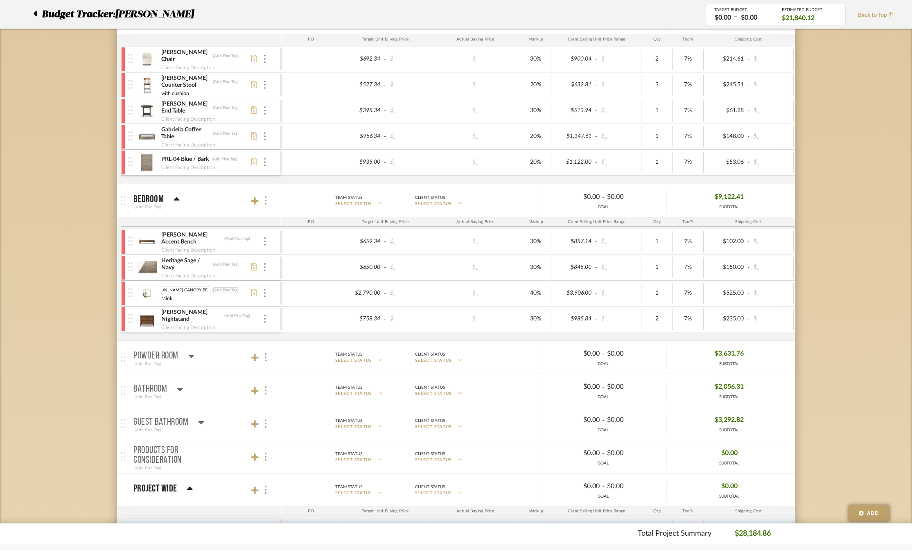
drag, startPoint x: 168, startPoint y: 289, endPoint x: 218, endPoint y: 292, distance: 49.6
click at [218, 292] on div "[PERSON_NAME] CANOPY BEACH BED [PERSON_NAME] CANOPY BEACH BED (Add Plan Tag)" at bounding box center [206, 290] width 90 height 8
click at [175, 289] on input "[PERSON_NAME] CANOPY BEACH BED" at bounding box center [186, 290] width 50 height 8
click at [180, 290] on input "[PERSON_NAME] [GEOGRAPHIC_DATA] BED" at bounding box center [186, 290] width 50 height 8
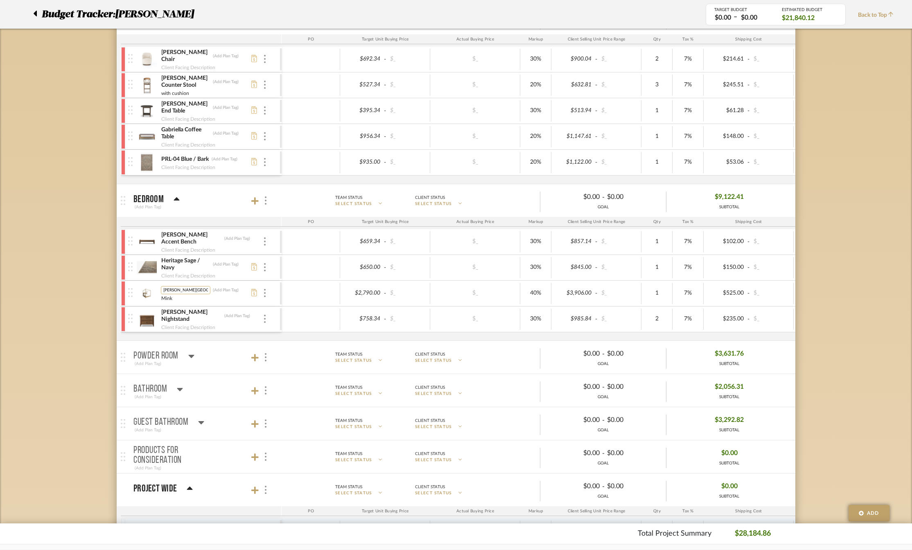
click at [196, 289] on input "[PERSON_NAME][GEOGRAPHIC_DATA] BED" at bounding box center [186, 290] width 50 height 8
click at [205, 289] on input "[PERSON_NAME][GEOGRAPHIC_DATA] BED" at bounding box center [186, 290] width 50 height 8
type input "[PERSON_NAME] Canopy Beach Bed"
drag, startPoint x: 177, startPoint y: 300, endPoint x: 144, endPoint y: 300, distance: 32.8
click at [144, 300] on div "[PERSON_NAME] Canopy Beach Bed (Add Plan Tag) Mink Mink" at bounding box center [204, 293] width 152 height 25
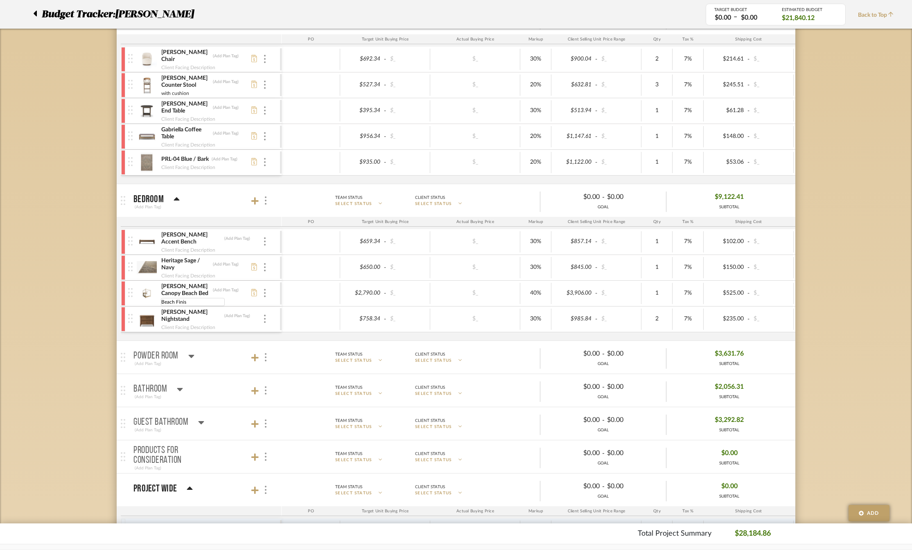
type input "Beach Finish"
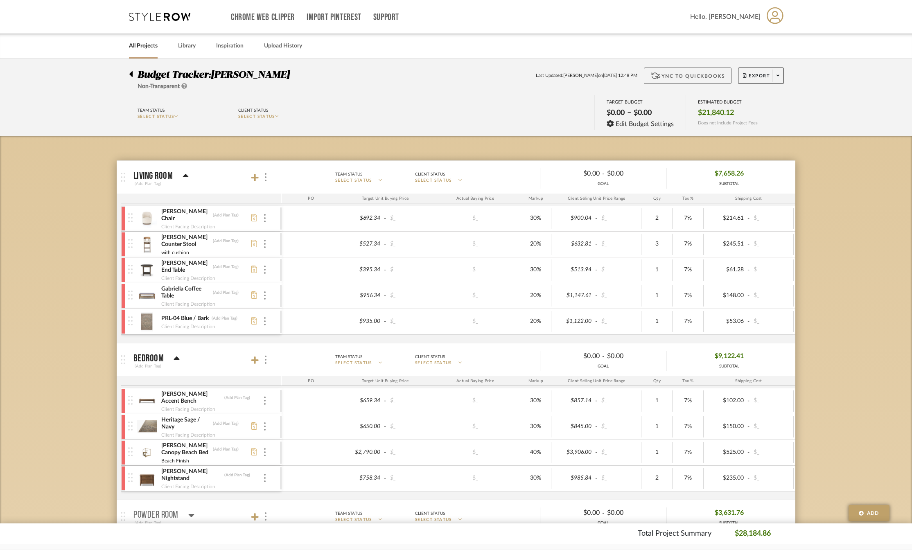
click at [680, 77] on button "Sync to QuickBooks" at bounding box center [688, 76] width 88 height 16
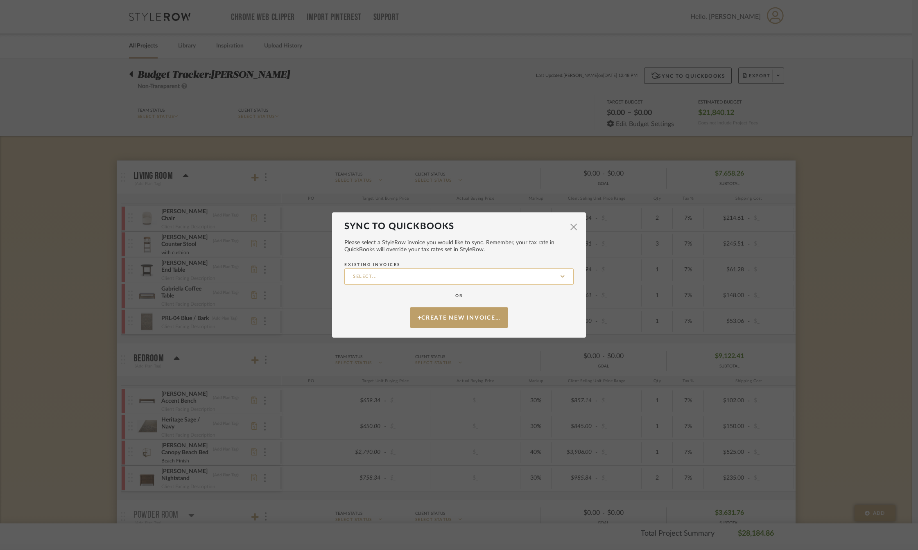
click at [376, 276] on input "Existing Invoices" at bounding box center [458, 277] width 229 height 16
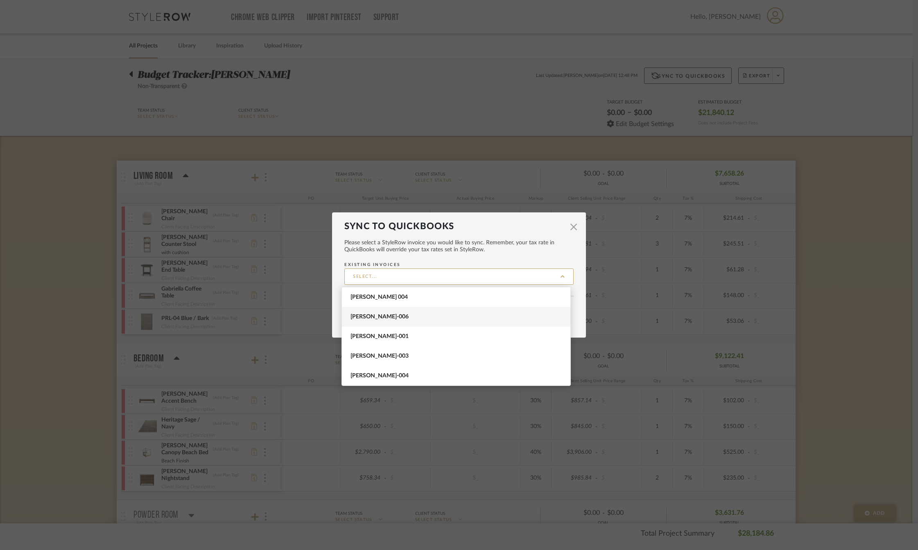
click at [378, 314] on span "[PERSON_NAME]-006" at bounding box center [456, 317] width 213 height 7
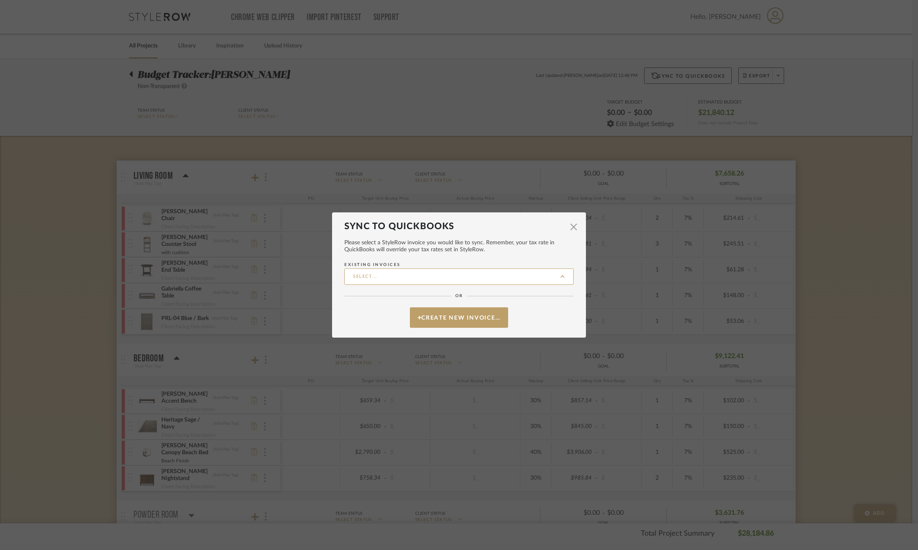
type input "[PERSON_NAME]-006"
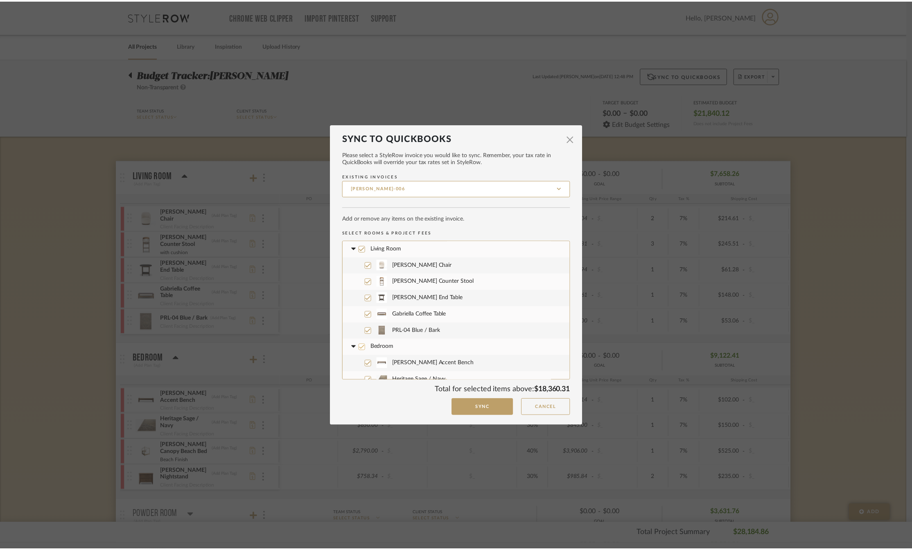
scroll to position [123, 0]
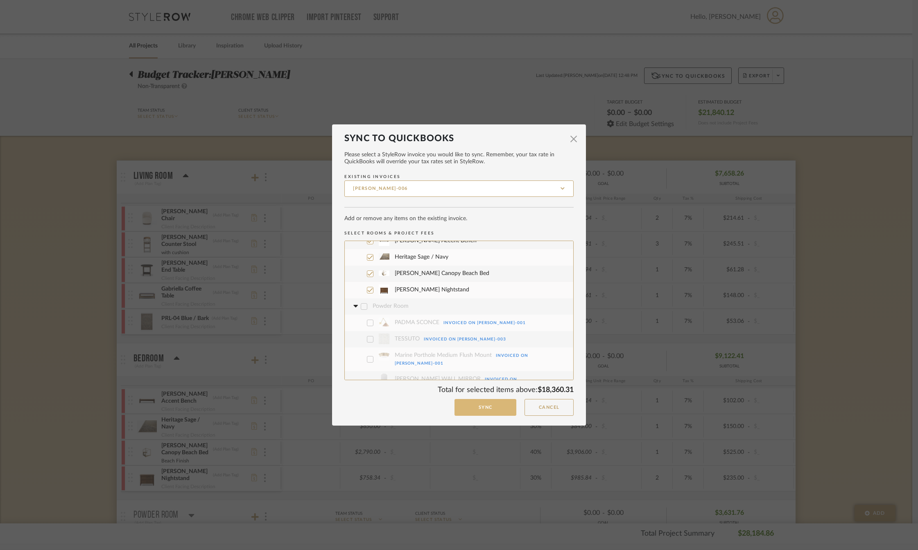
click at [477, 406] on button "Sync" at bounding box center [485, 407] width 62 height 17
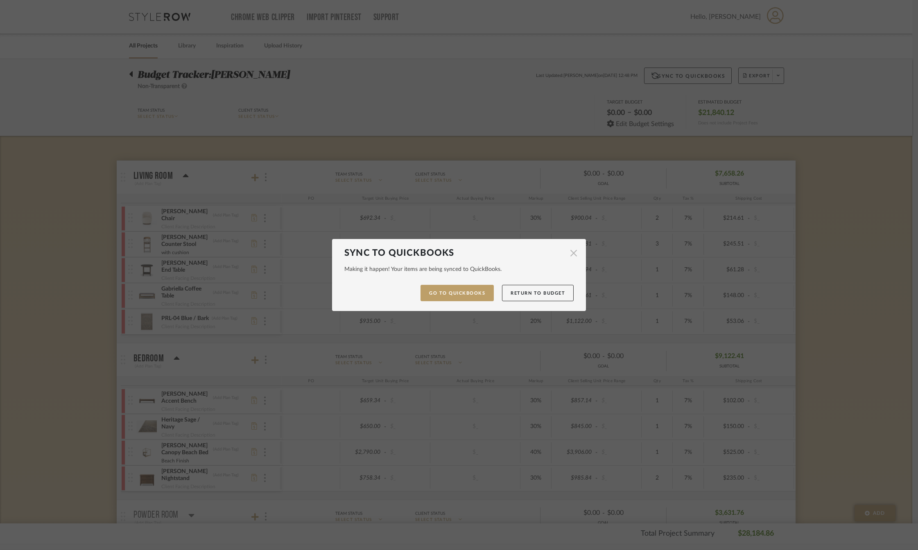
click at [572, 254] on span "button" at bounding box center [573, 253] width 16 height 16
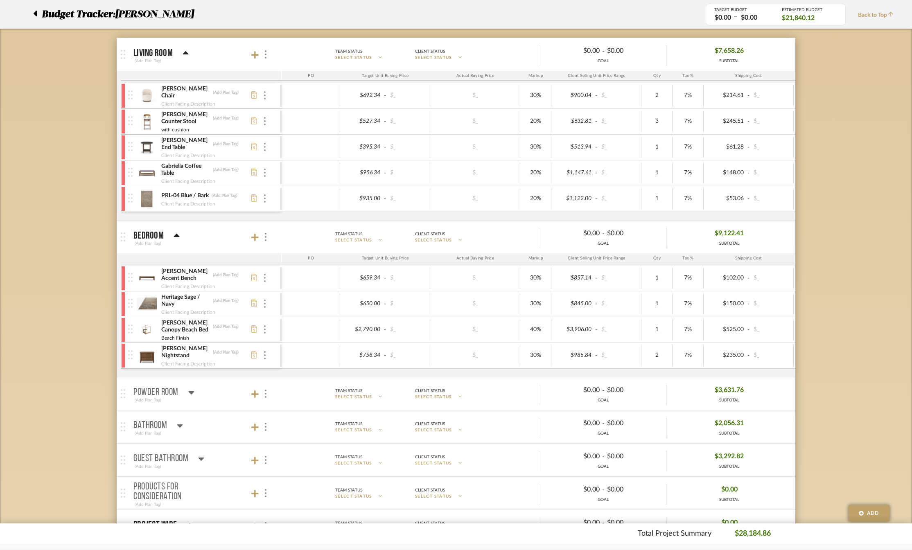
scroll to position [0, 0]
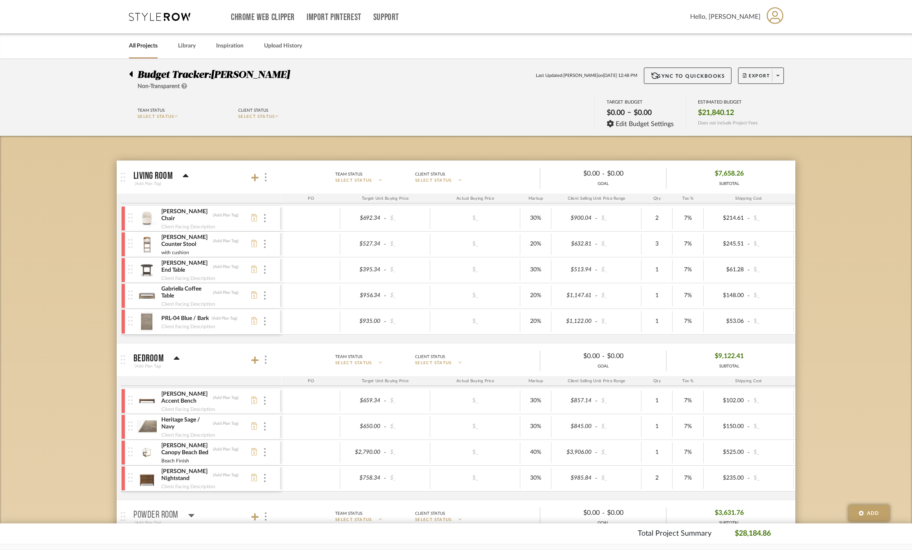
click at [133, 76] on div at bounding box center [133, 73] width 9 height 10
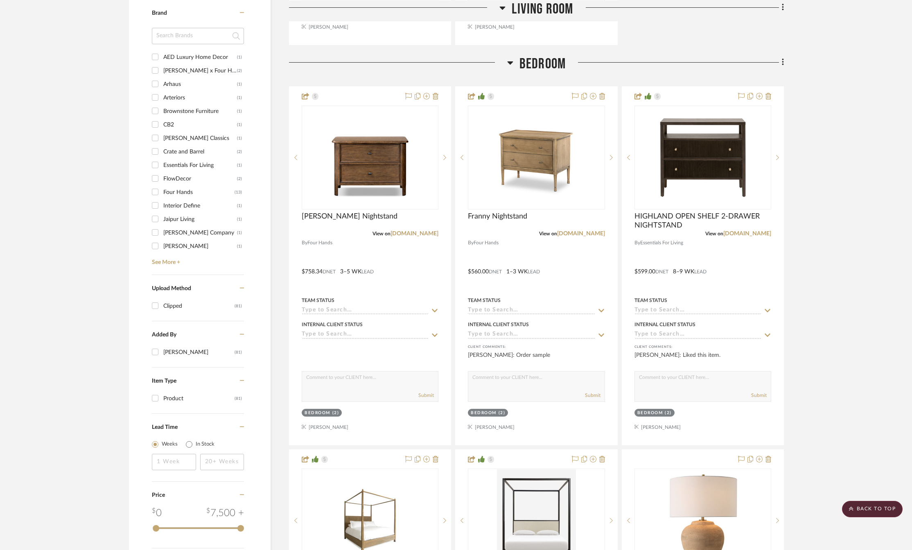
scroll to position [1105, 0]
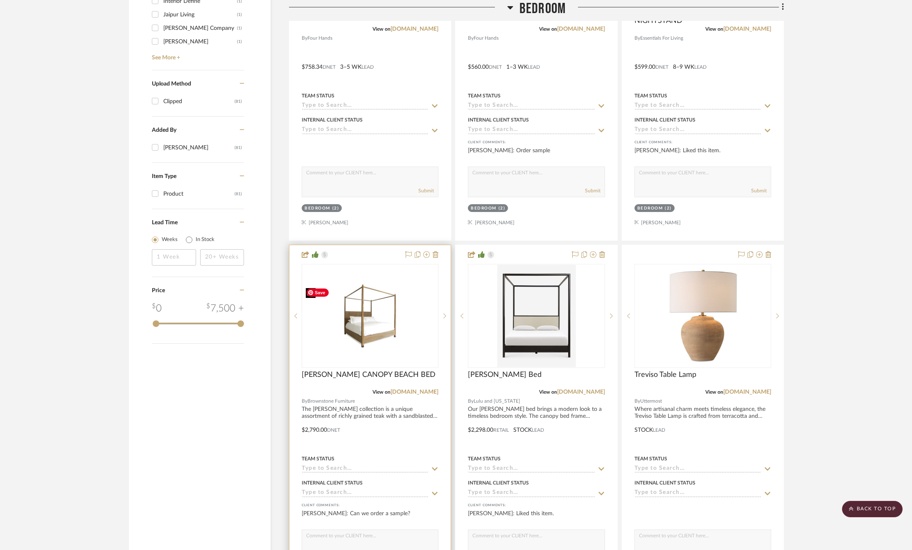
click at [371, 349] on img "0" at bounding box center [370, 315] width 135 height 65
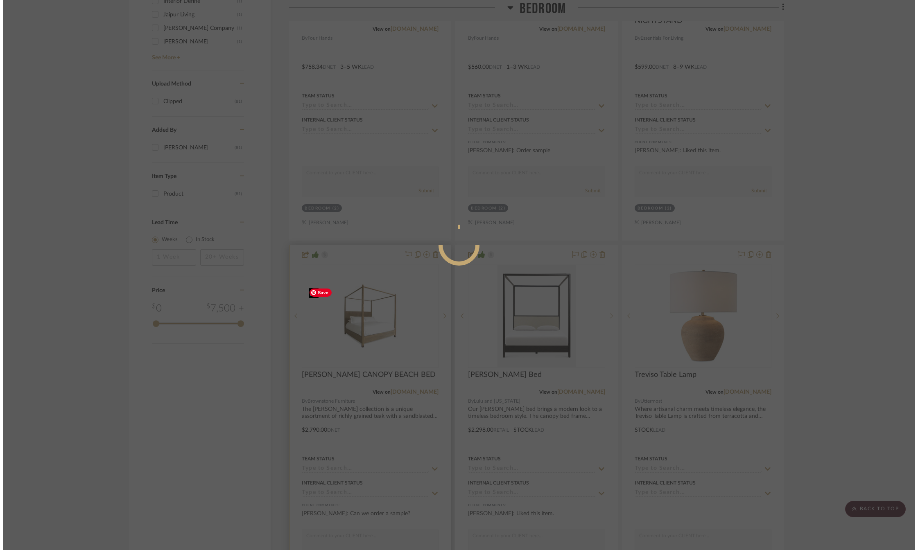
scroll to position [0, 0]
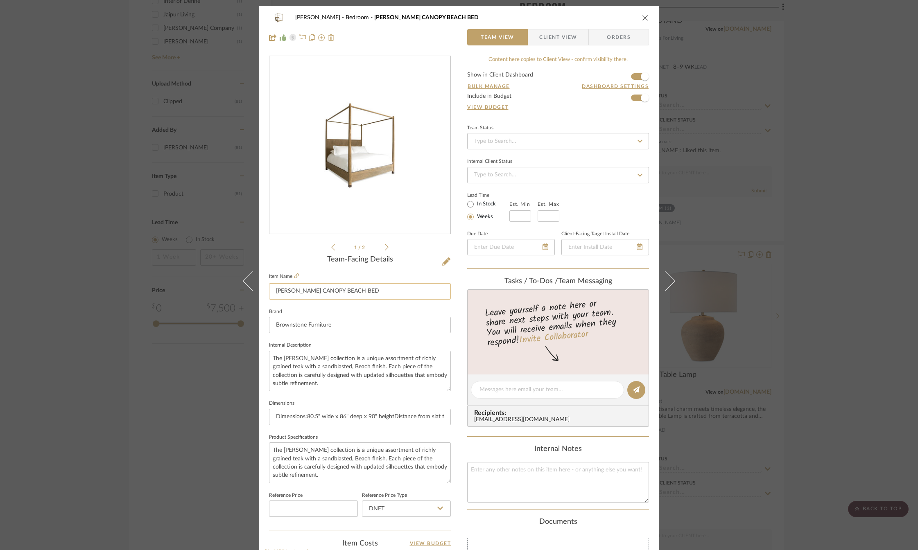
drag, startPoint x: 365, startPoint y: 292, endPoint x: 278, endPoint y: 291, distance: 87.6
click at [278, 291] on input "[PERSON_NAME] CANOPY BEACH BED" at bounding box center [360, 291] width 182 height 16
click at [366, 290] on input "[PERSON_NAME] CANOPY BEACH BED" at bounding box center [360, 291] width 182 height 16
click at [342, 292] on input "[PERSON_NAME] CANOPY BEACH Bed" at bounding box center [360, 291] width 182 height 16
type input "[PERSON_NAME] Canopy Beach Bed"
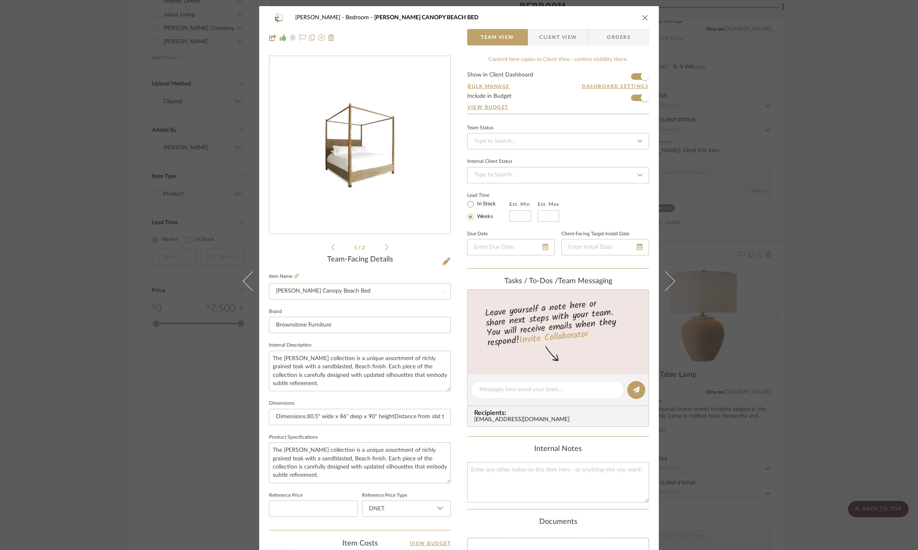
click at [378, 307] on fieldset "Brand Brownstone Furniture" at bounding box center [360, 319] width 182 height 27
drag, startPoint x: 304, startPoint y: 390, endPoint x: 258, endPoint y: 359, distance: 55.7
click at [259, 359] on div "[PERSON_NAME] Bedroom [PERSON_NAME] Canopy Beach Bed Team View Client View Orde…" at bounding box center [459, 384] width 400 height 756
drag, startPoint x: 316, startPoint y: 474, endPoint x: 266, endPoint y: 448, distance: 55.7
click at [269, 448] on textarea "The [PERSON_NAME] collection is a unique assortment of richly grained teak with…" at bounding box center [360, 463] width 182 height 41
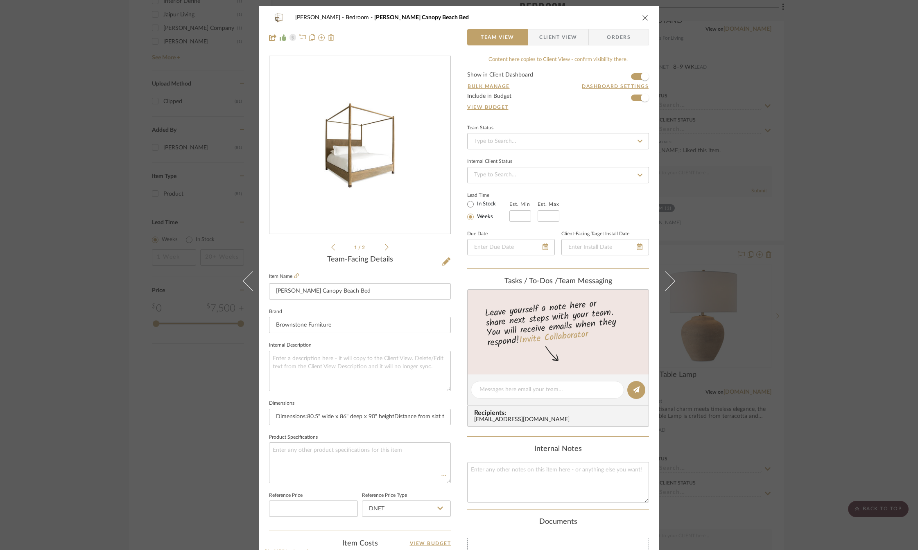
click at [447, 433] on fieldset "Product Specifications" at bounding box center [360, 458] width 182 height 52
type input "Dimensions:80.5" wide x 86" deep x 90" height Distance from slat to the top of …"
click at [644, 18] on icon "close" at bounding box center [645, 17] width 7 height 7
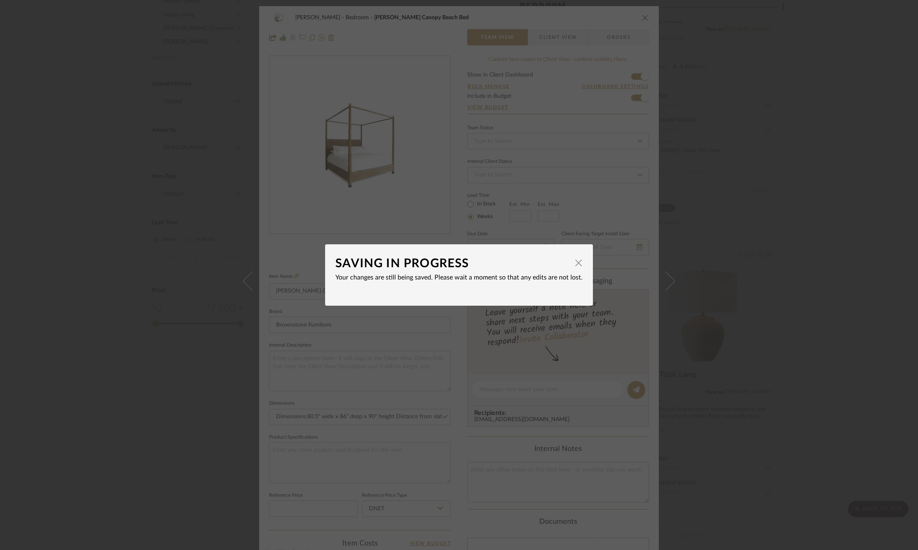
click at [580, 263] on dialog-content "SAVING IN PROGRESS × Your changes are still being saved. Please wait a moment s…" at bounding box center [459, 274] width 268 height 61
click at [575, 262] on span "button" at bounding box center [578, 263] width 16 height 16
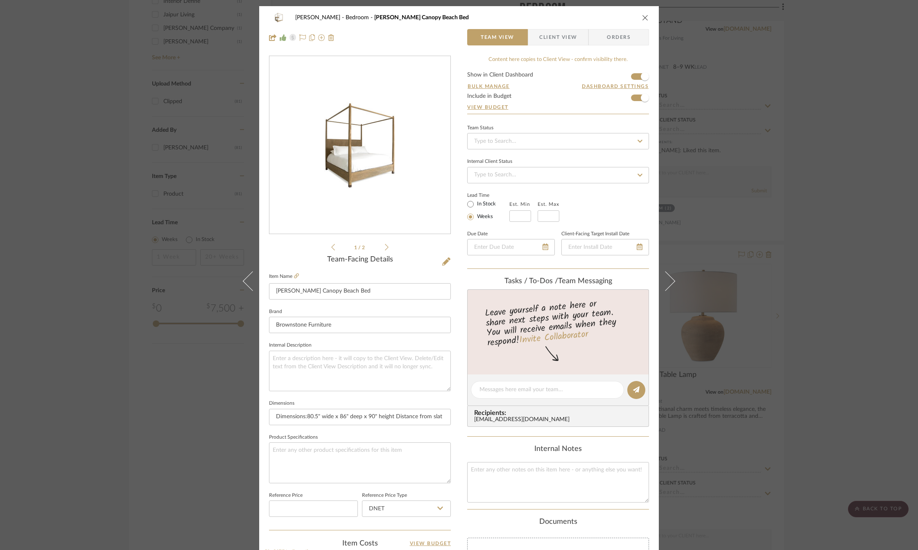
click at [642, 19] on icon "close" at bounding box center [645, 17] width 7 height 7
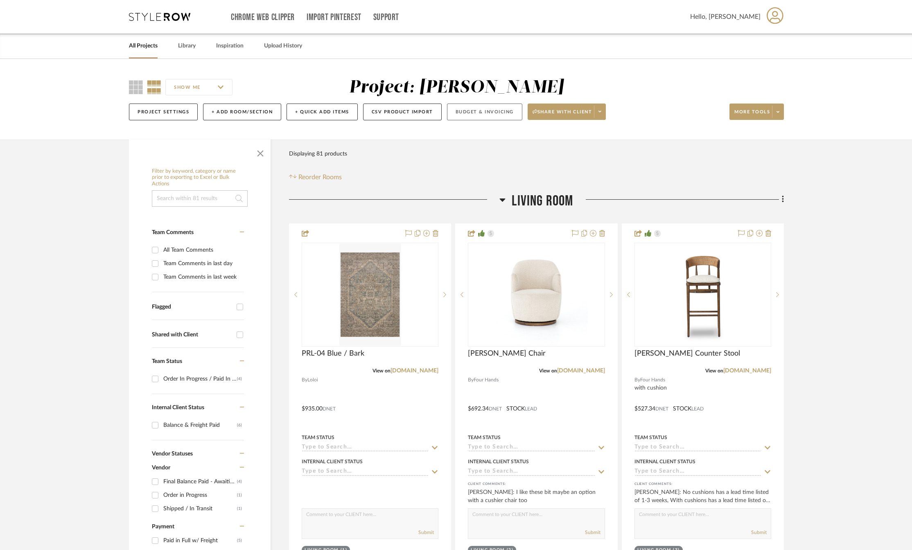
click at [480, 113] on button "Budget & Invoicing" at bounding box center [484, 112] width 75 height 17
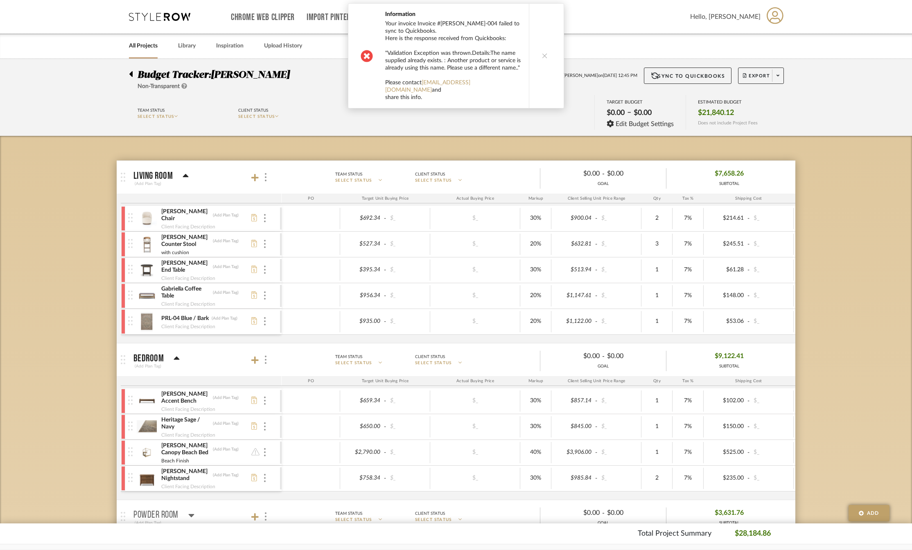
click at [542, 56] on icon at bounding box center [545, 56] width 6 height 6
click at [545, 55] on button at bounding box center [545, 56] width 32 height 104
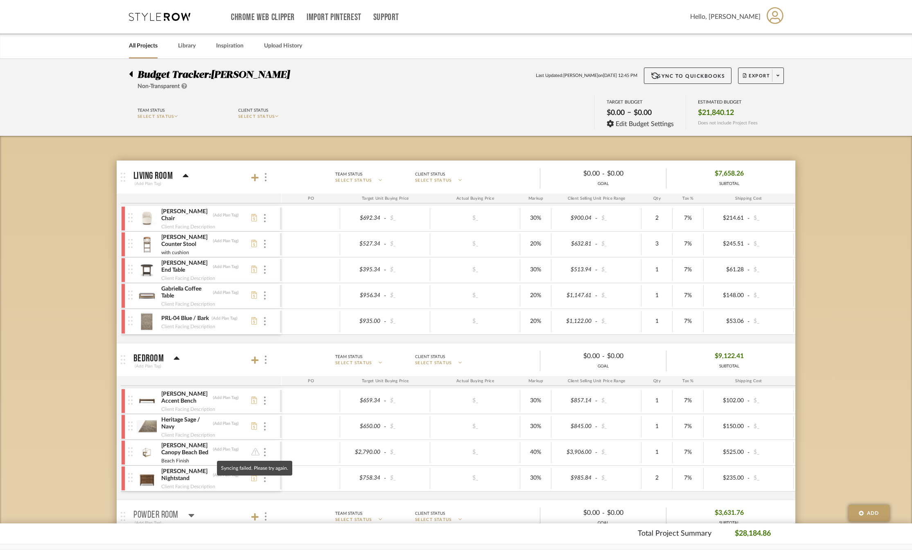
click at [256, 452] on icon at bounding box center [255, 451] width 8 height 7
click at [255, 452] on icon at bounding box center [255, 451] width 8 height 7
click at [263, 451] on div at bounding box center [265, 452] width 4 height 9
click at [298, 472] on span "Manage Item" at bounding box center [305, 470] width 49 height 7
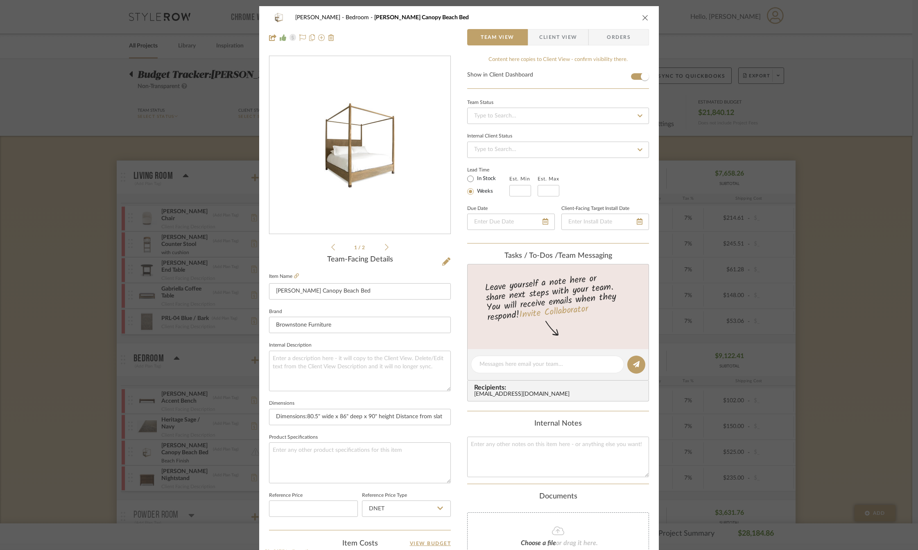
click at [642, 17] on icon "close" at bounding box center [645, 17] width 7 height 7
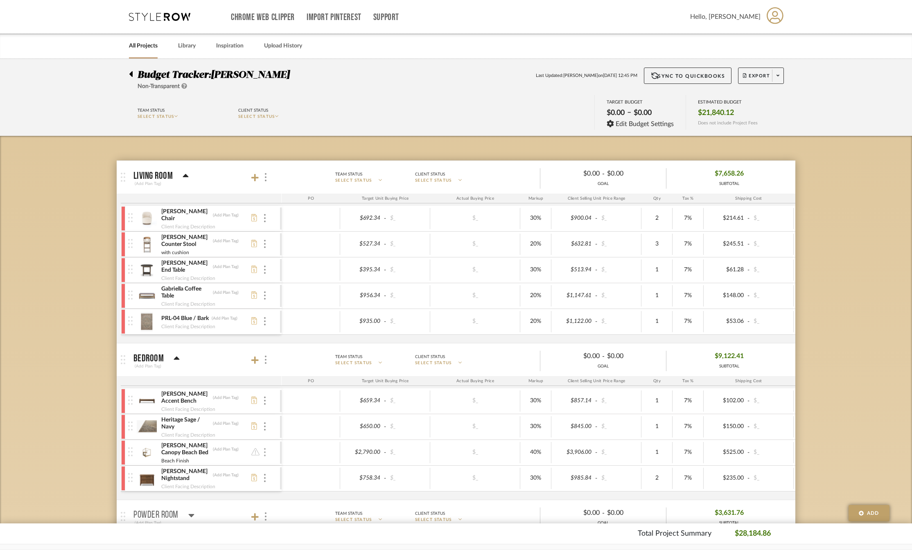
click at [266, 450] on div at bounding box center [265, 452] width 4 height 9
click at [300, 513] on span "Remove Item" at bounding box center [304, 513] width 51 height 7
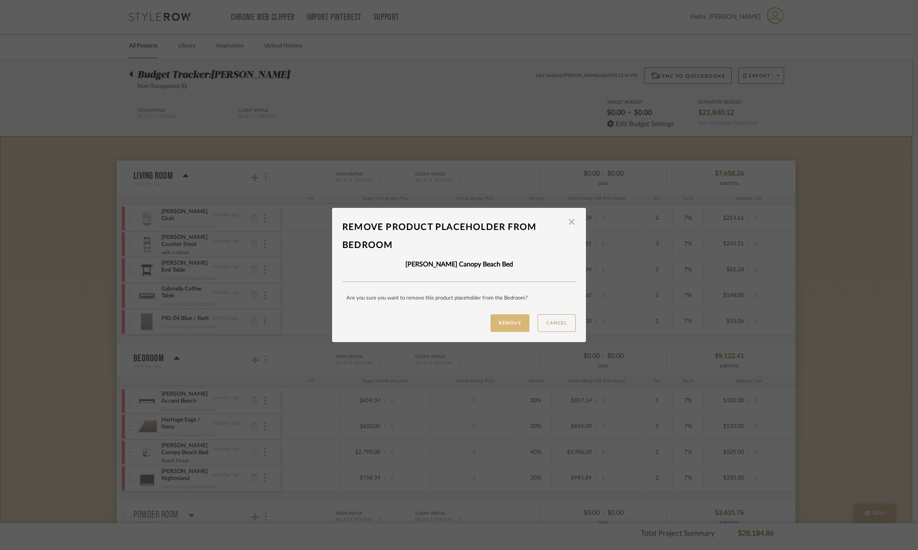
click at [495, 326] on button "Remove" at bounding box center [509, 323] width 39 height 18
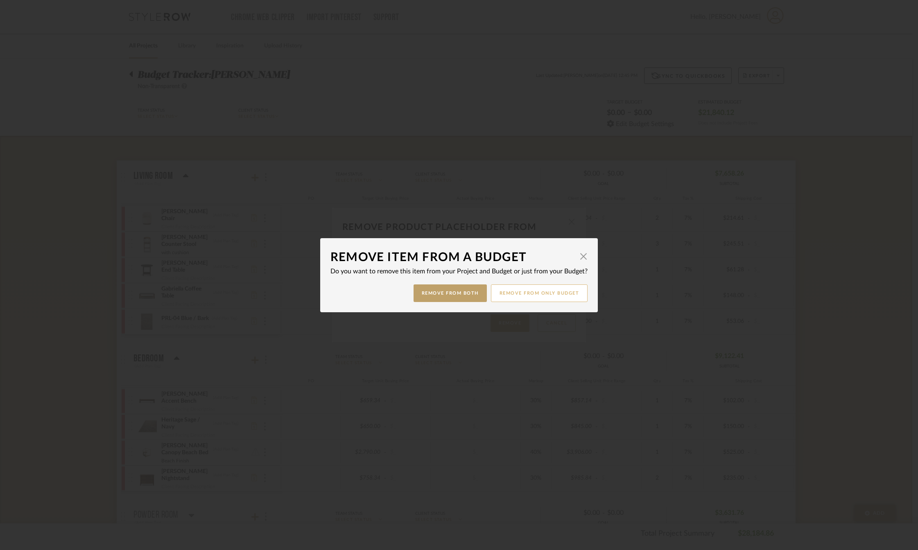
click at [526, 292] on button "Remove from only Budget" at bounding box center [539, 294] width 97 height 18
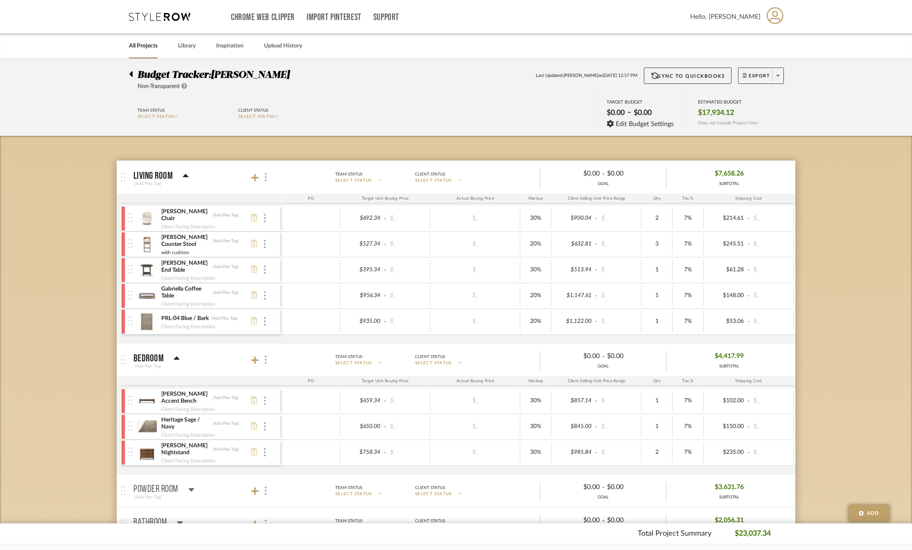
click at [132, 77] on icon at bounding box center [130, 74] width 3 height 6
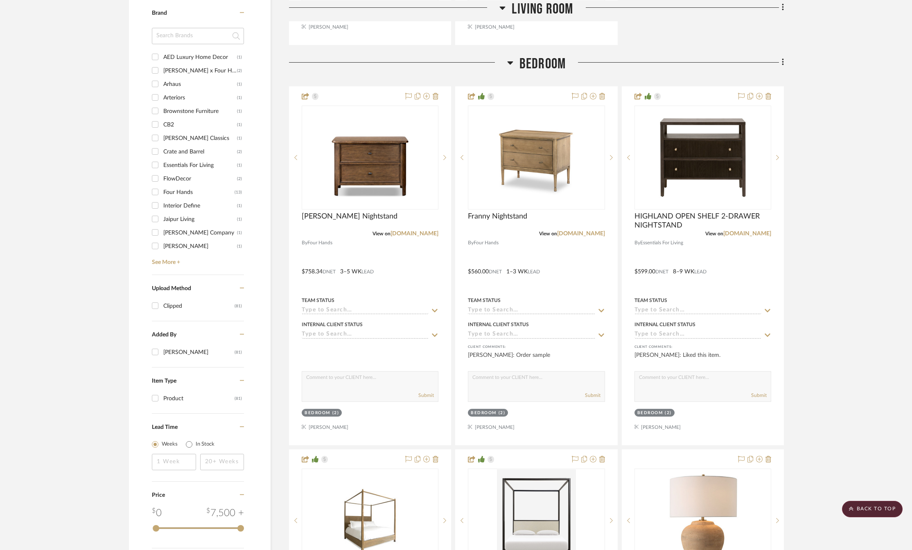
scroll to position [1064, 0]
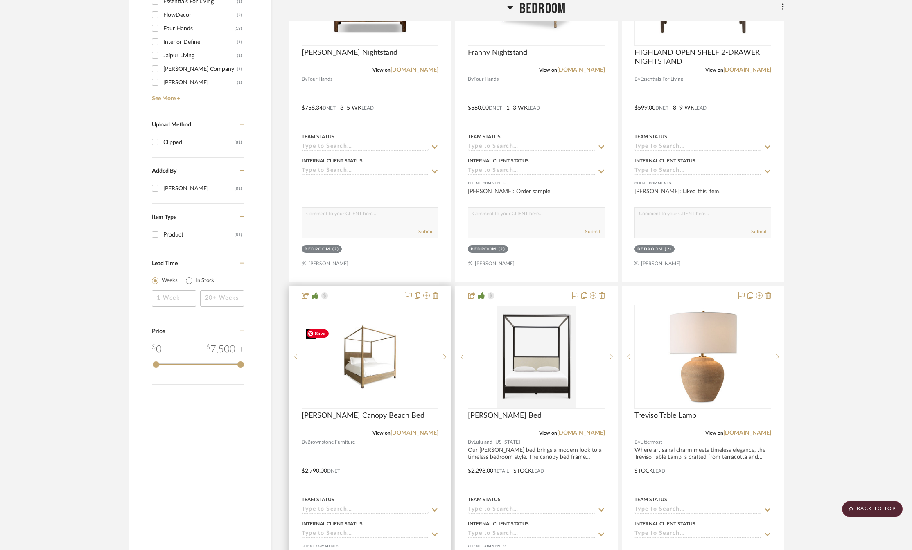
click at [356, 377] on img "0" at bounding box center [370, 356] width 135 height 65
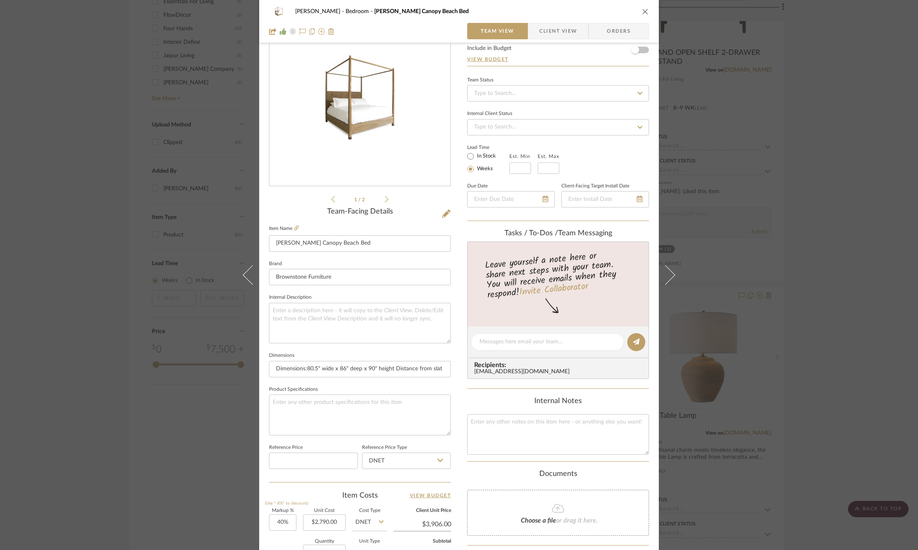
scroll to position [0, 0]
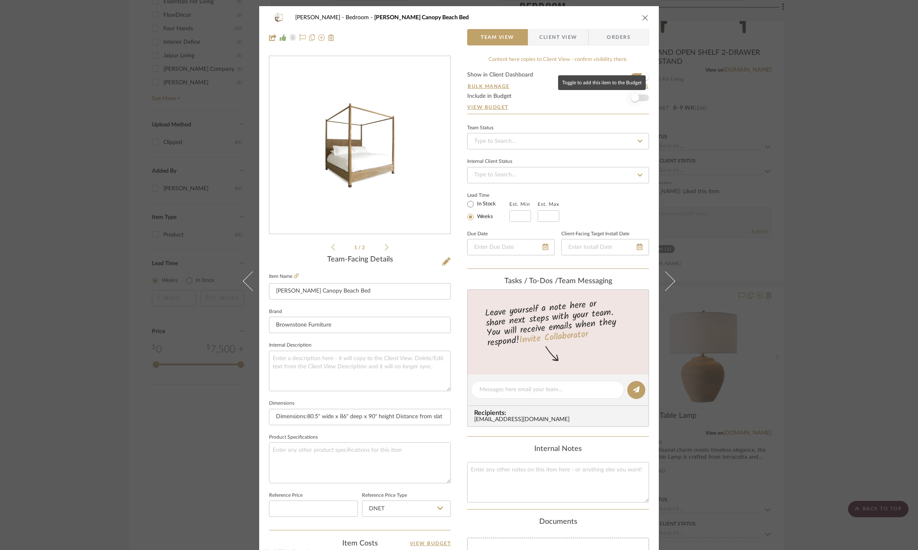
click at [635, 99] on span "button" at bounding box center [635, 98] width 8 height 8
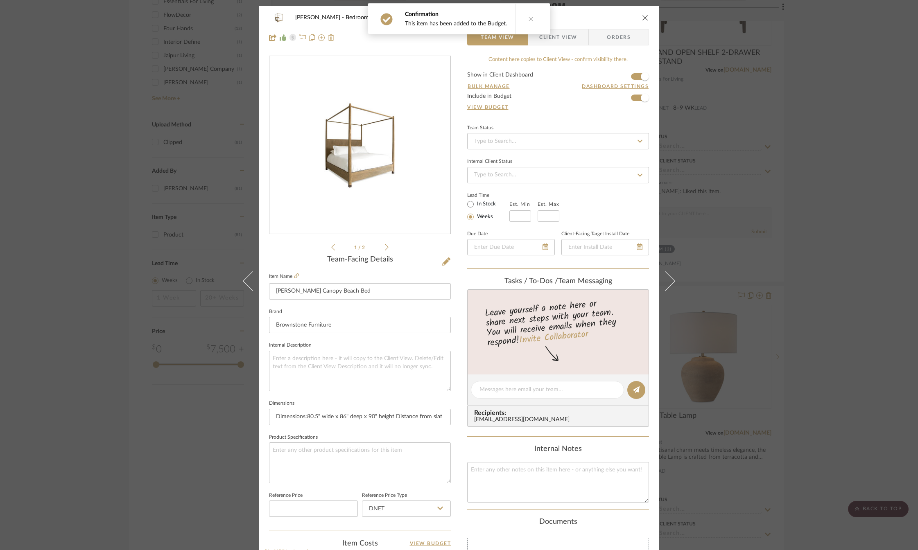
click at [643, 17] on icon "close" at bounding box center [645, 17] width 7 height 7
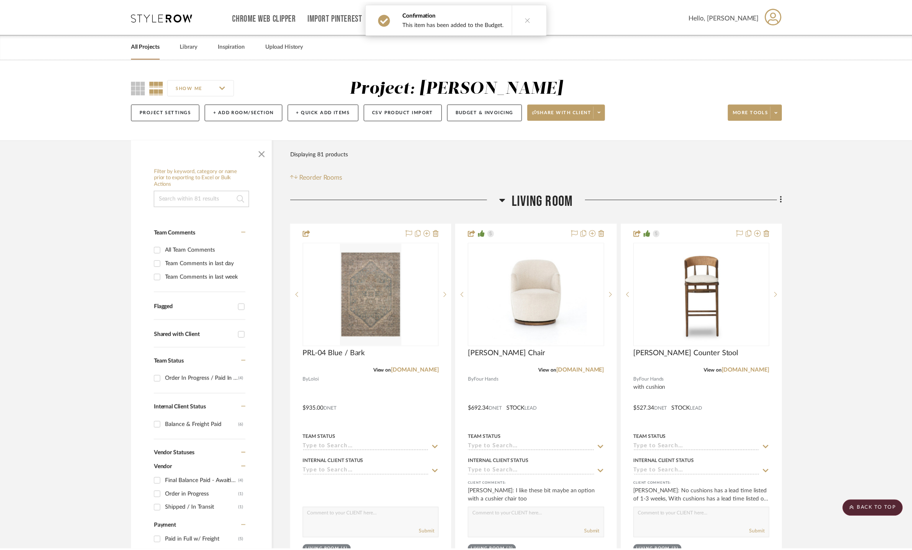
scroll to position [1064, 0]
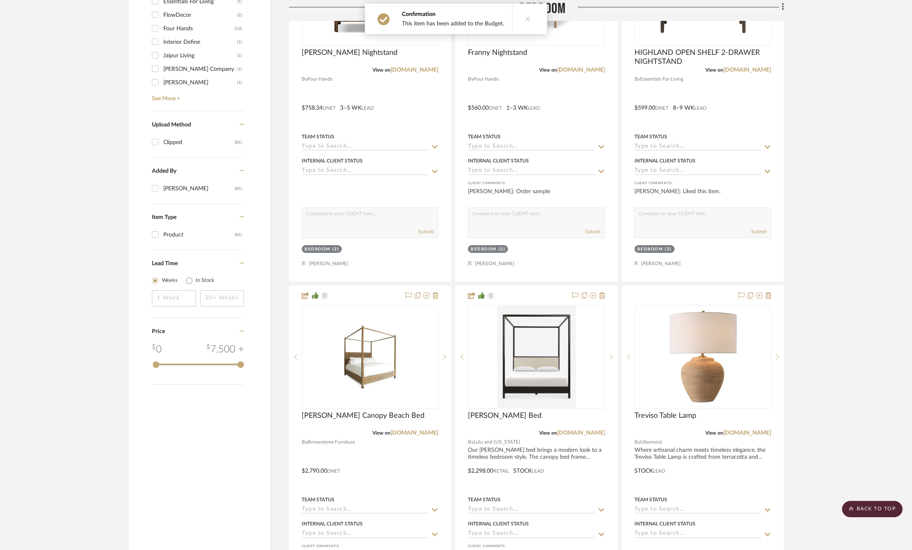
click at [525, 17] on icon at bounding box center [528, 19] width 6 height 6
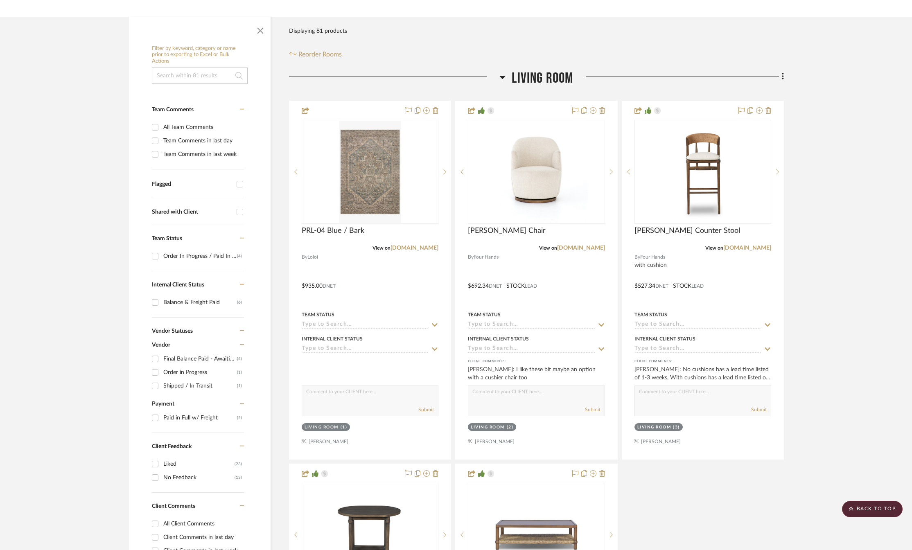
scroll to position [0, 0]
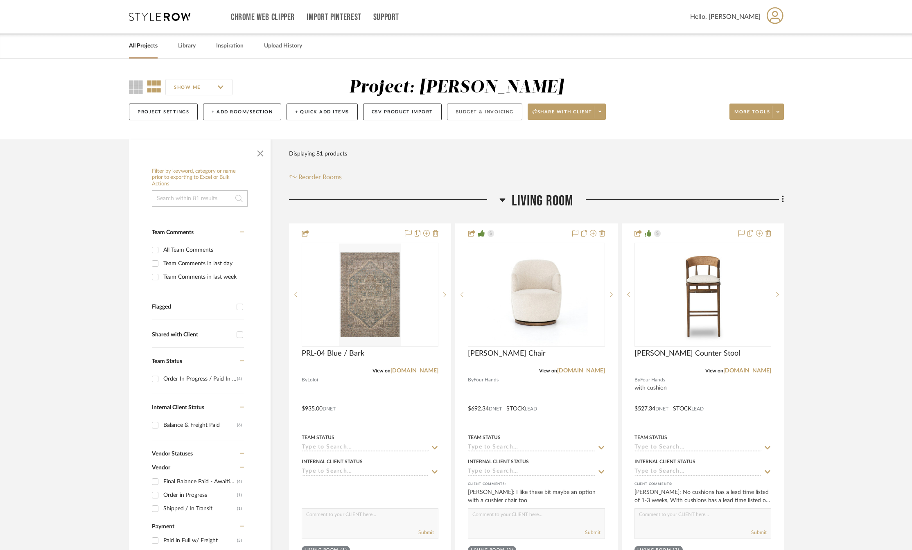
click at [497, 113] on button "Budget & Invoicing" at bounding box center [484, 112] width 75 height 17
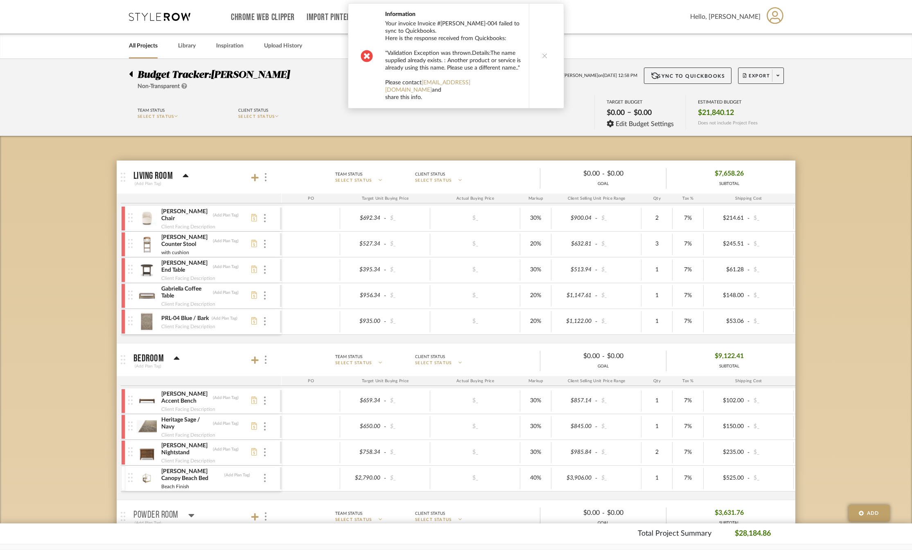
click at [537, 53] on button at bounding box center [545, 56] width 32 height 104
click at [544, 53] on icon at bounding box center [545, 56] width 6 height 6
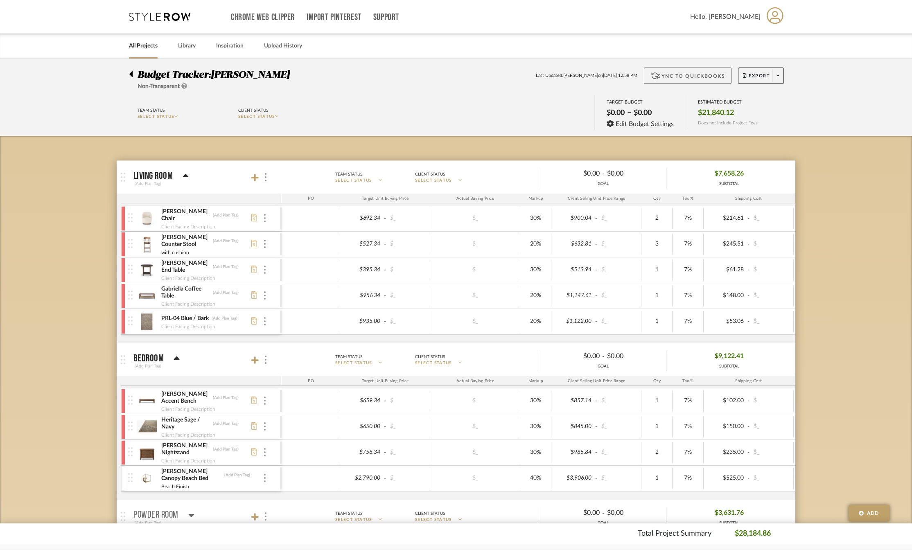
click at [673, 77] on button "Sync to QuickBooks" at bounding box center [688, 76] width 88 height 16
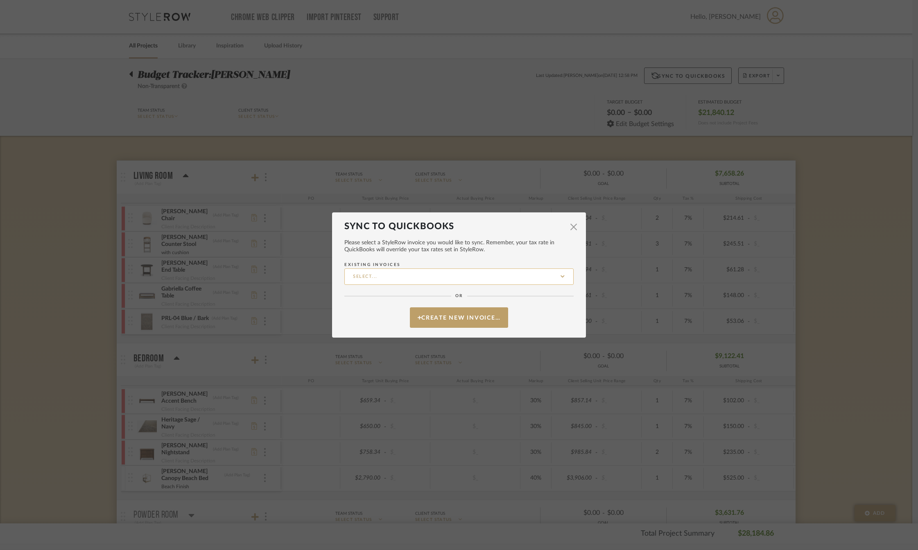
click at [414, 280] on input "Existing Invoices" at bounding box center [458, 277] width 229 height 16
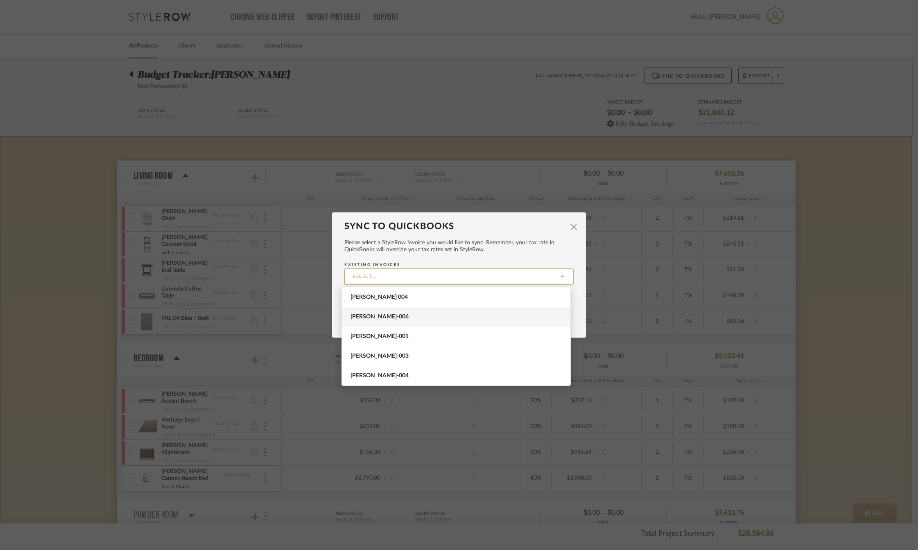
click at [399, 317] on span "[PERSON_NAME]-006" at bounding box center [456, 317] width 213 height 7
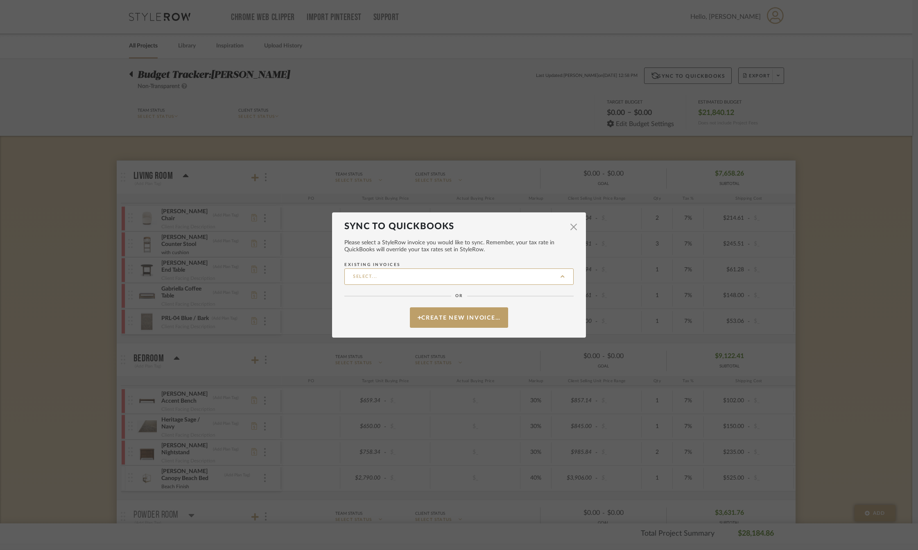
type input "[PERSON_NAME]-006"
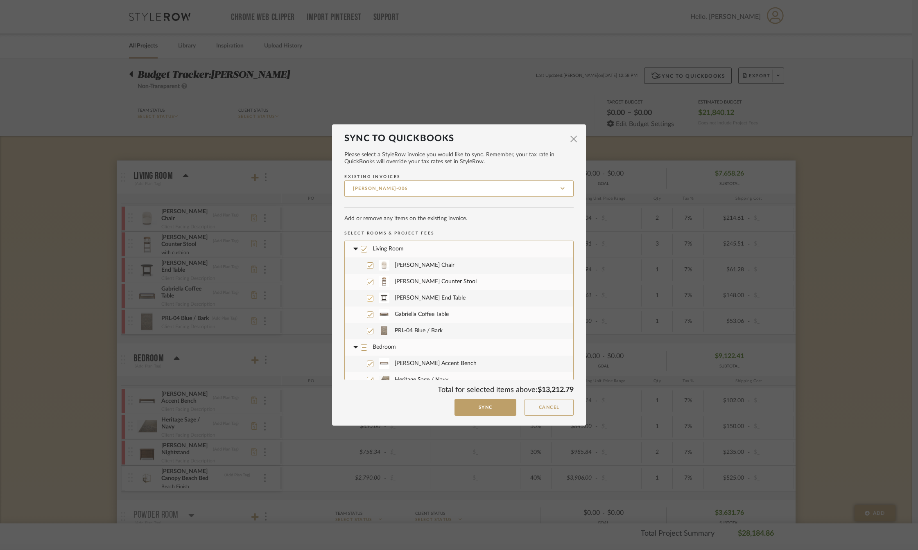
scroll to position [123, 0]
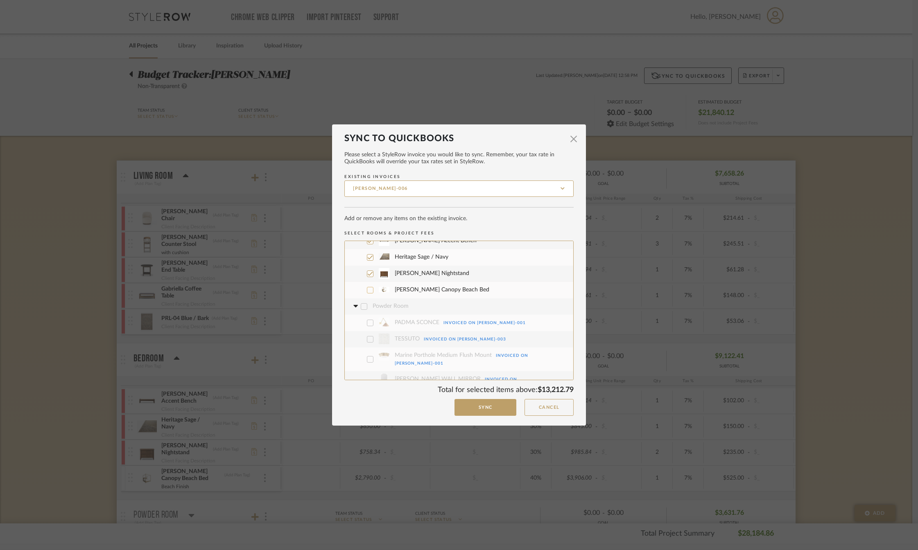
click at [367, 290] on icon at bounding box center [370, 290] width 6 height 6
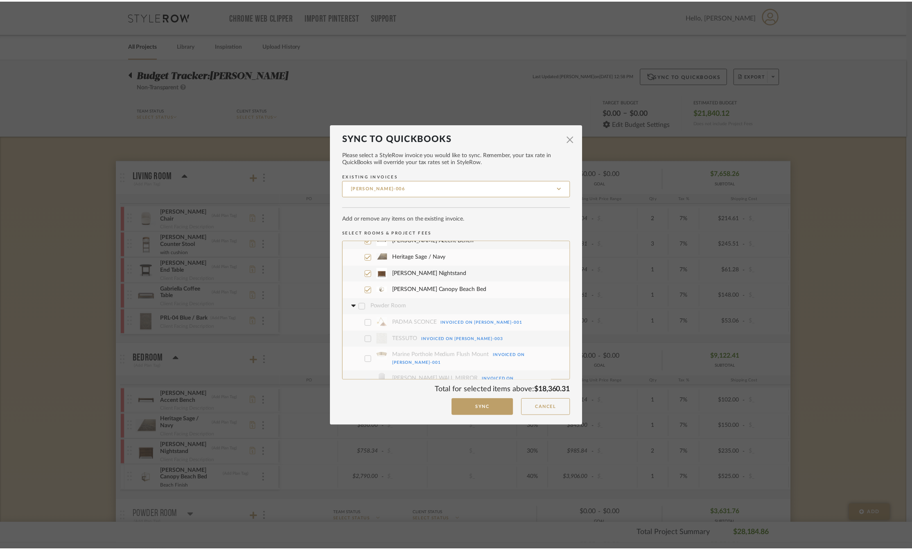
scroll to position [0, 0]
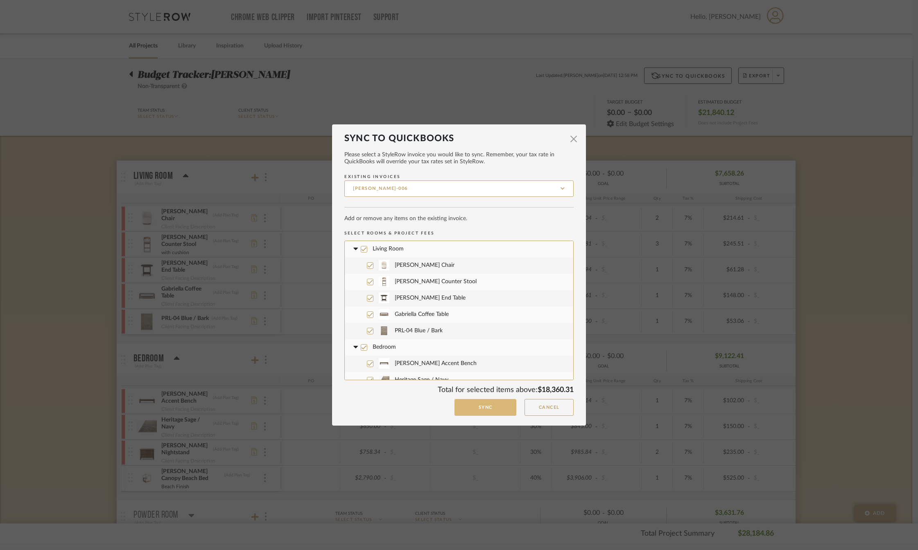
click at [475, 410] on button "Sync" at bounding box center [485, 407] width 62 height 17
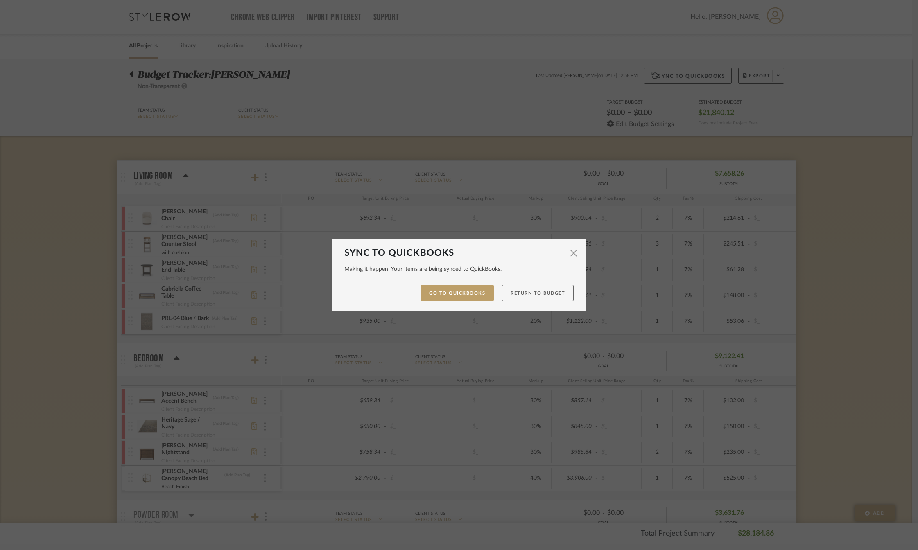
click at [529, 294] on button "Return to Budget" at bounding box center [538, 293] width 72 height 17
